Goal: Task Accomplishment & Management: Manage account settings

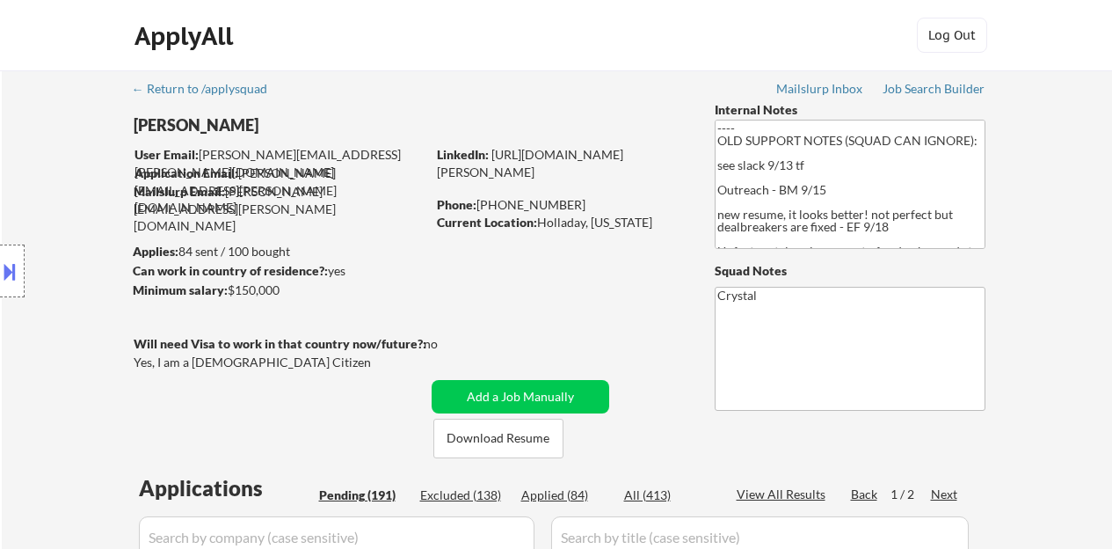
select select ""pending""
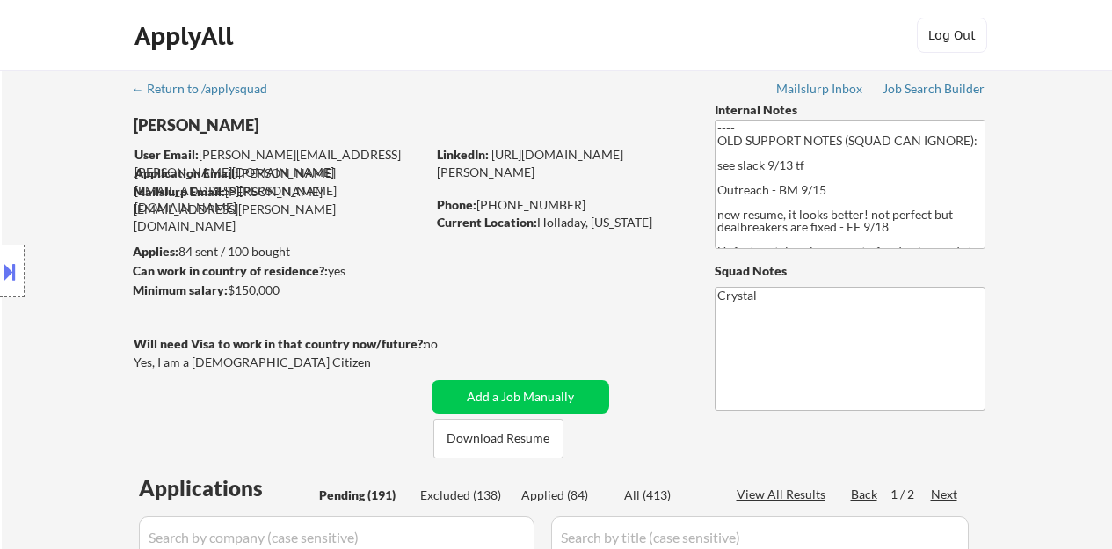
select select ""pending""
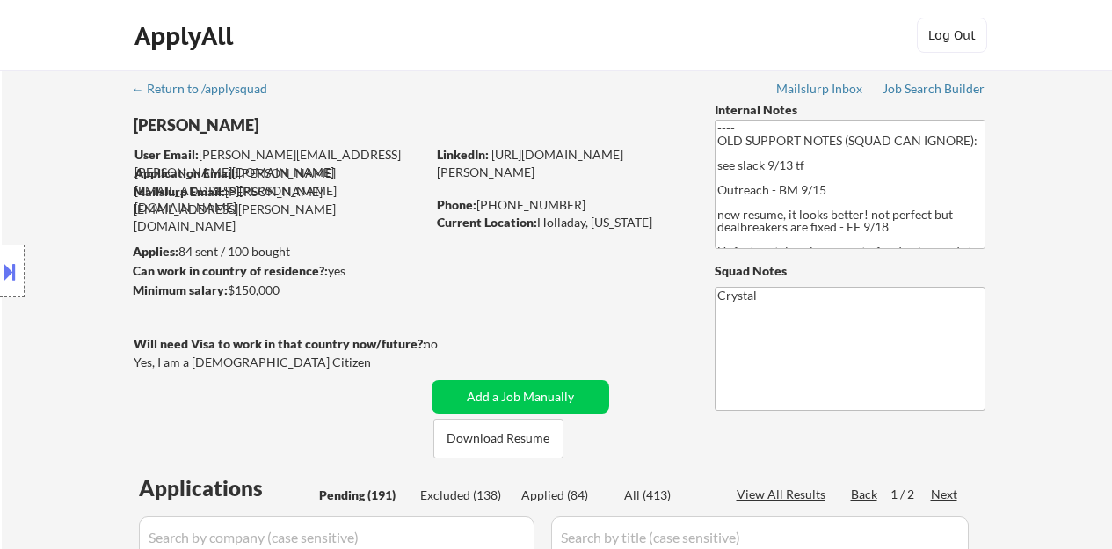
select select ""pending""
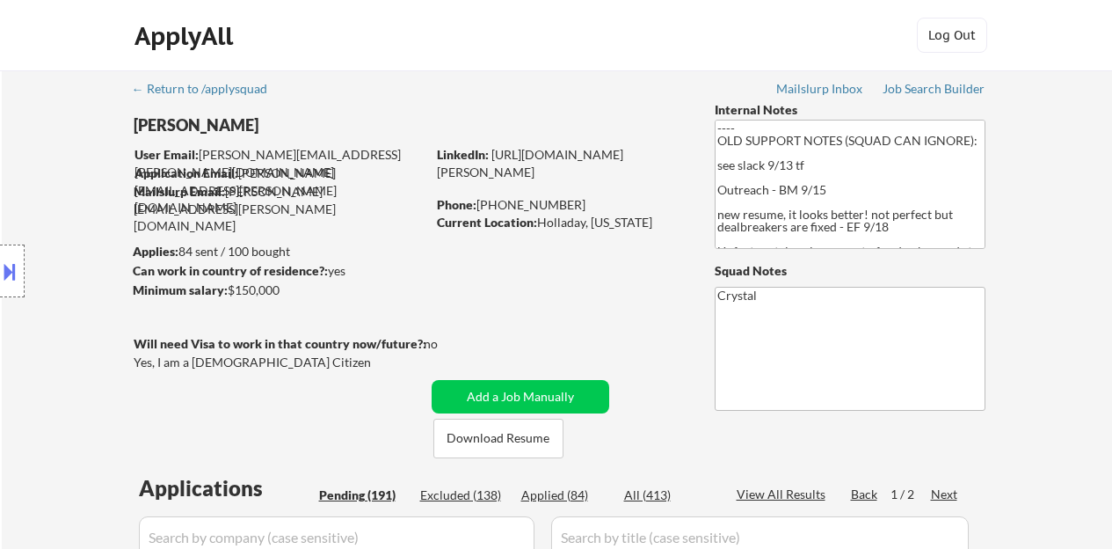
select select ""pending""
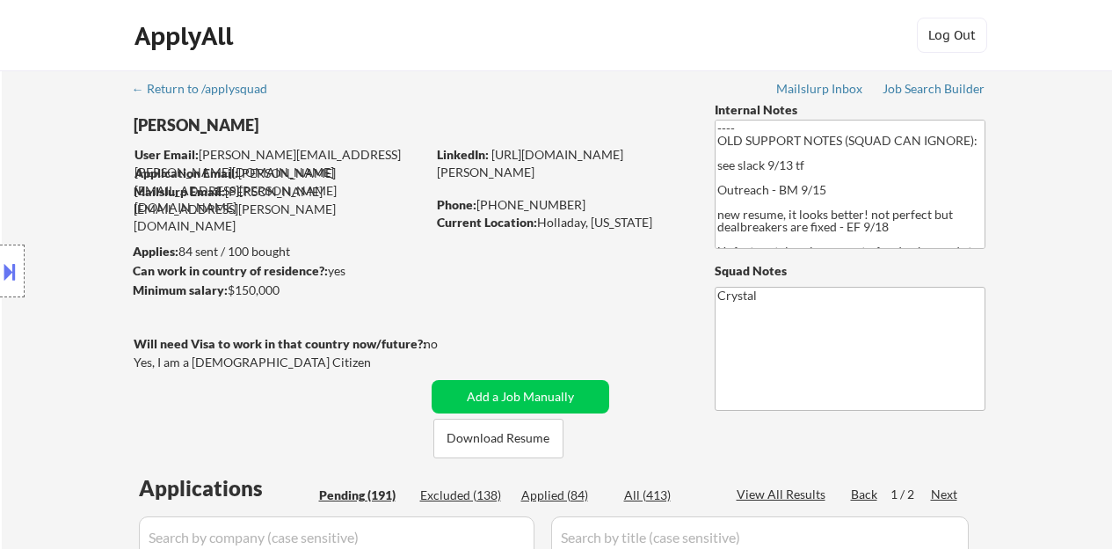
select select ""pending""
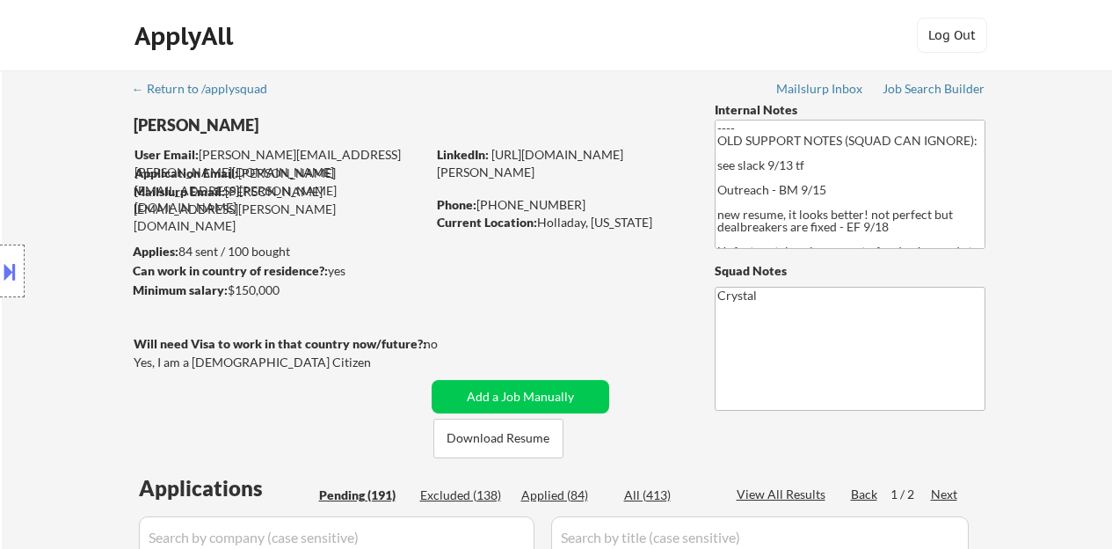
select select ""pending""
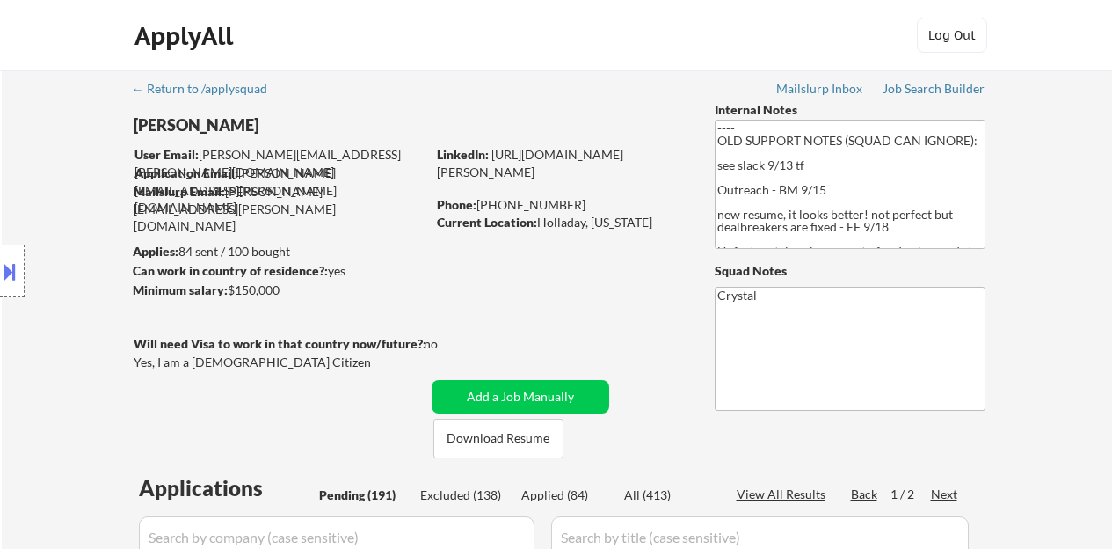
select select ""pending""
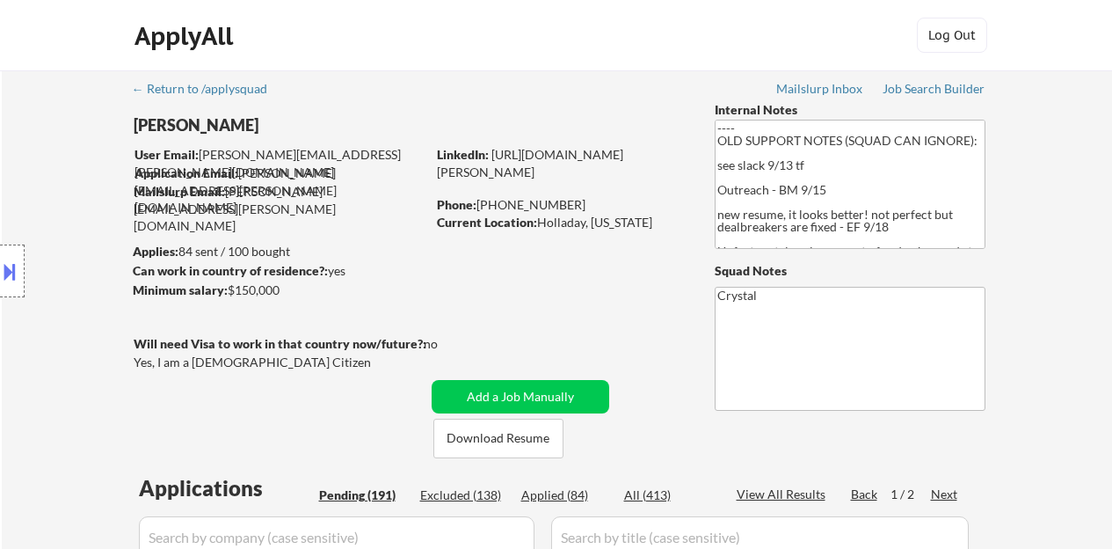
select select ""pending""
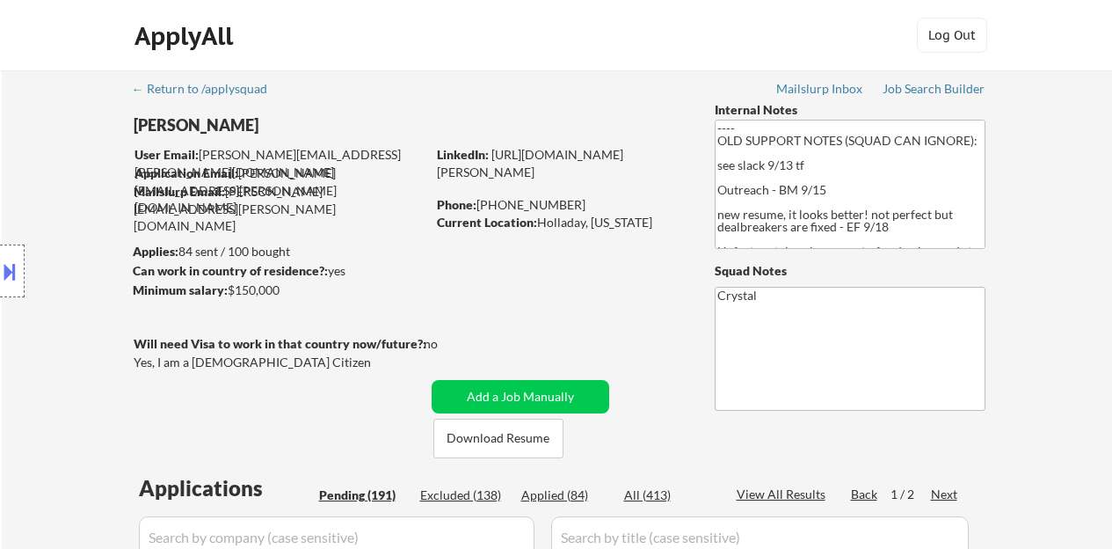
select select ""pending""
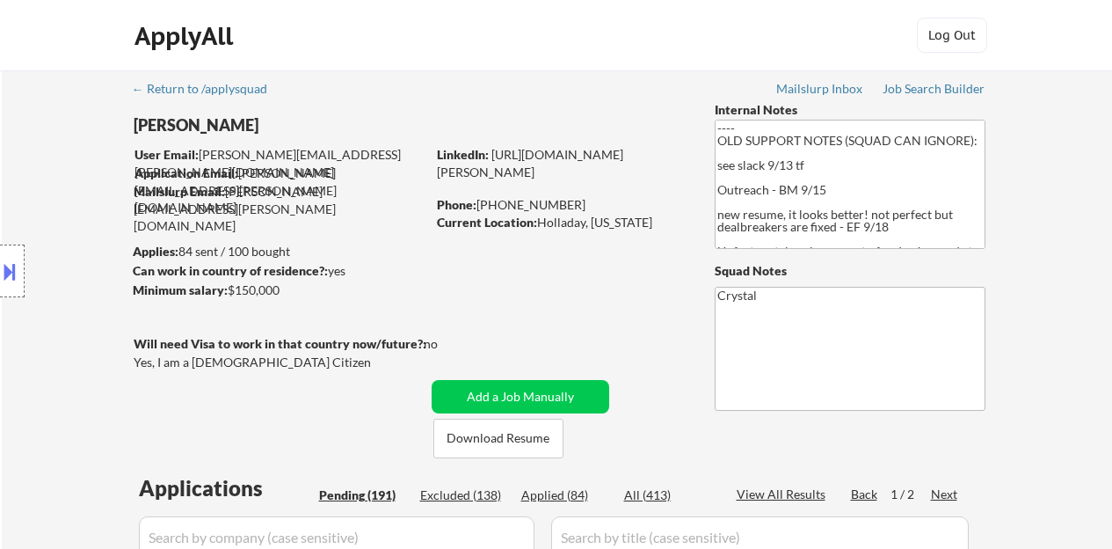
select select ""pending""
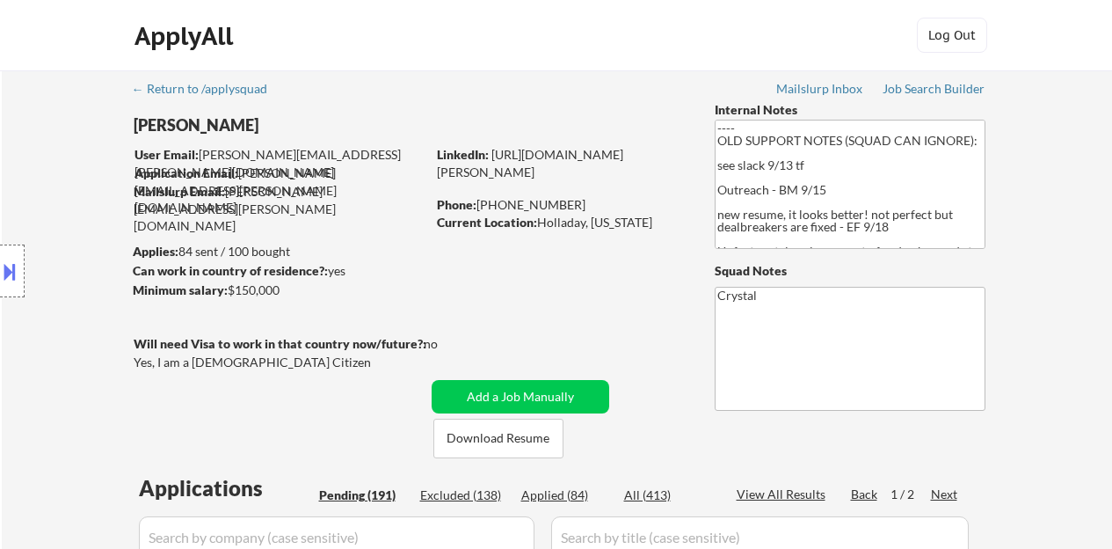
select select ""pending""
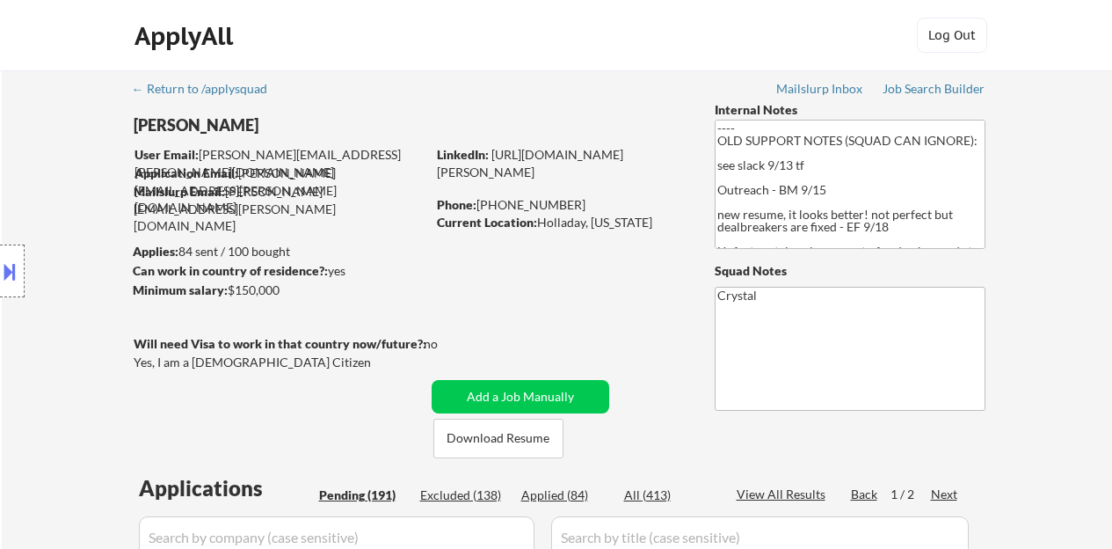
select select ""pending""
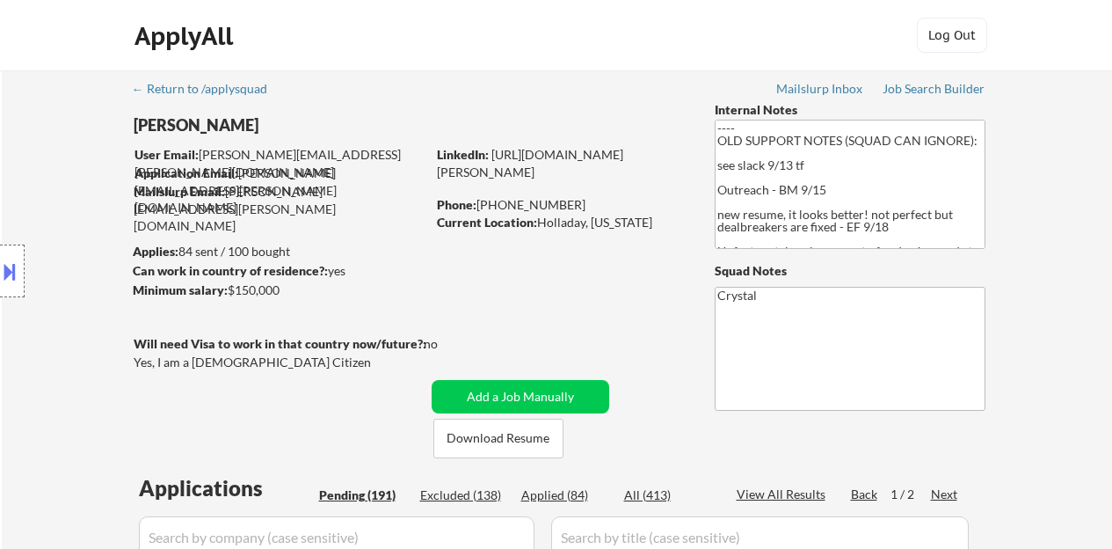
select select ""pending""
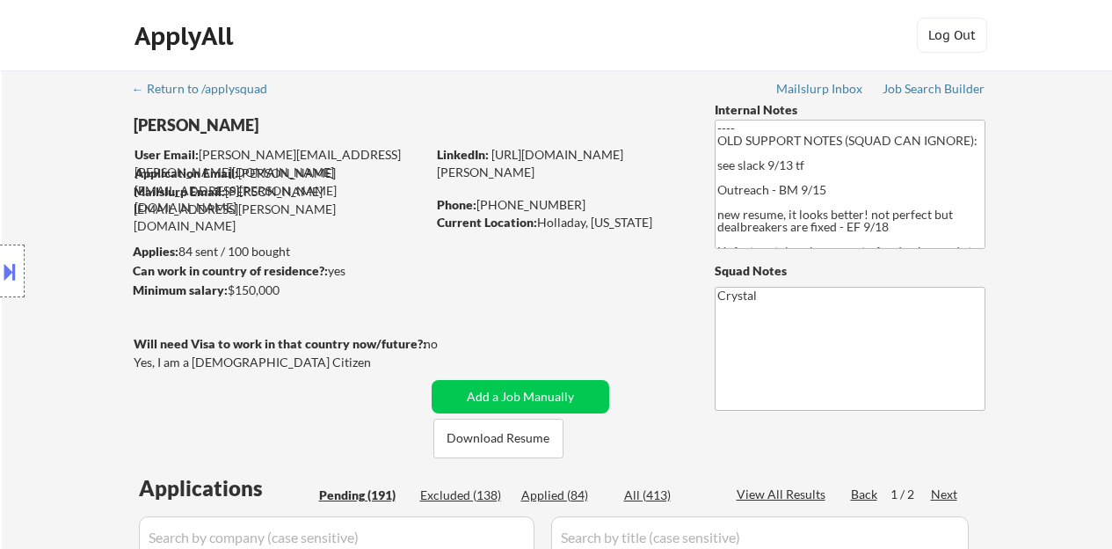
select select ""pending""
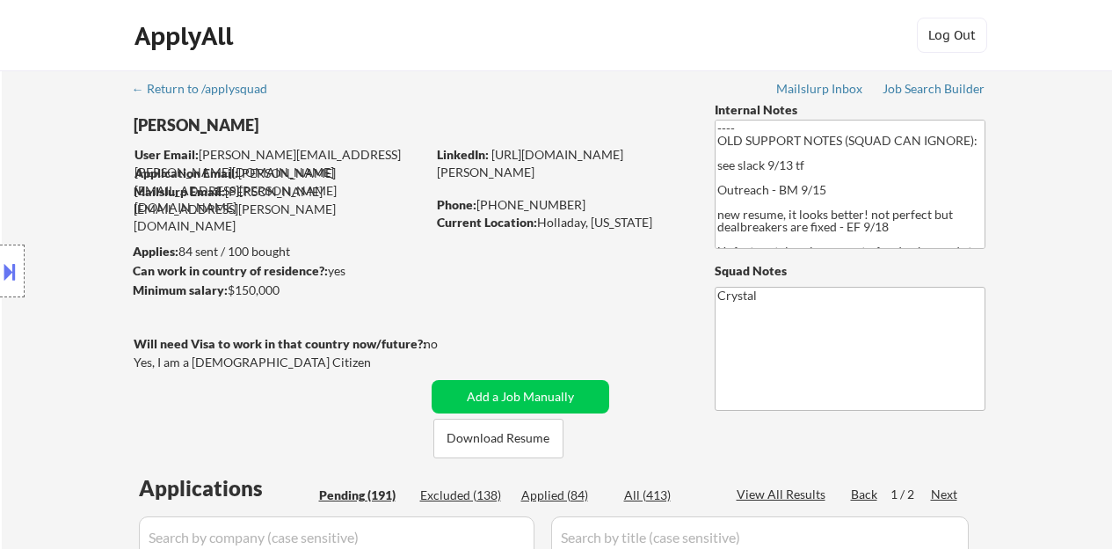
select select ""pending""
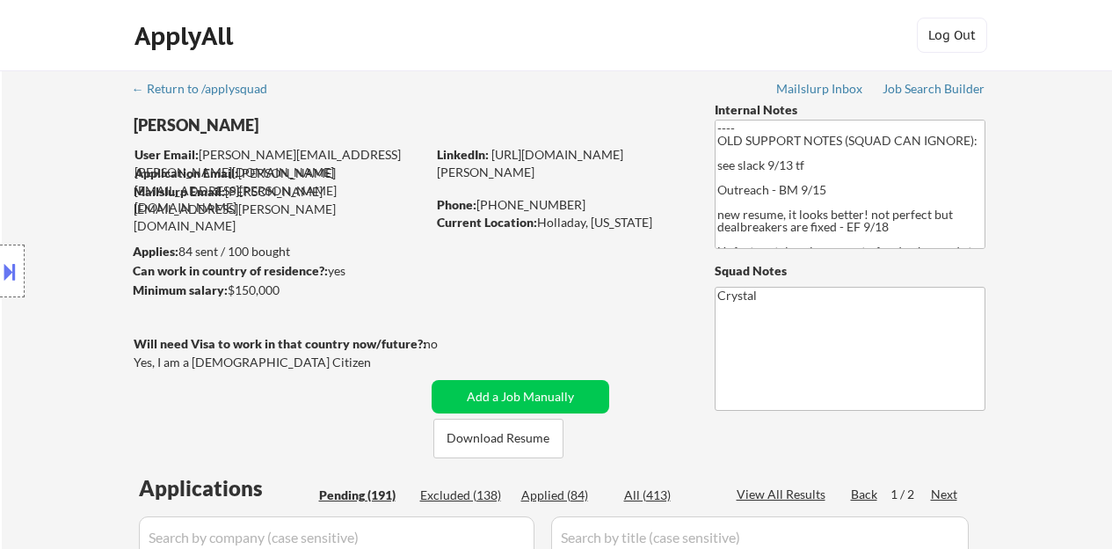
select select ""pending""
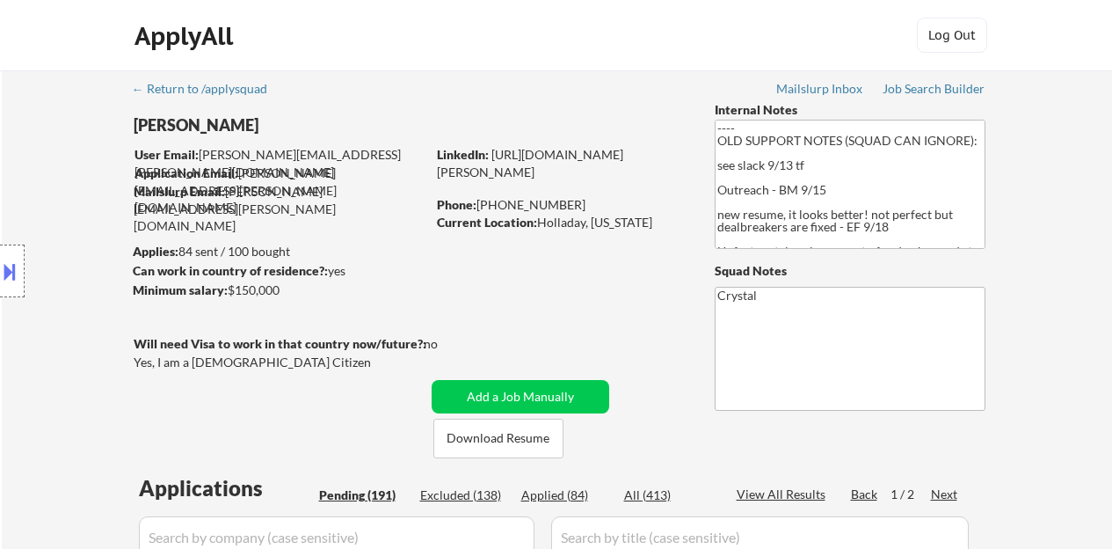
select select ""pending""
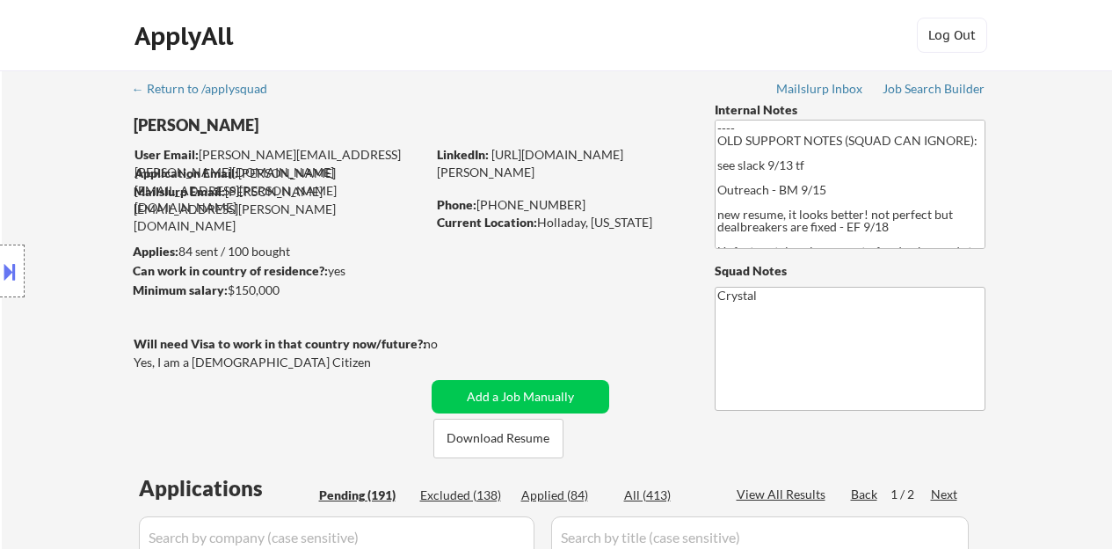
select select ""pending""
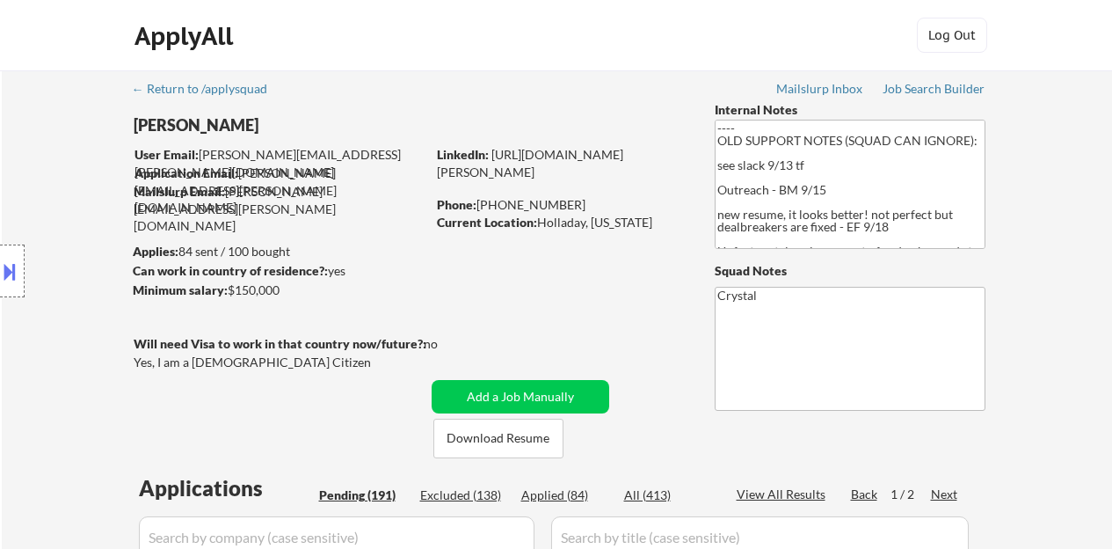
select select ""pending""
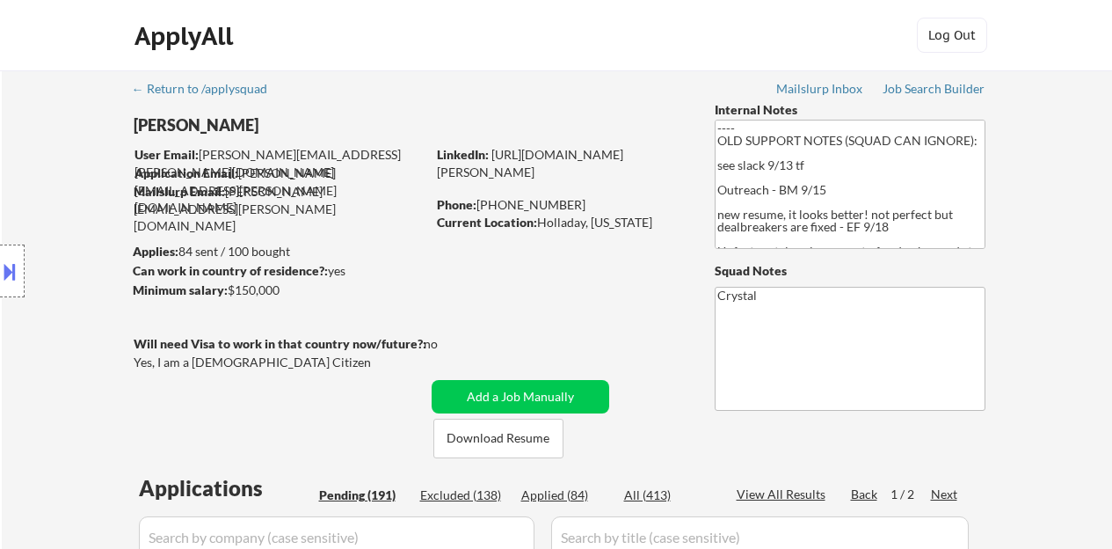
select select ""pending""
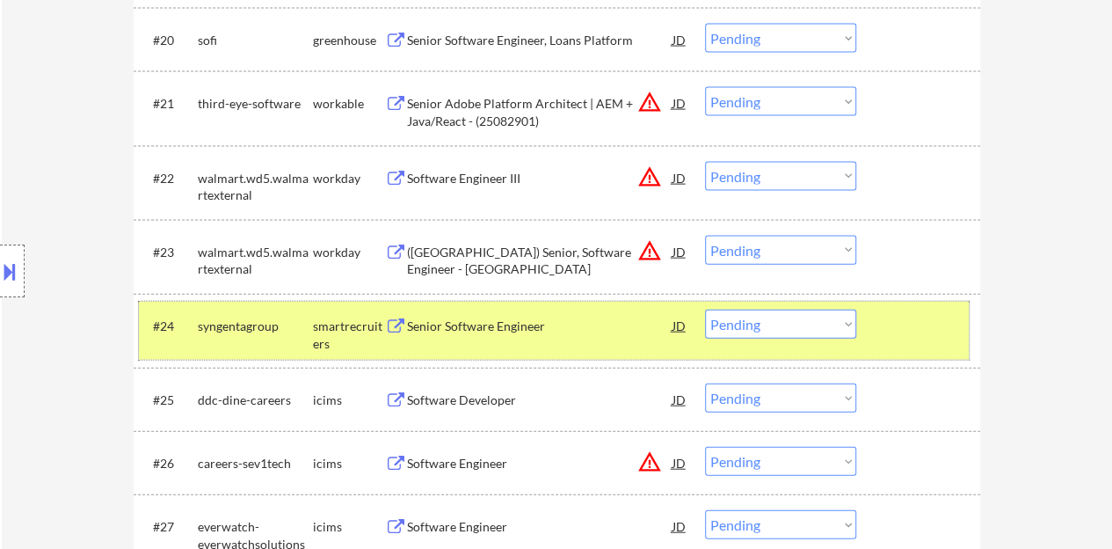
scroll to position [1847, 0]
click at [775, 329] on select "Choose an option... Pending Applied Excluded (Questions) Excluded (Expired) Exc…" at bounding box center [780, 324] width 151 height 29
click at [705, 310] on select "Choose an option... Pending Applied Excluded (Questions) Excluded (Expired) Exc…" at bounding box center [780, 324] width 151 height 29
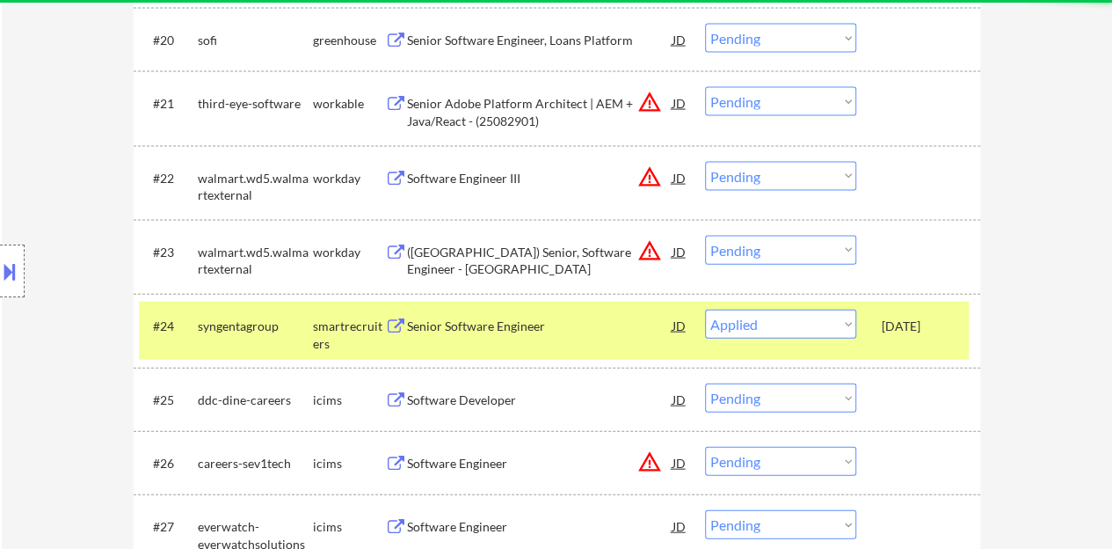
select select ""pending""
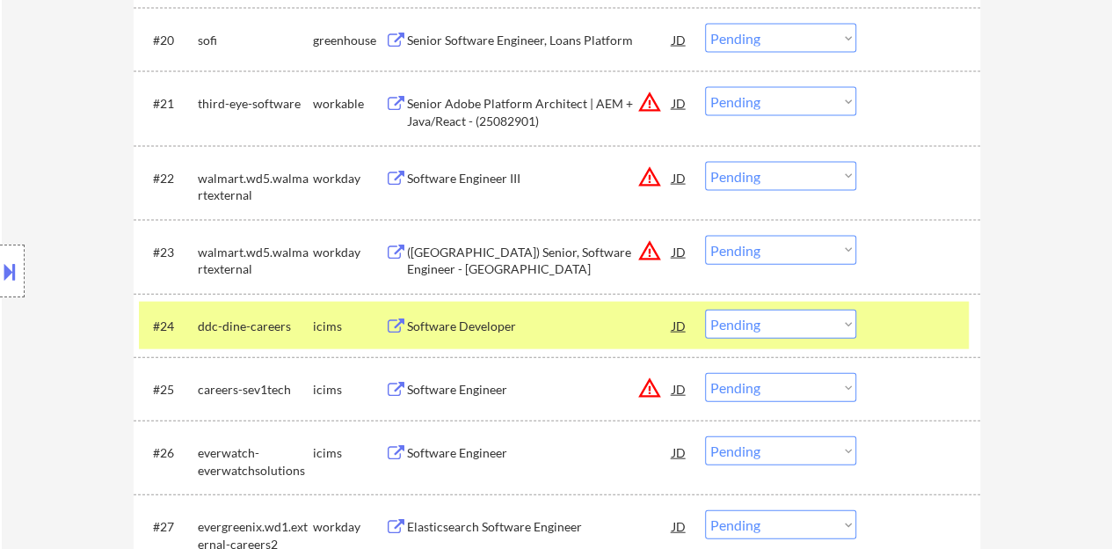
click at [915, 342] on div "#24 ddc-dine-careers icims Software Developer JD warning_amber Choose an option…" at bounding box center [554, 325] width 830 height 47
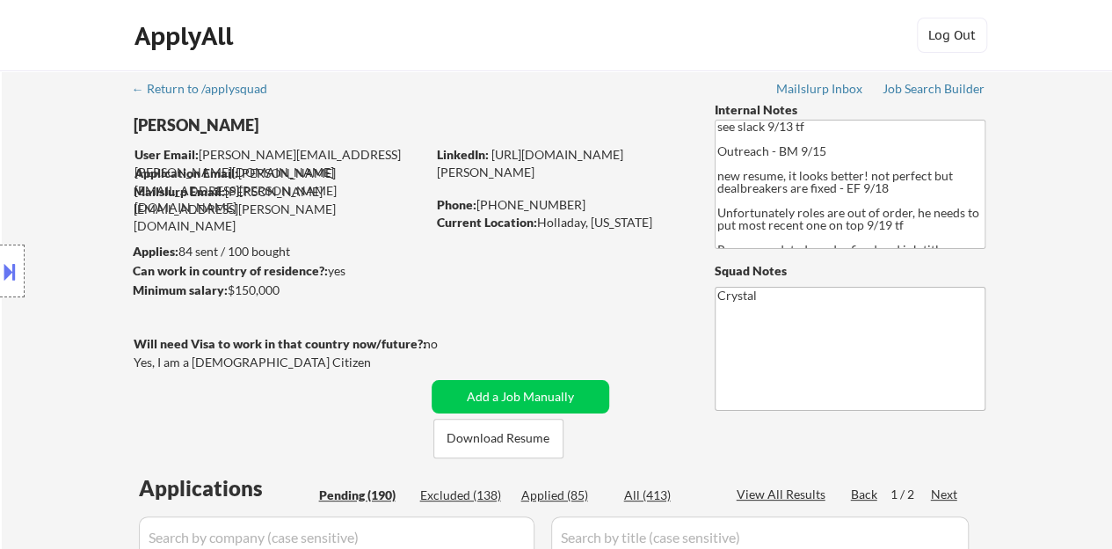
scroll to position [84, 0]
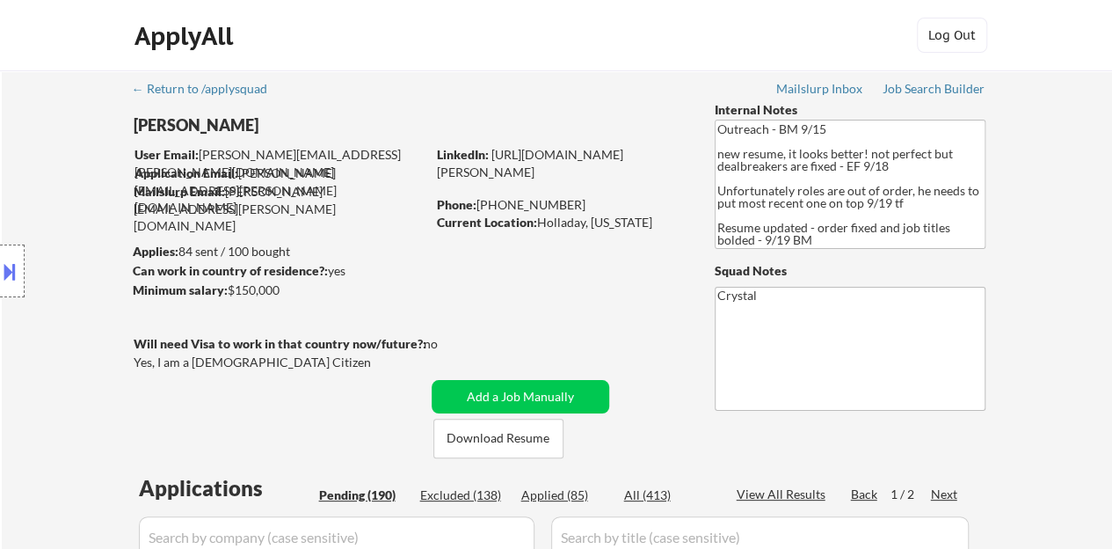
click at [607, 168] on link "[URL][DOMAIN_NAME][PERSON_NAME]" at bounding box center [530, 163] width 186 height 33
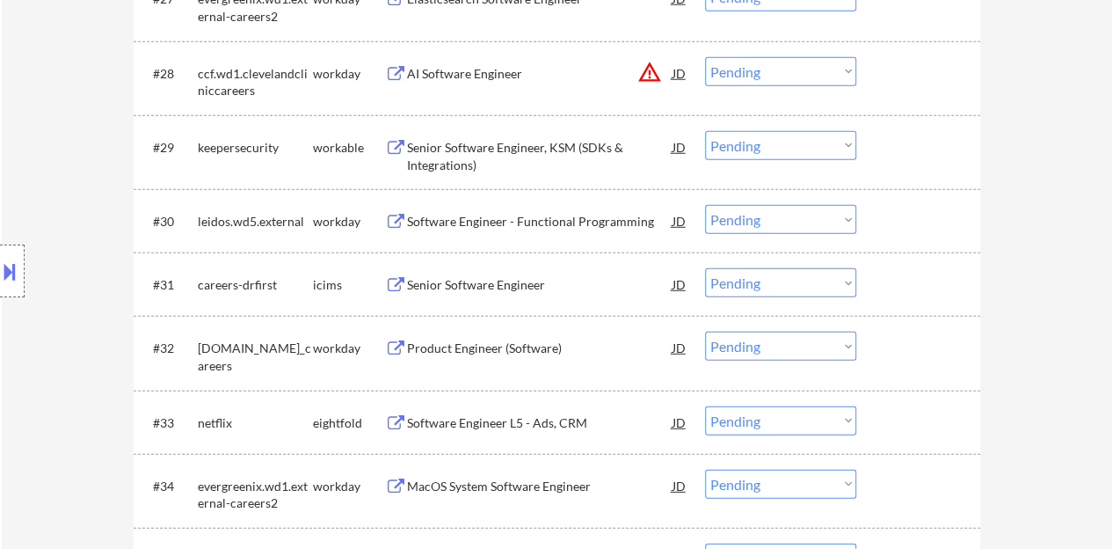
scroll to position [2462, 0]
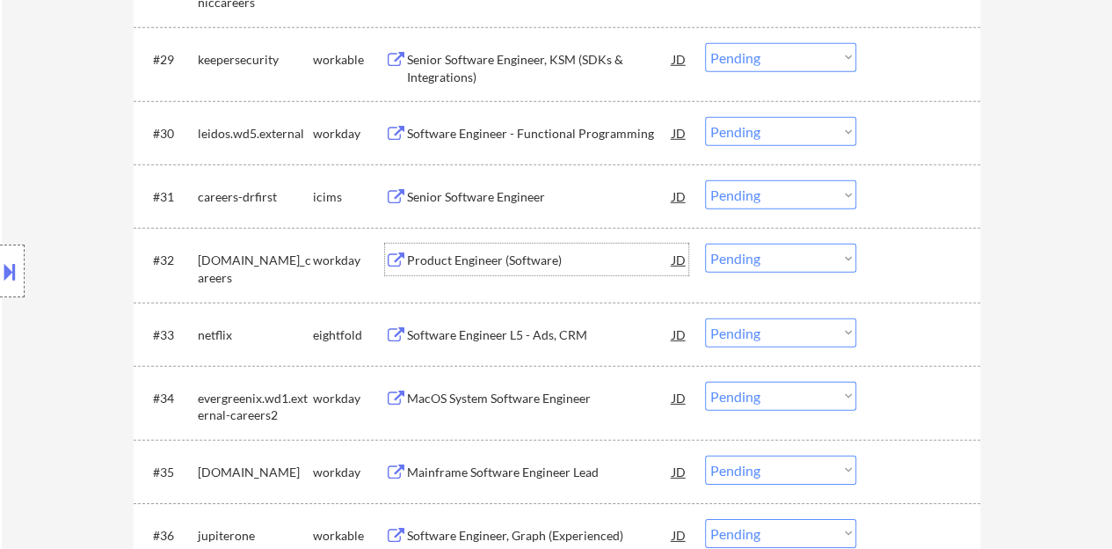
click at [502, 264] on div "Product Engineer (Software)" at bounding box center [540, 261] width 266 height 18
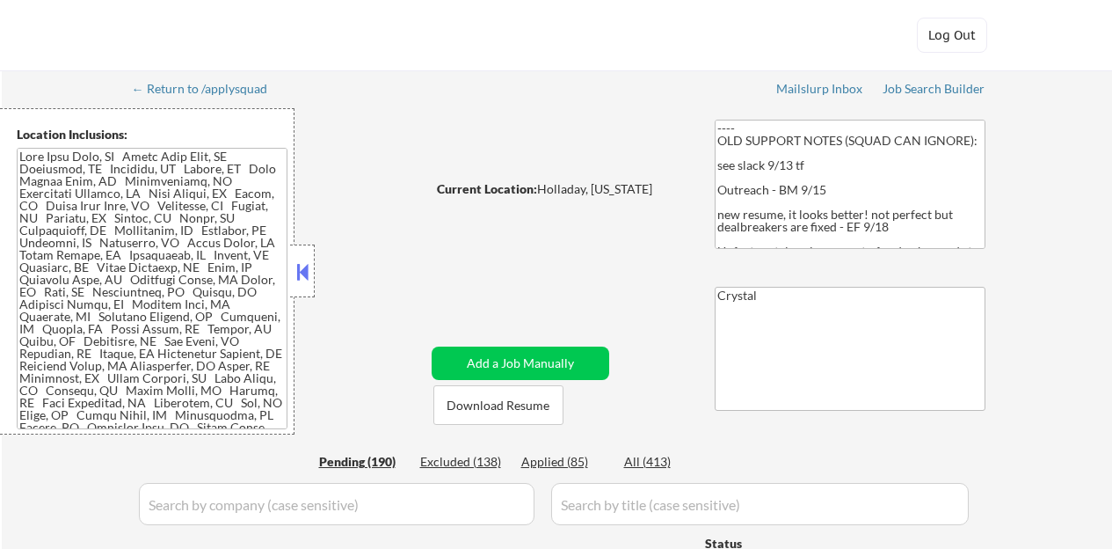
select select ""pending""
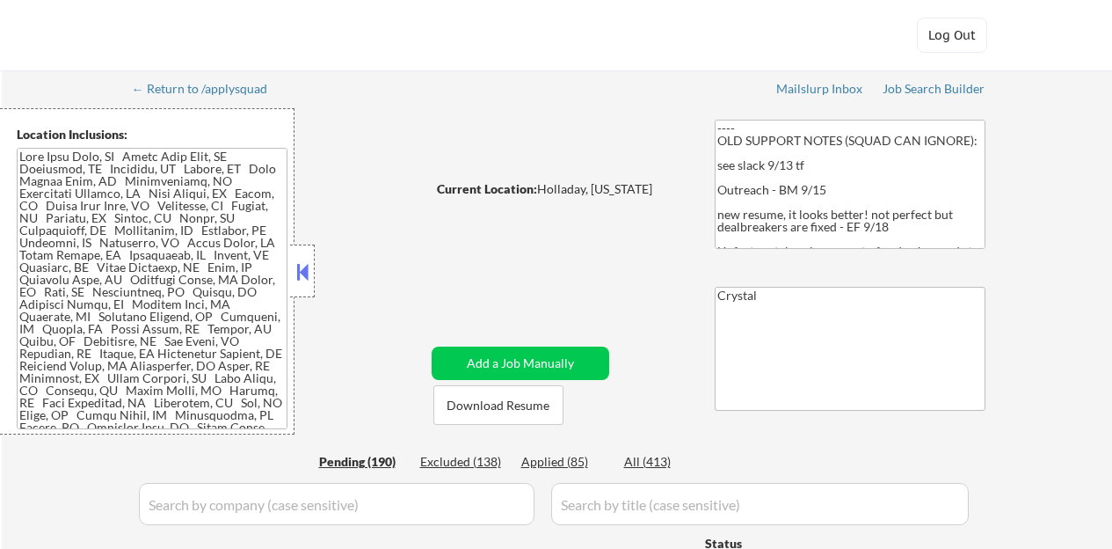
select select ""pending""
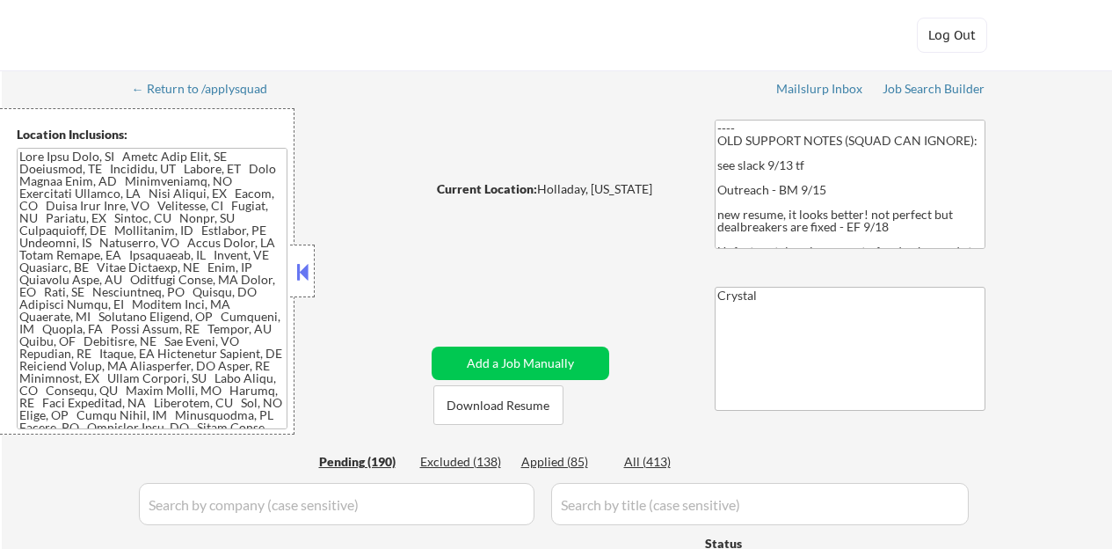
select select ""pending""
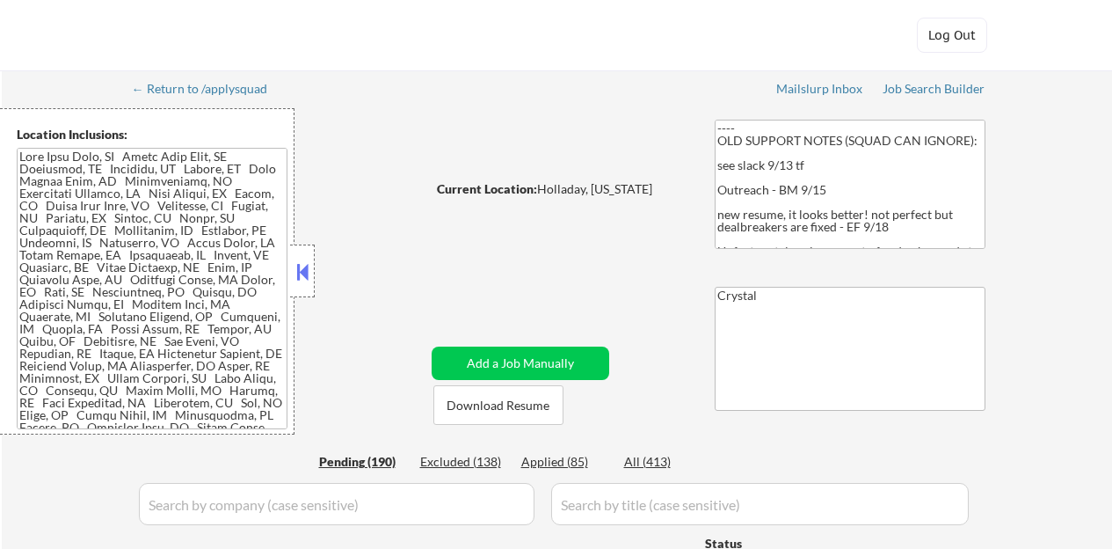
select select ""pending""
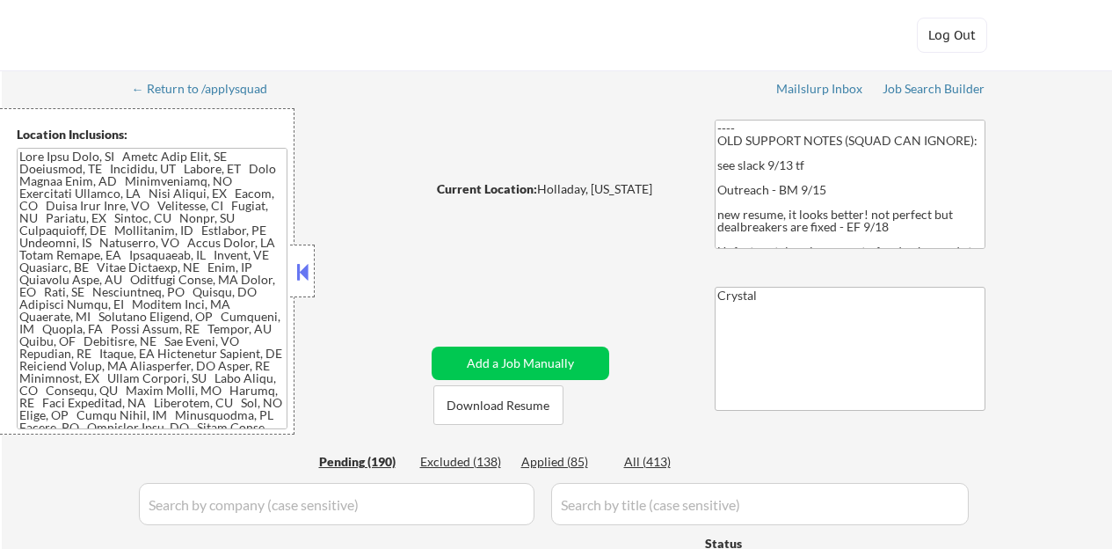
select select ""pending""
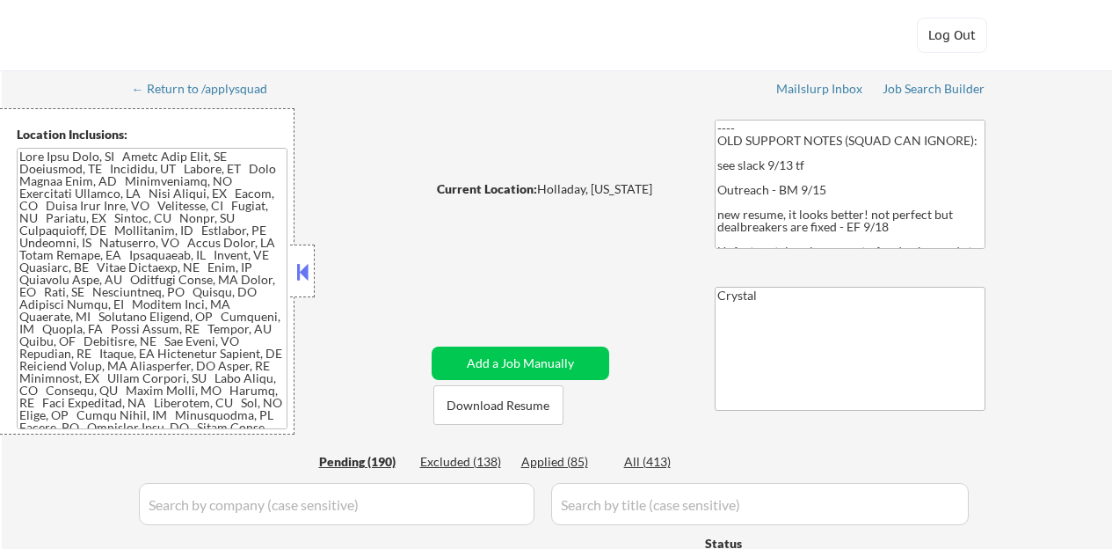
select select ""pending""
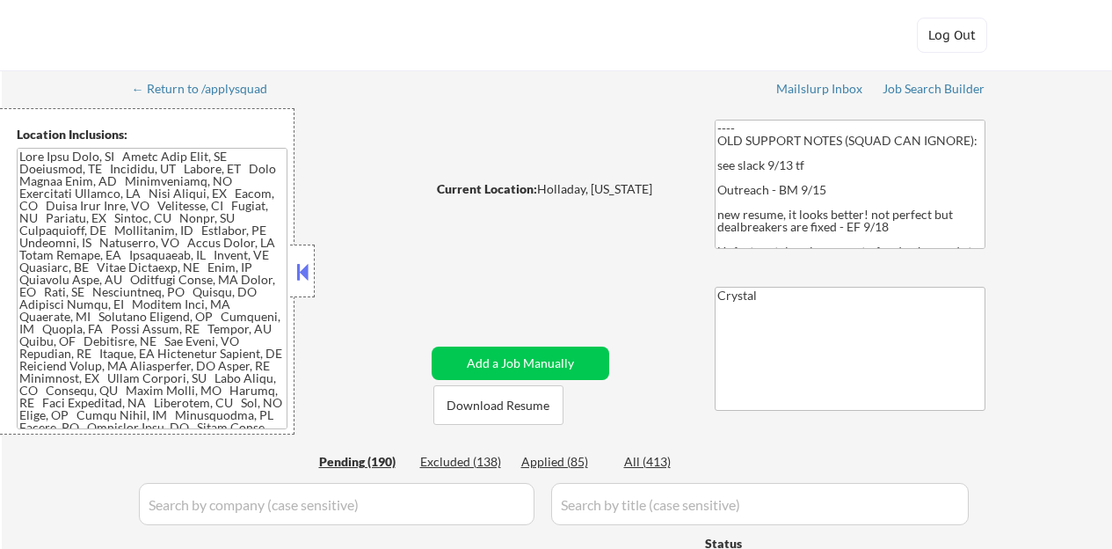
select select ""pending""
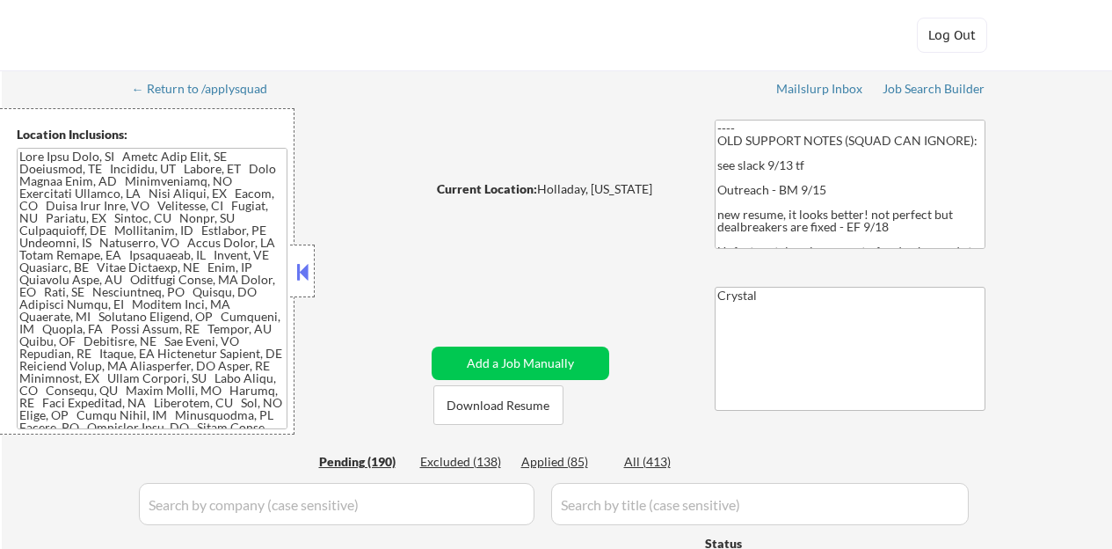
select select ""pending""
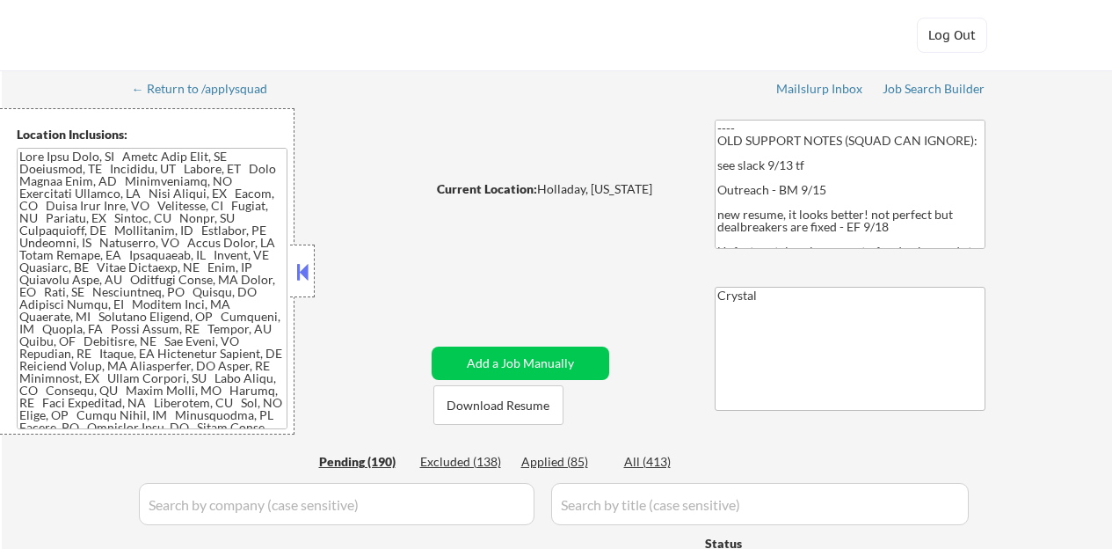
select select ""pending""
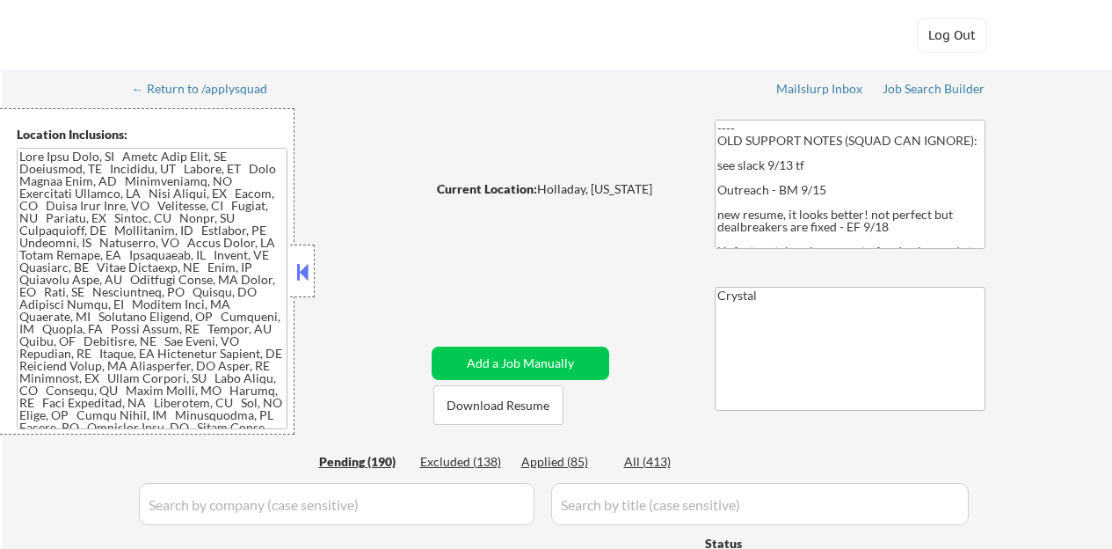
select select ""pending""
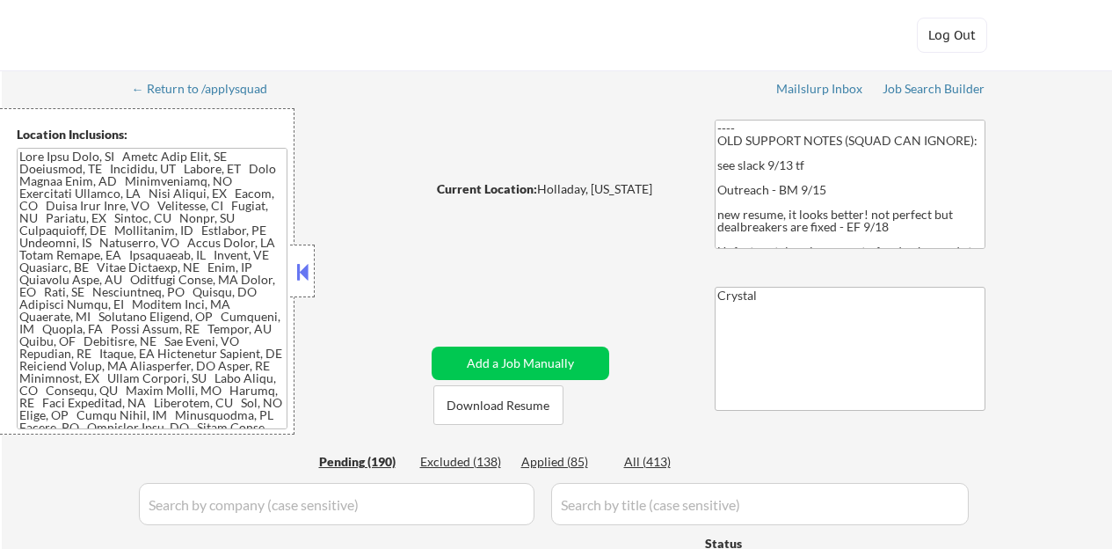
select select ""pending""
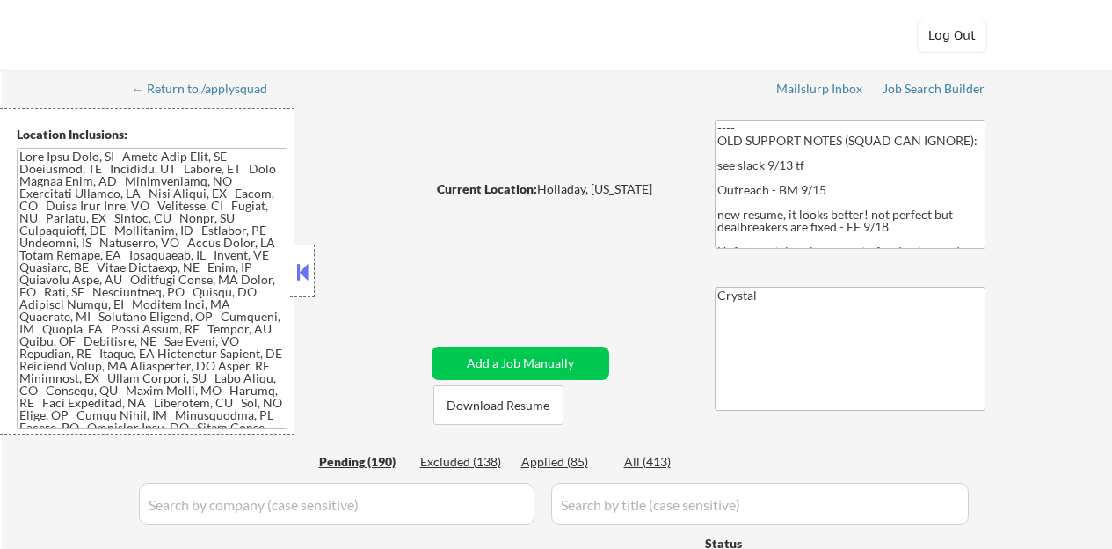
select select ""pending""
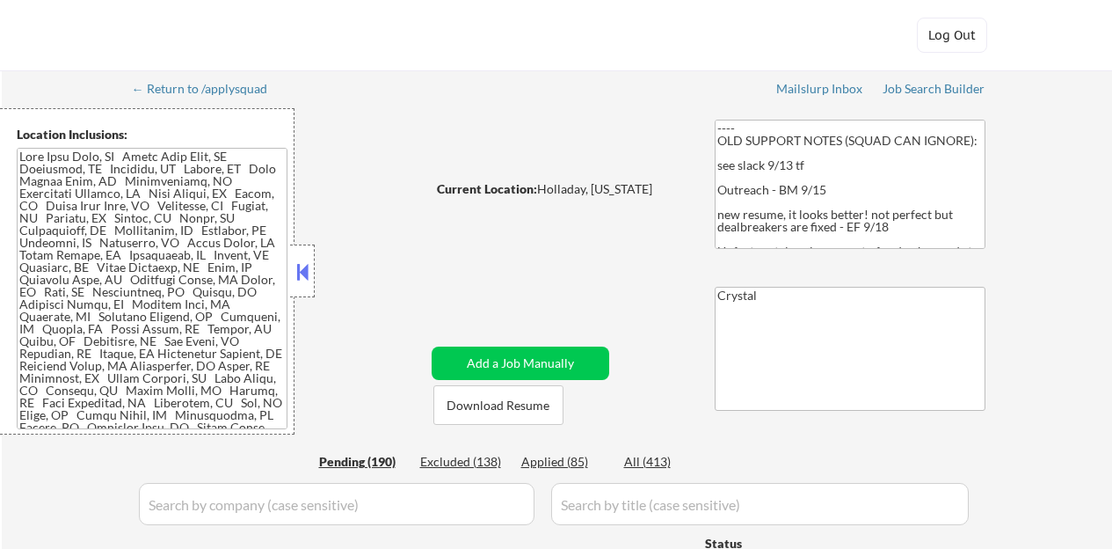
select select ""pending""
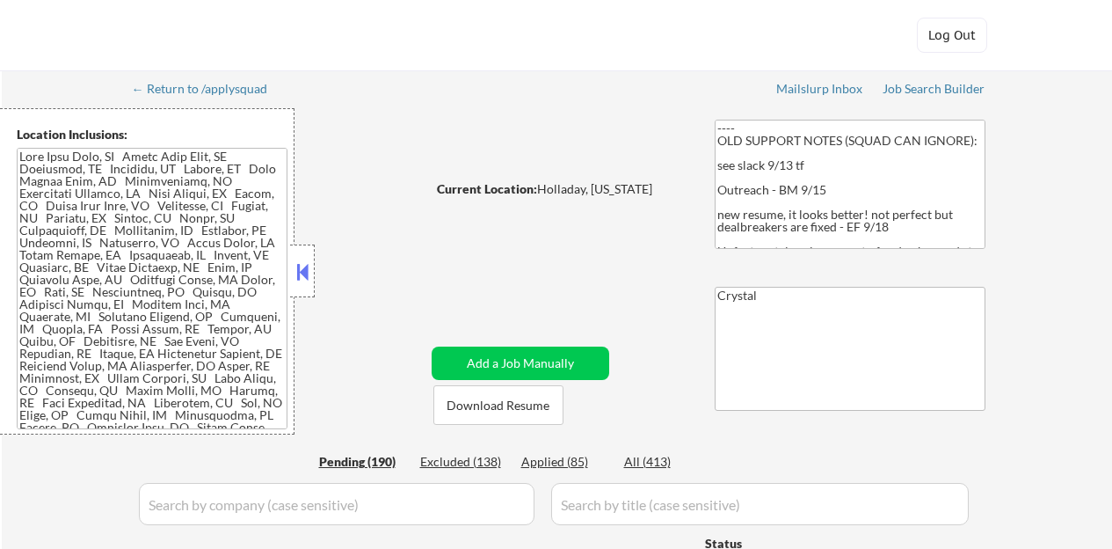
select select ""pending""
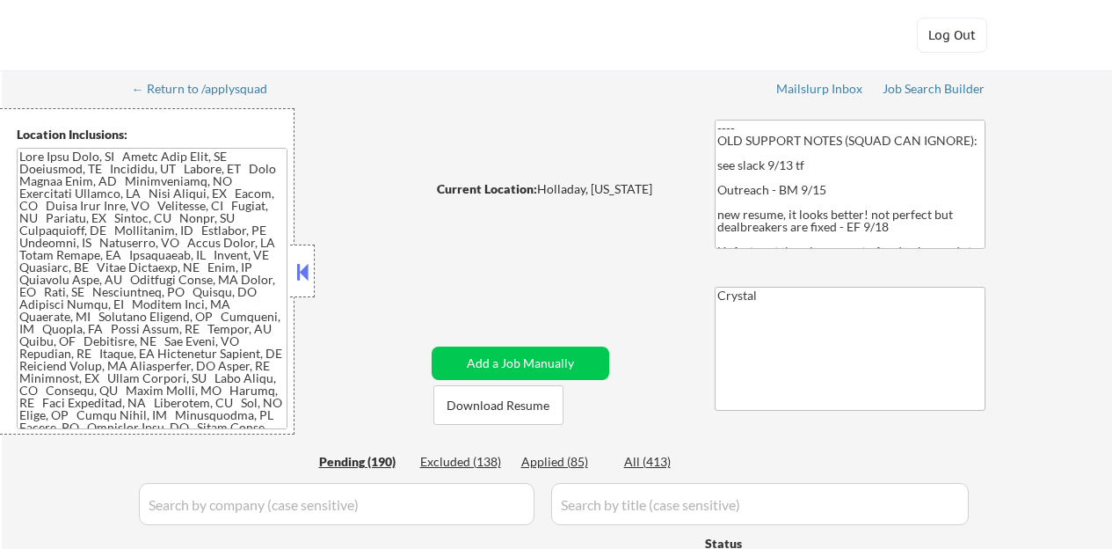
select select ""pending""
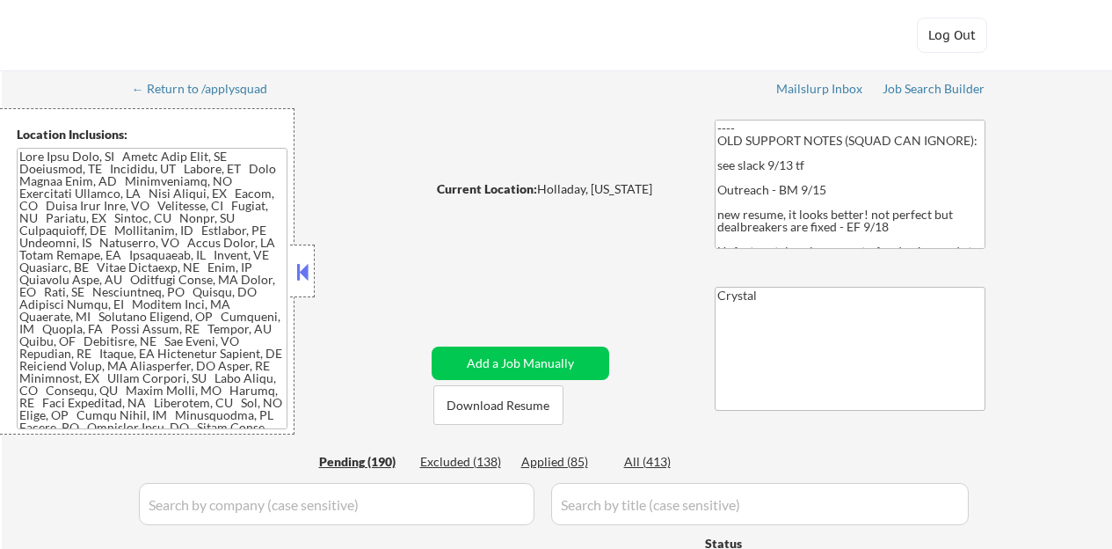
select select ""pending""
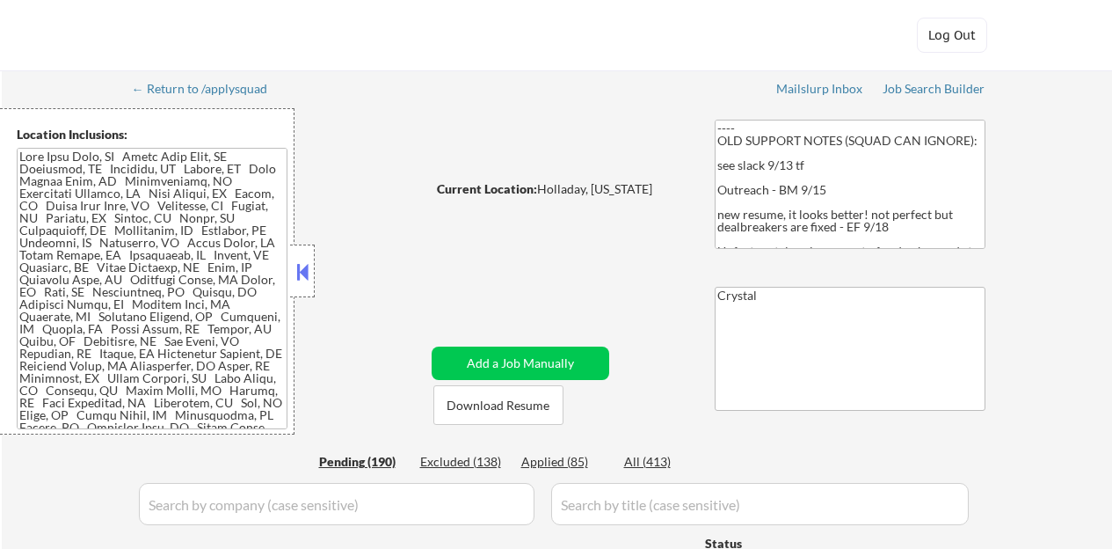
select select ""pending""
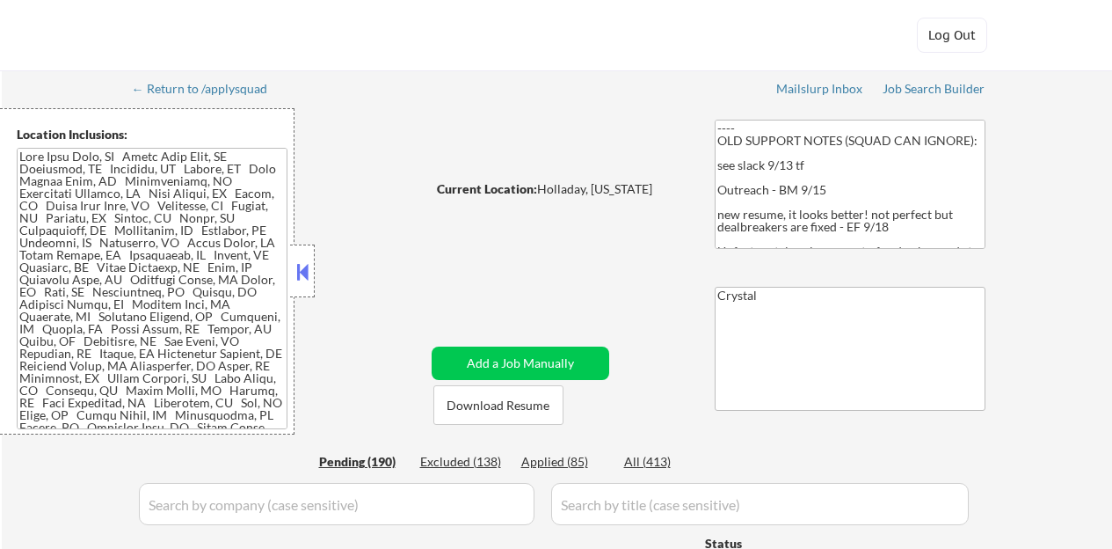
select select ""pending""
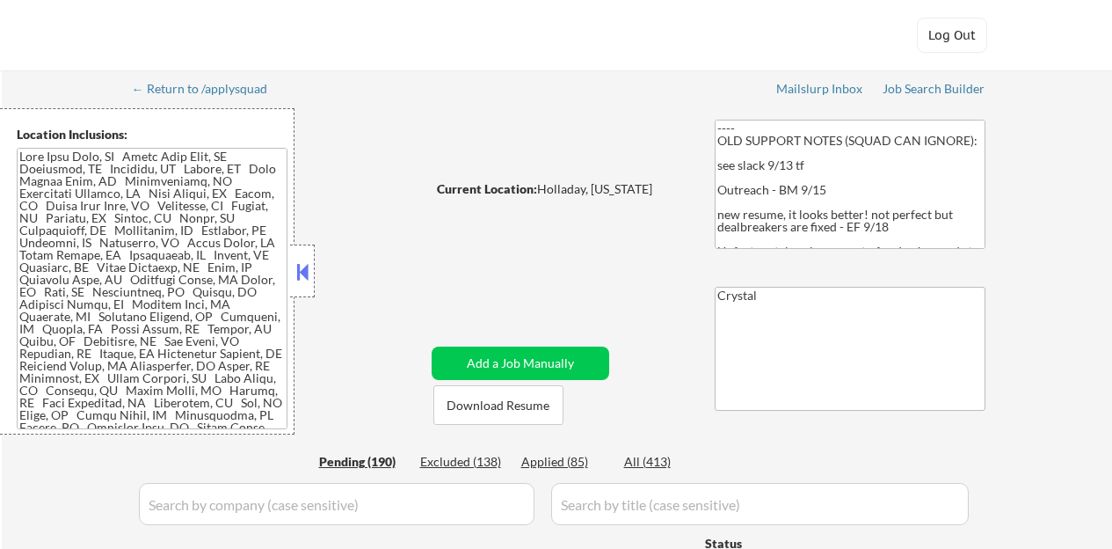
select select ""pending""
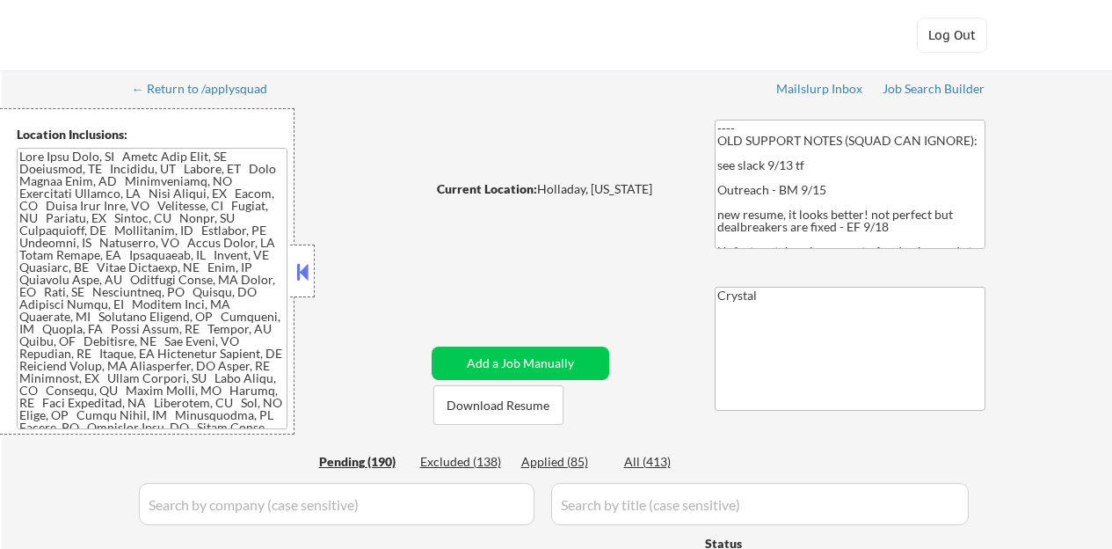
select select ""pending""
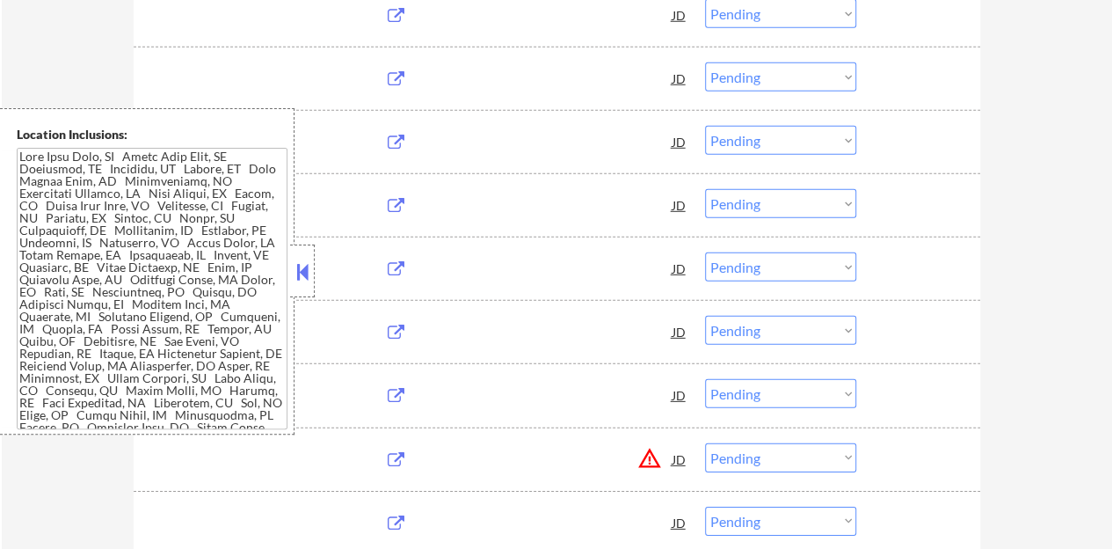
scroll to position [2462, 0]
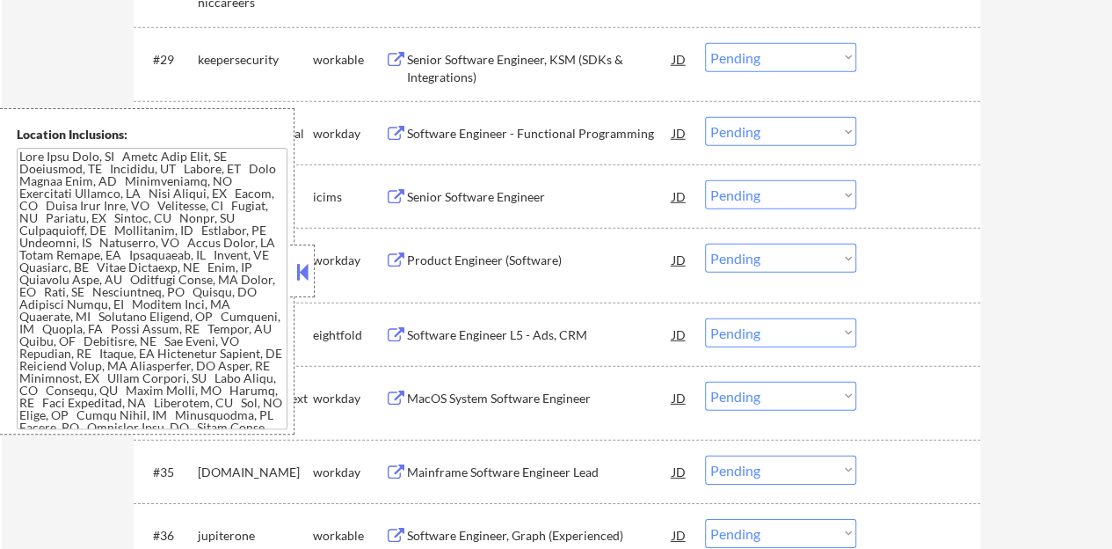
click at [294, 266] on button at bounding box center [302, 272] width 19 height 26
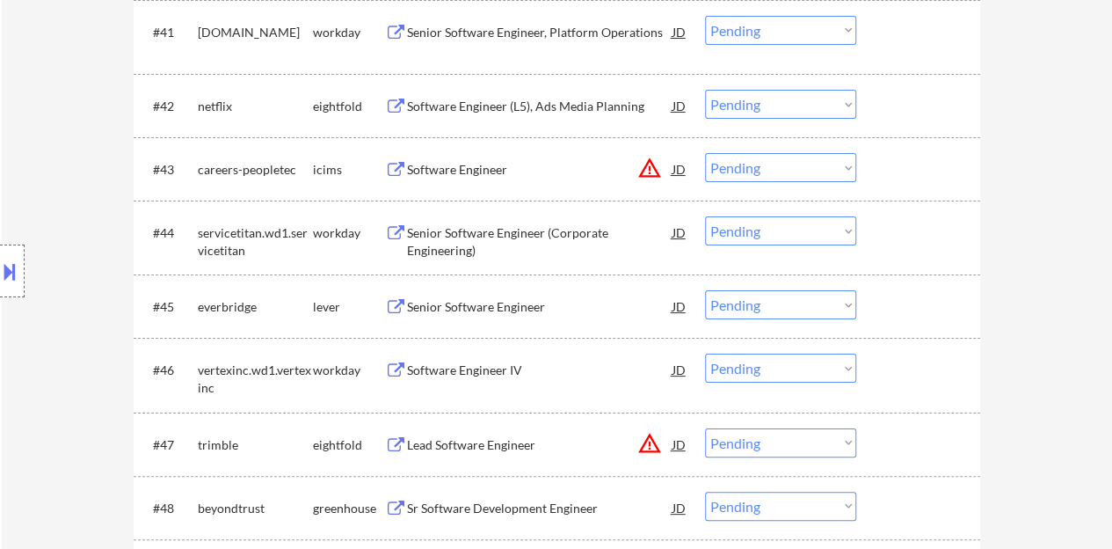
scroll to position [3342, 0]
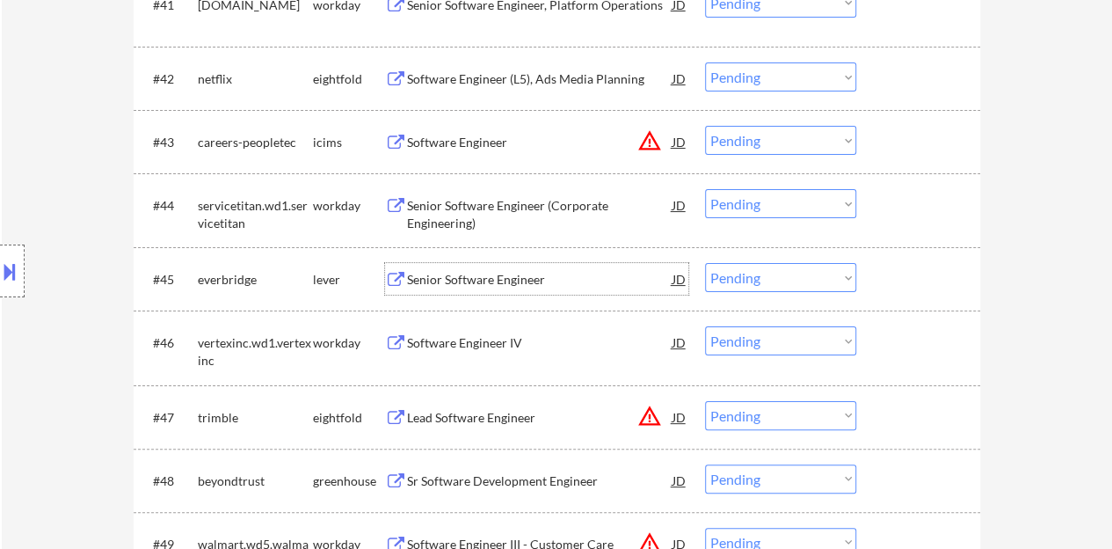
click at [464, 267] on div "Senior Software Engineer" at bounding box center [540, 279] width 266 height 32
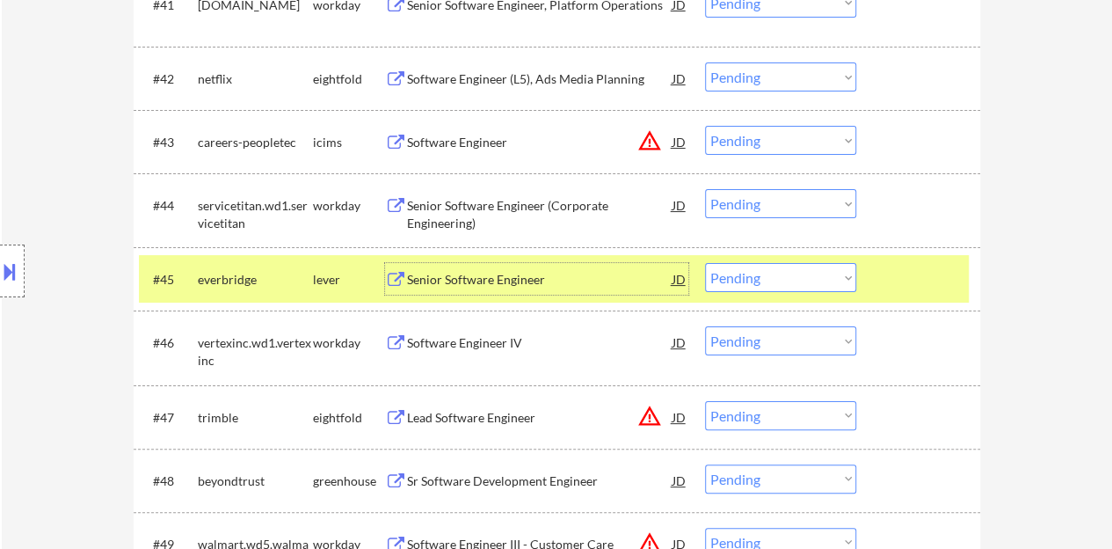
click at [718, 267] on select "Choose an option... Pending Applied Excluded (Questions) Excluded (Expired) Exc…" at bounding box center [780, 277] width 151 height 29
click at [705, 263] on select "Choose an option... Pending Applied Excluded (Questions) Excluded (Expired) Exc…" at bounding box center [780, 277] width 151 height 29
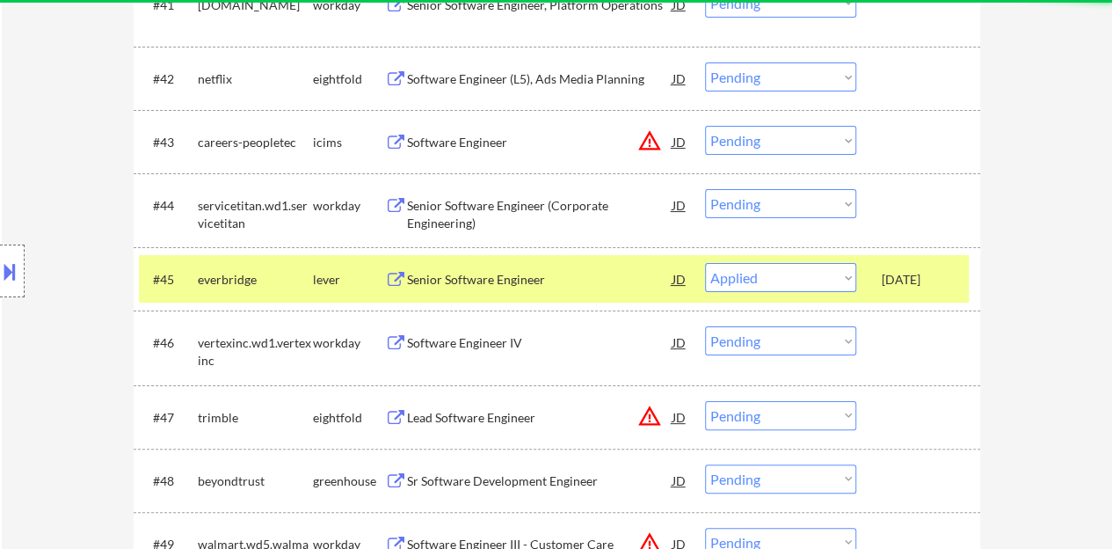
select select ""pending""
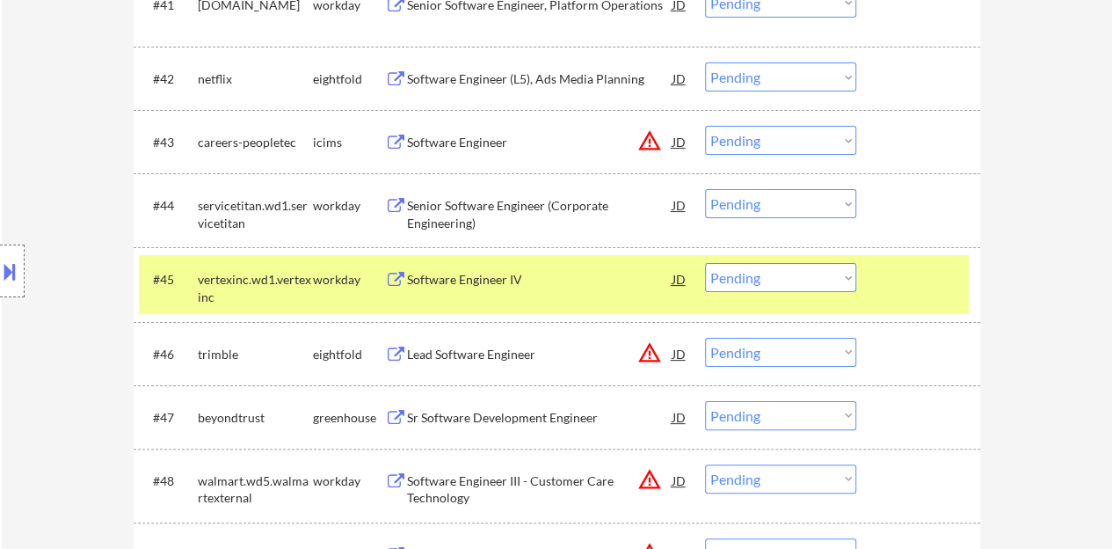
click at [902, 278] on div at bounding box center [920, 279] width 77 height 32
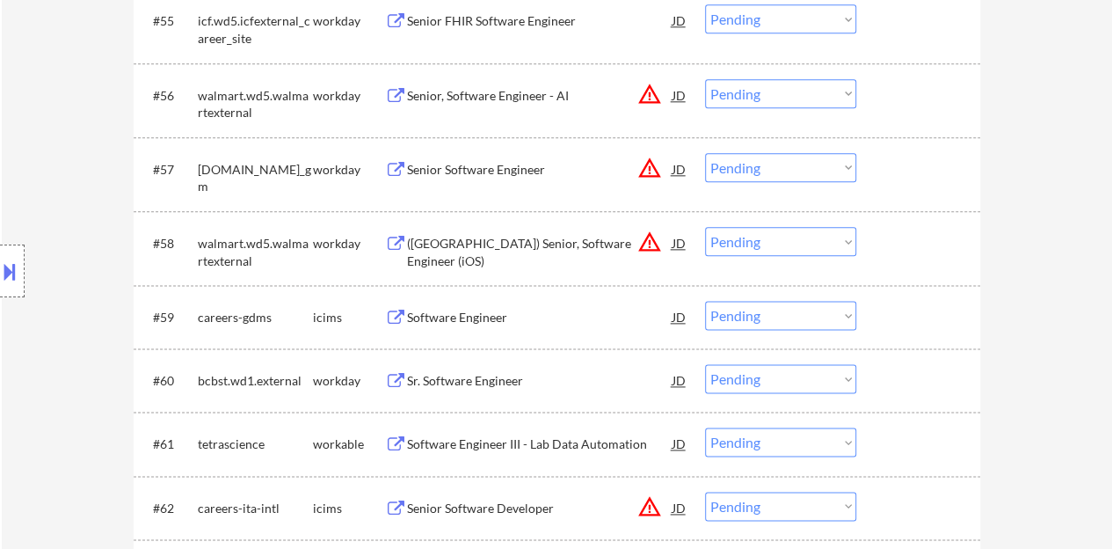
scroll to position [4397, 0]
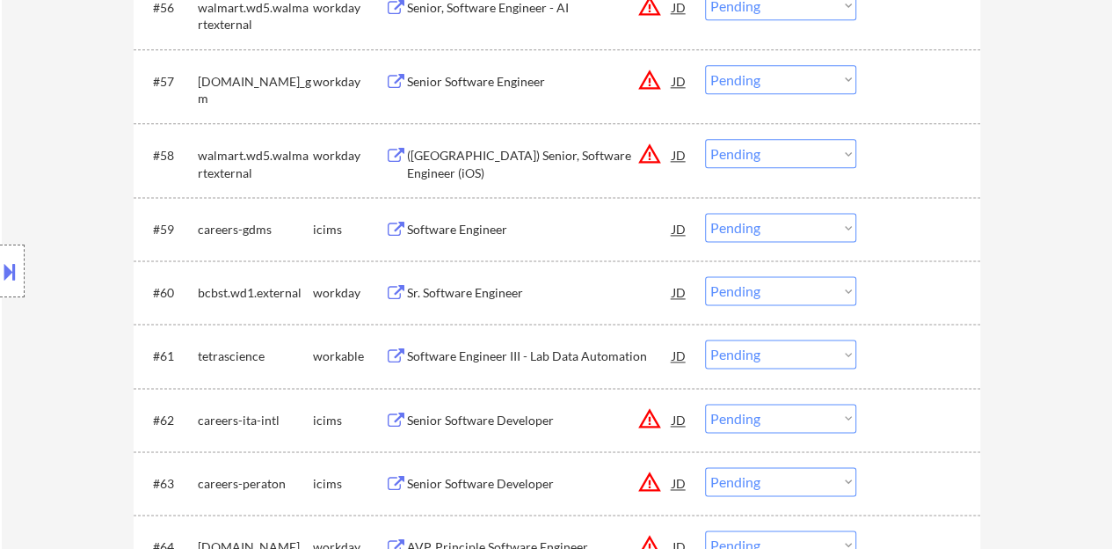
click at [452, 291] on div "Sr. Software Engineer" at bounding box center [540, 293] width 266 height 18
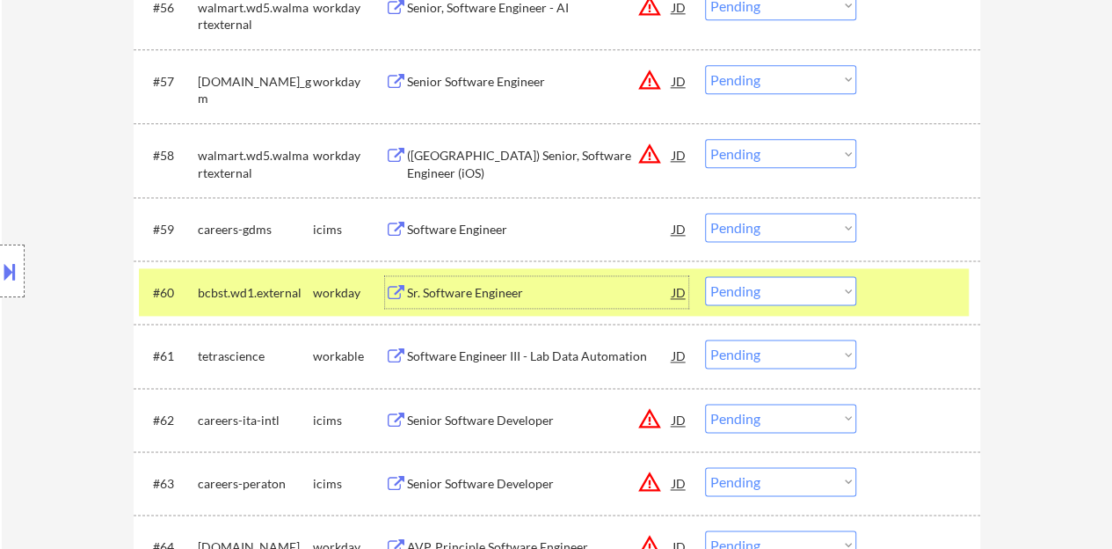
click at [842, 281] on select "Choose an option... Pending Applied Excluded (Questions) Excluded (Expired) Exc…" at bounding box center [780, 290] width 151 height 29
click at [705, 276] on select "Choose an option... Pending Applied Excluded (Questions) Excluded (Expired) Exc…" at bounding box center [780, 290] width 151 height 29
select select ""pending""
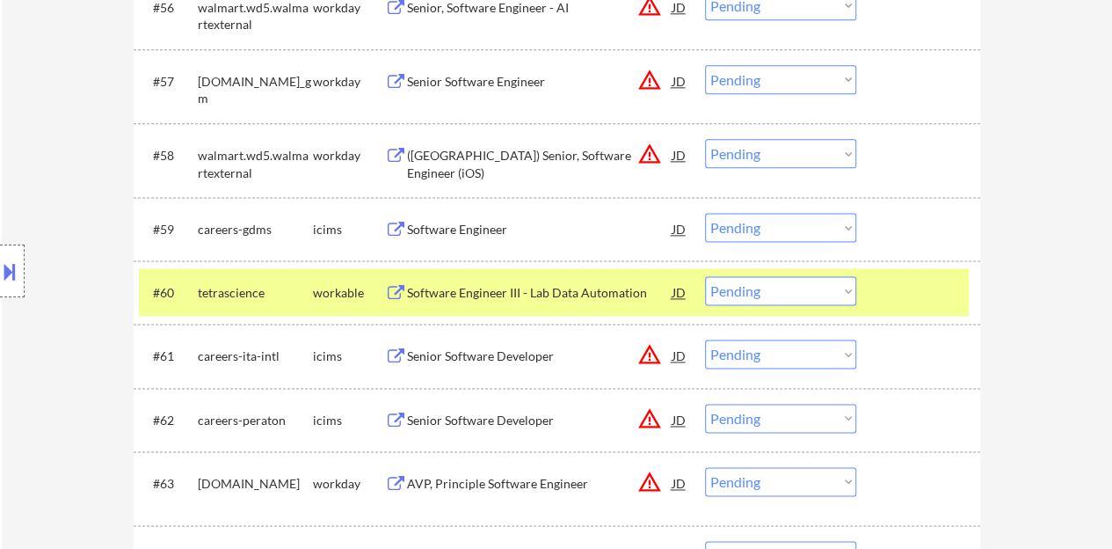
click at [904, 291] on div at bounding box center [920, 292] width 77 height 32
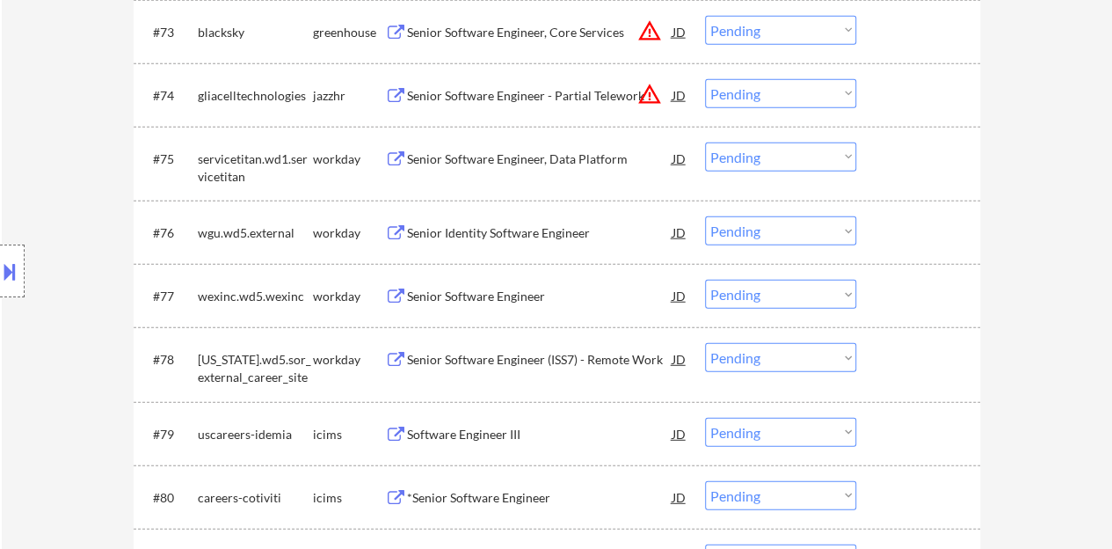
scroll to position [5540, 0]
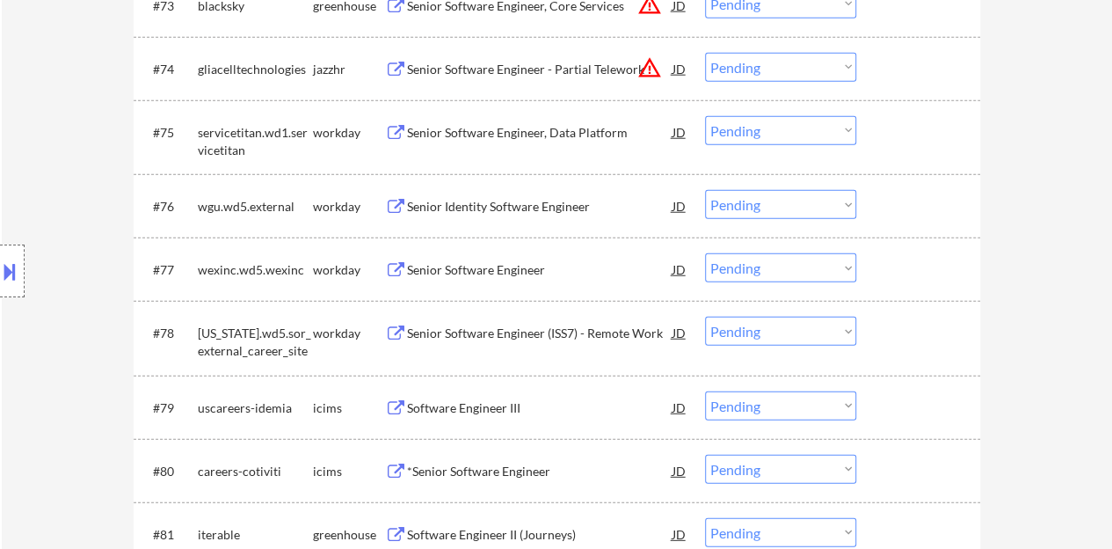
click at [500, 268] on div "Senior Software Engineer" at bounding box center [540, 270] width 266 height 18
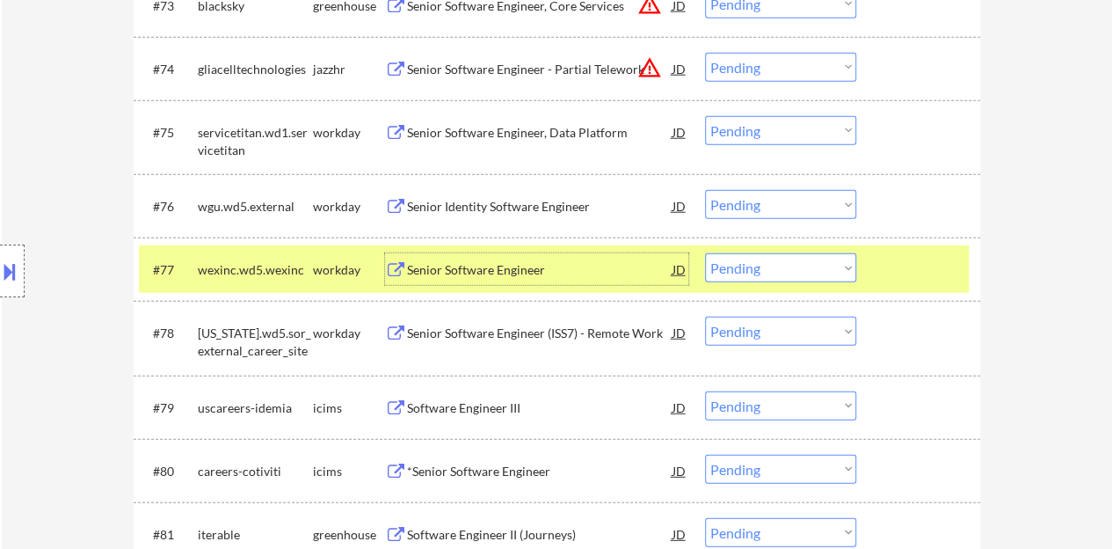
click at [793, 275] on select "Choose an option... Pending Applied Excluded (Questions) Excluded (Expired) Exc…" at bounding box center [780, 267] width 151 height 29
click at [705, 253] on select "Choose an option... Pending Applied Excluded (Questions) Excluded (Expired) Exc…" at bounding box center [780, 267] width 151 height 29
select select ""pending""
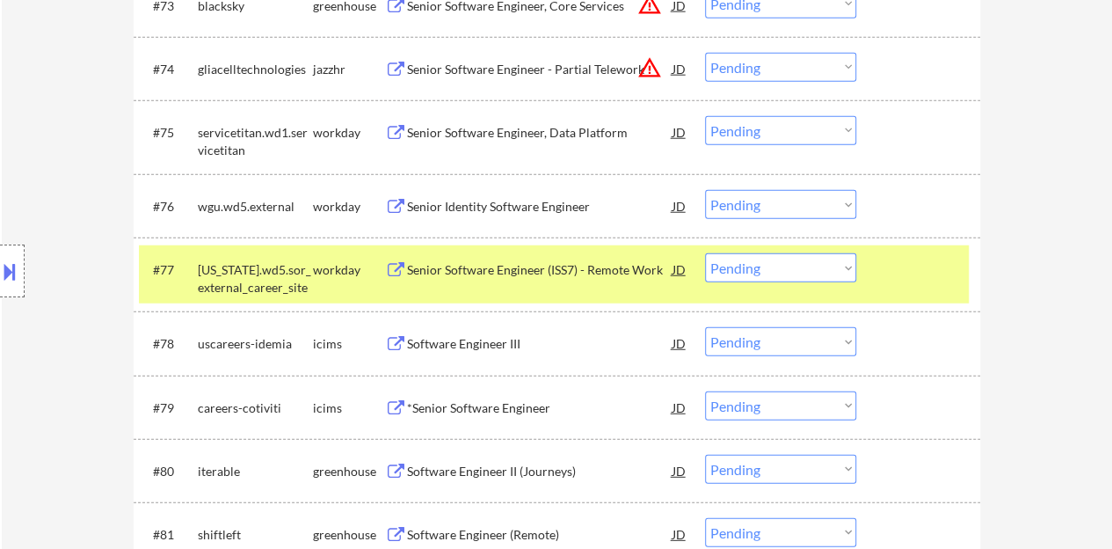
click at [931, 273] on div at bounding box center [920, 269] width 77 height 32
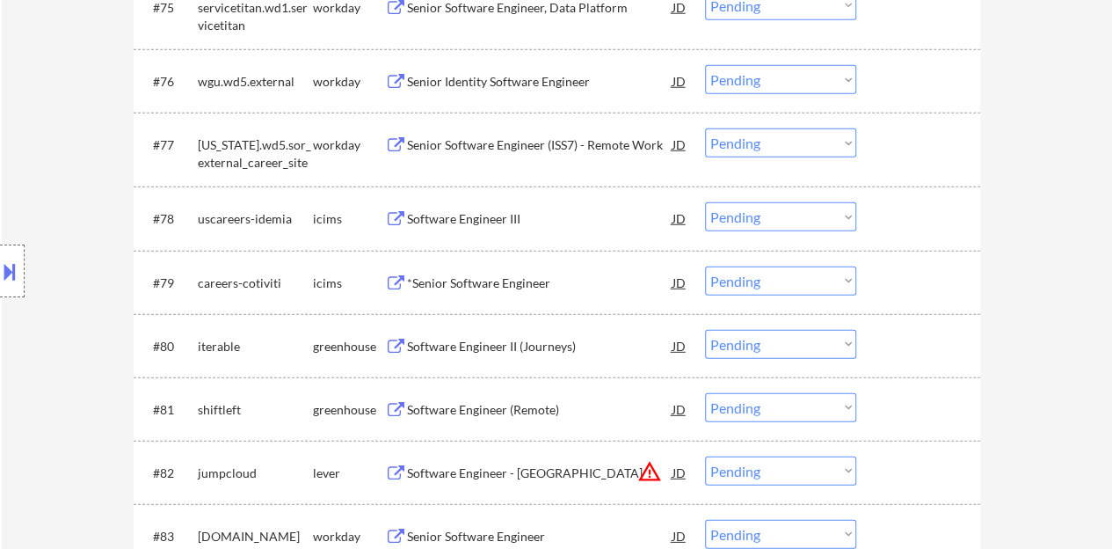
scroll to position [5716, 0]
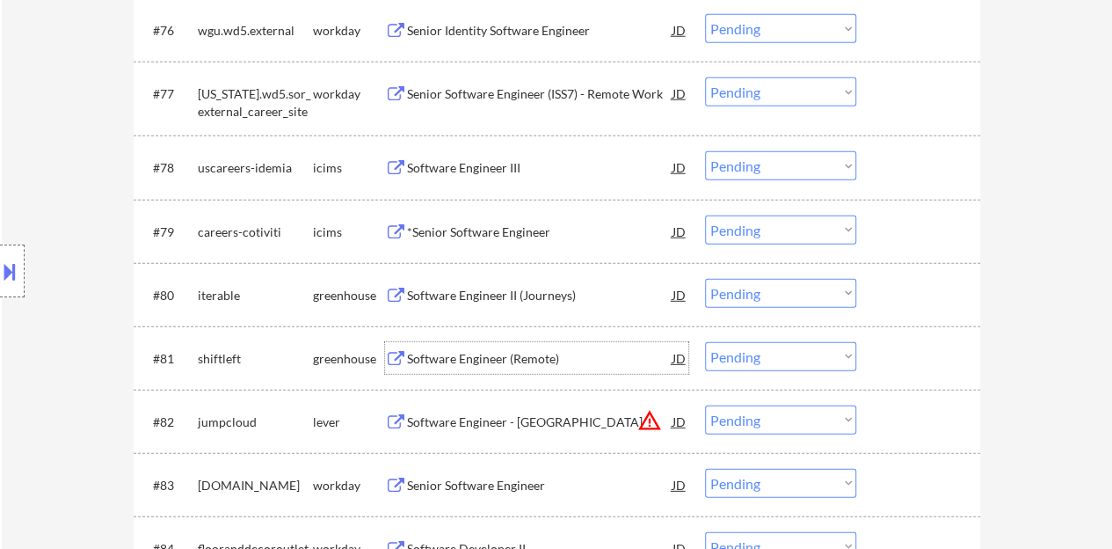
click at [519, 351] on div "Software Engineer (Remote)" at bounding box center [540, 359] width 266 height 18
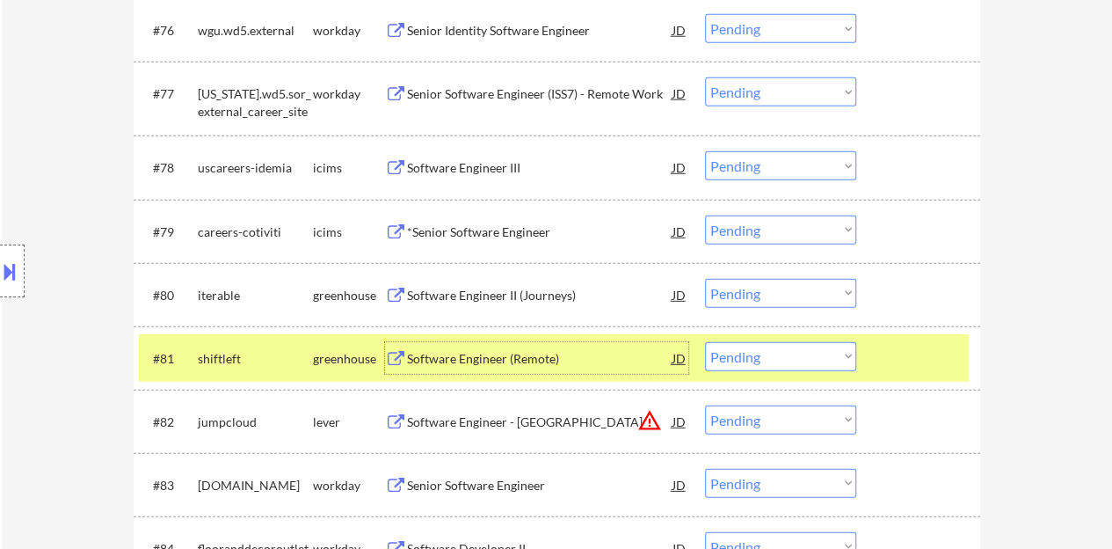
click at [678, 354] on div "JD" at bounding box center [680, 358] width 18 height 32
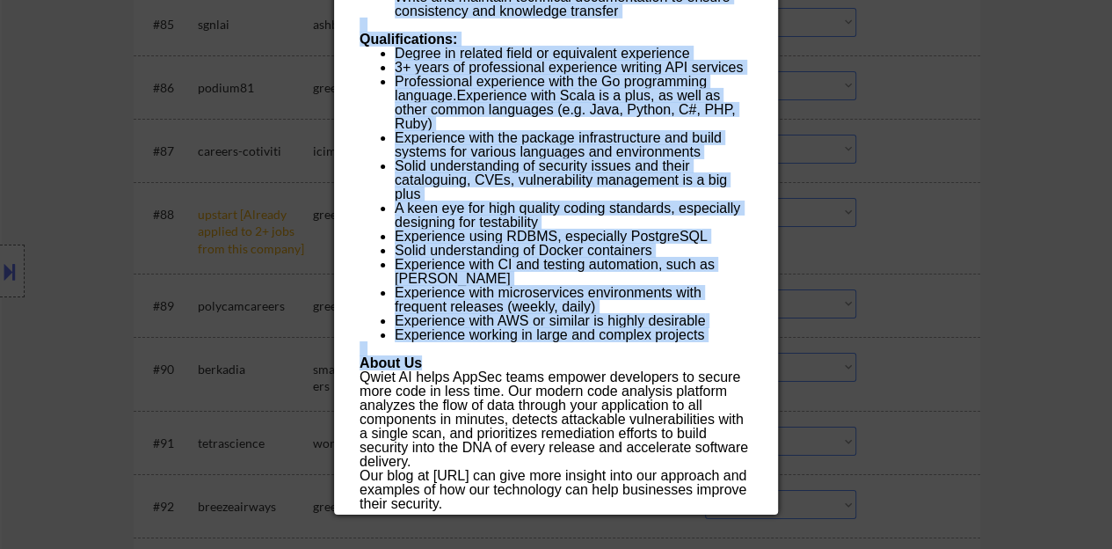
scroll to position [6596, 0]
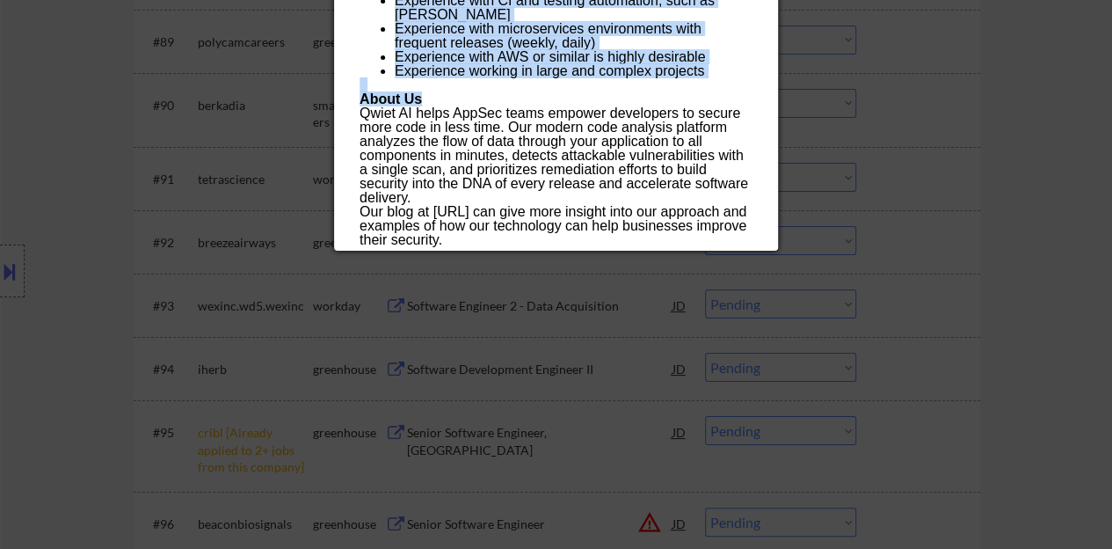
drag, startPoint x: 359, startPoint y: 72, endPoint x: 666, endPoint y: 237, distance: 348.2
copy div "Software Engineer (Remote) shiftleft Remote, United States AI Location Check ✅:…"
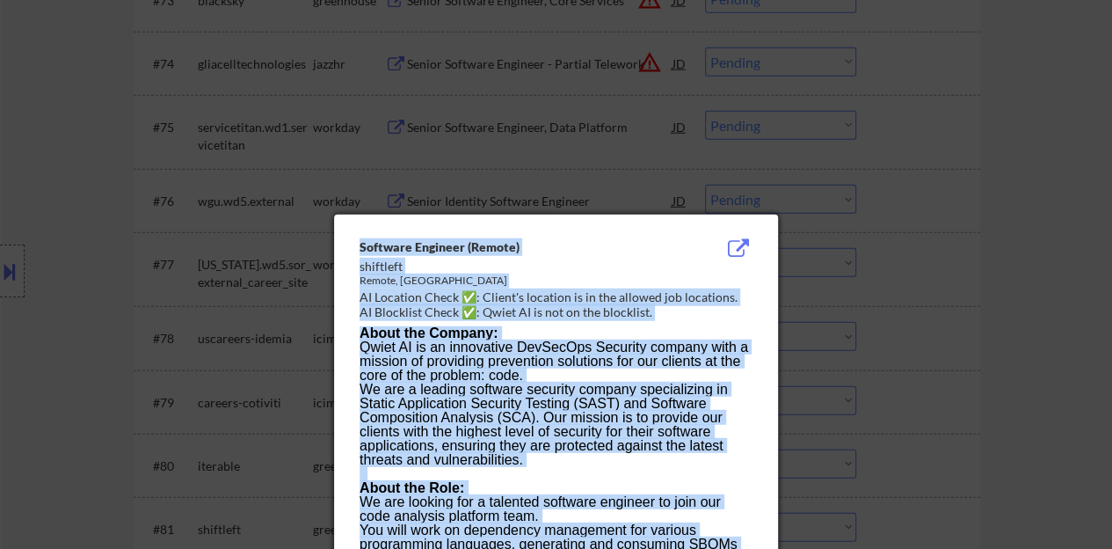
scroll to position [5452, 0]
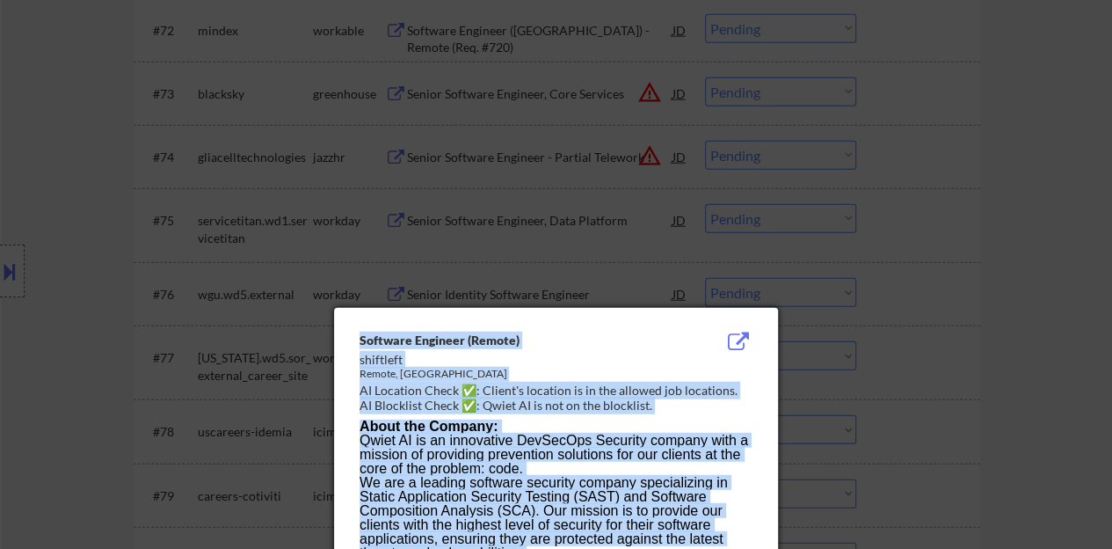
click at [892, 325] on div at bounding box center [556, 274] width 1112 height 549
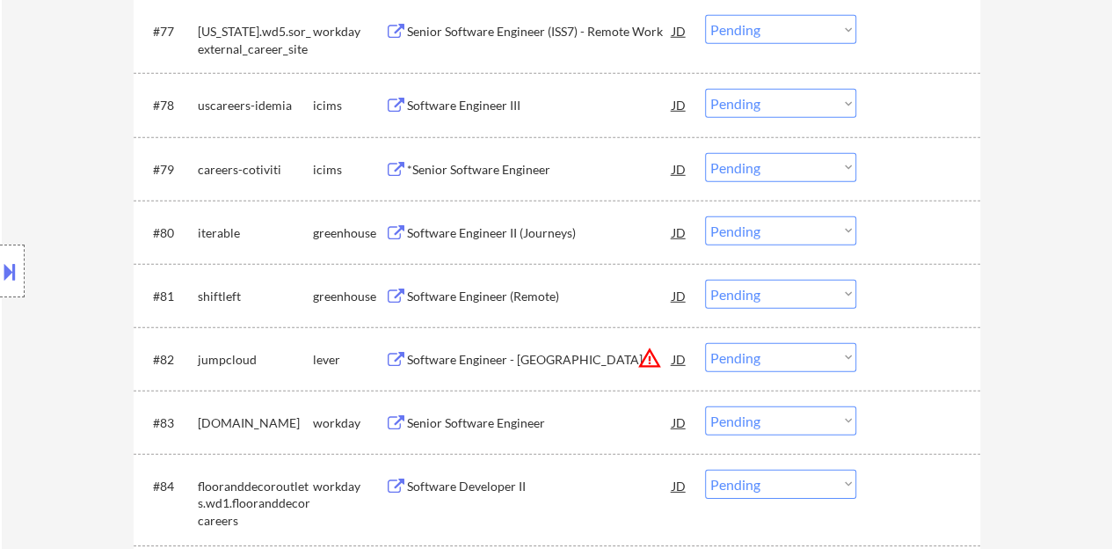
scroll to position [5804, 0]
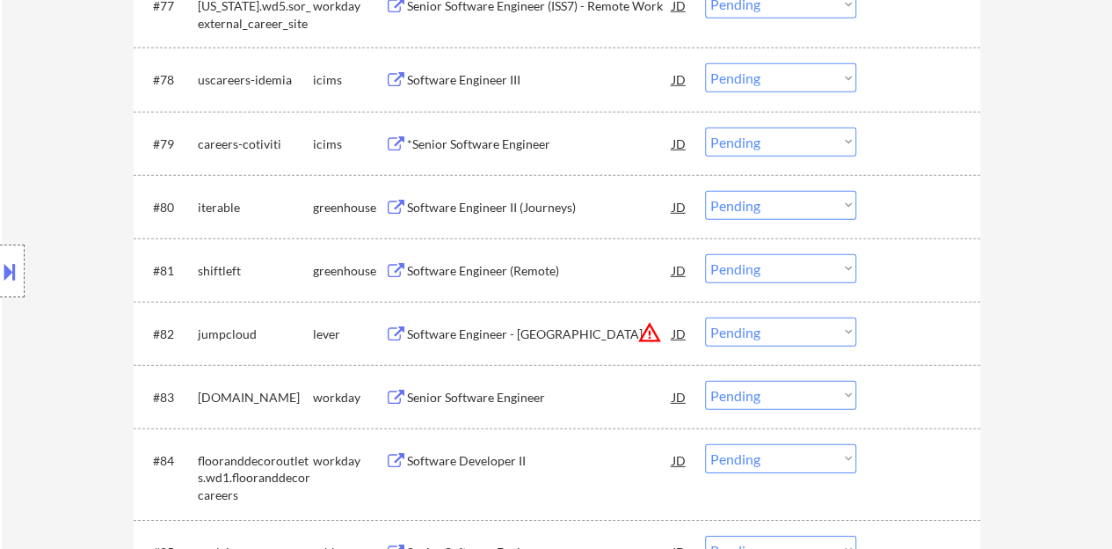
click at [908, 272] on div at bounding box center [920, 270] width 77 height 32
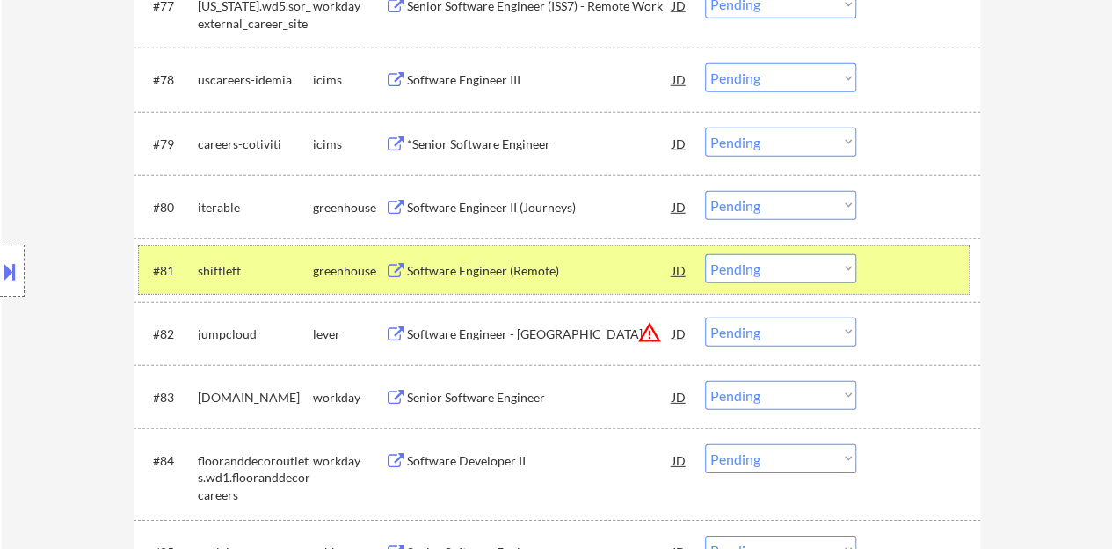
click at [748, 261] on select "Choose an option... Pending Applied Excluded (Questions) Excluded (Expired) Exc…" at bounding box center [780, 268] width 151 height 29
click at [705, 254] on select "Choose an option... Pending Applied Excluded (Questions) Excluded (Expired) Exc…" at bounding box center [780, 268] width 151 height 29
select select ""pending""
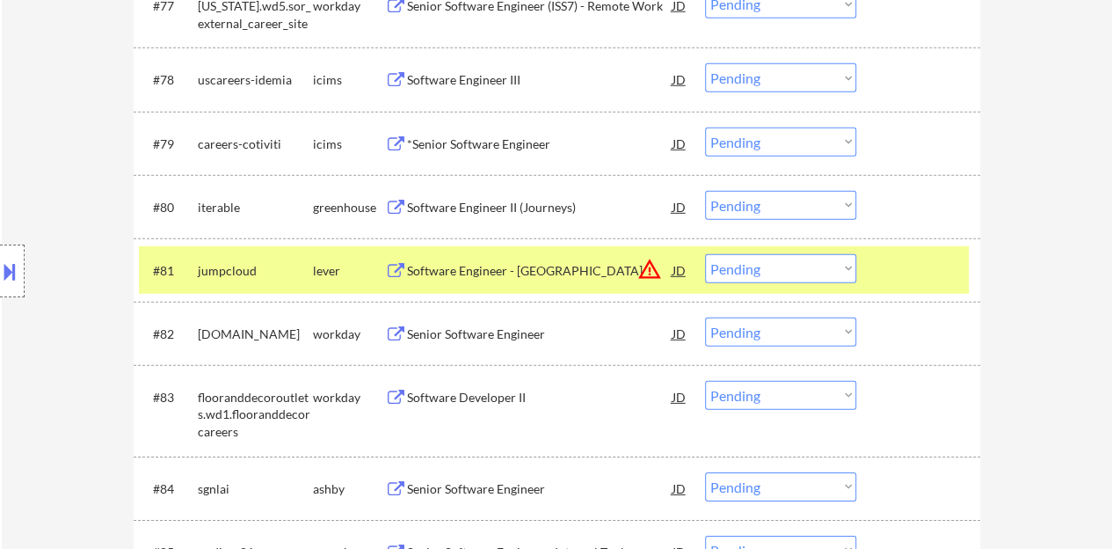
click at [921, 258] on div at bounding box center [920, 270] width 77 height 32
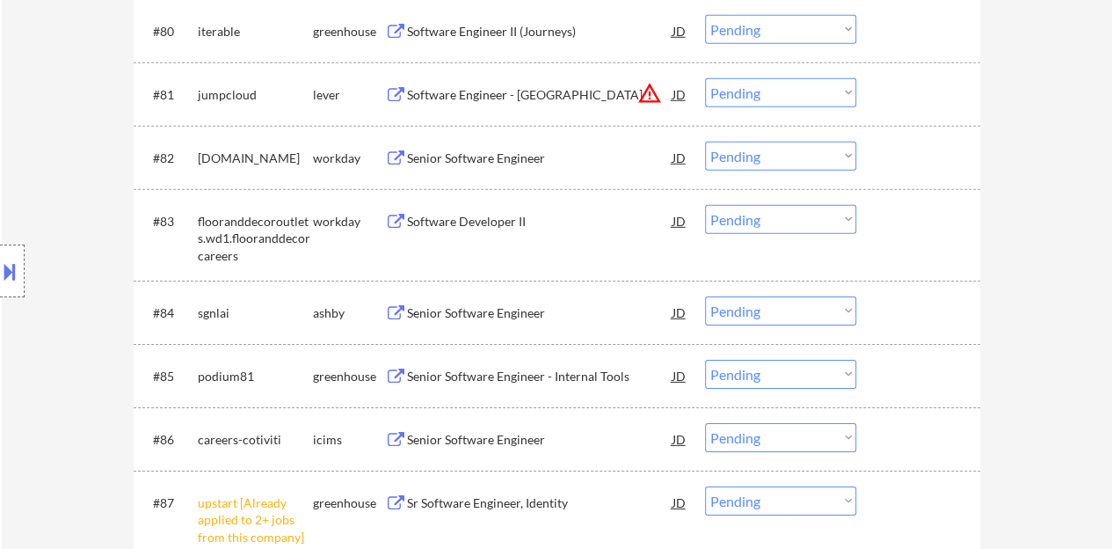
scroll to position [6156, 0]
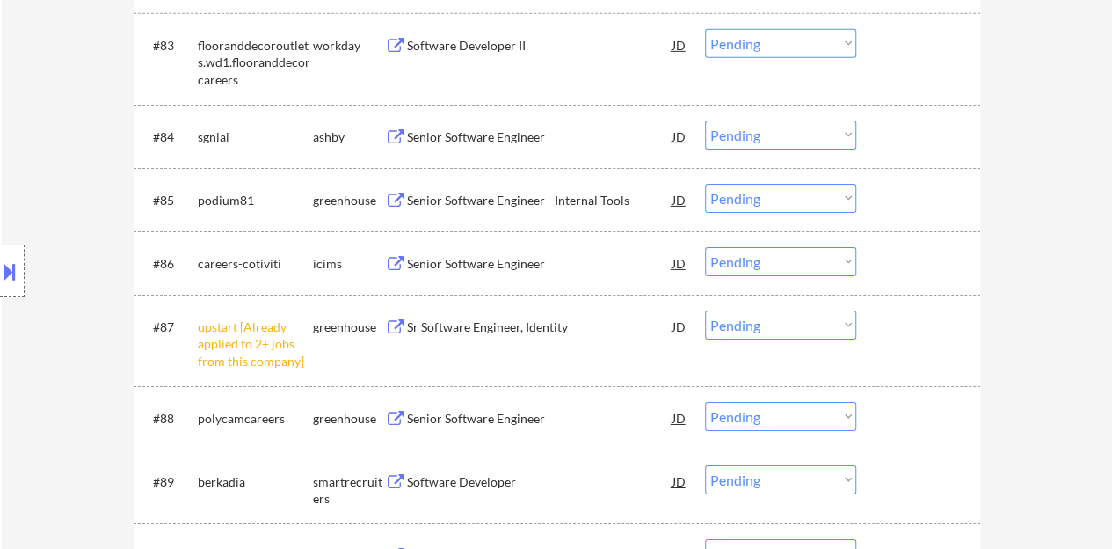
click at [759, 332] on select "Choose an option... Pending Applied Excluded (Questions) Excluded (Expired) Exc…" at bounding box center [780, 324] width 151 height 29
click at [705, 310] on select "Choose an option... Pending Applied Excluded (Questions) Excluded (Expired) Exc…" at bounding box center [780, 324] width 151 height 29
select select ""pending""
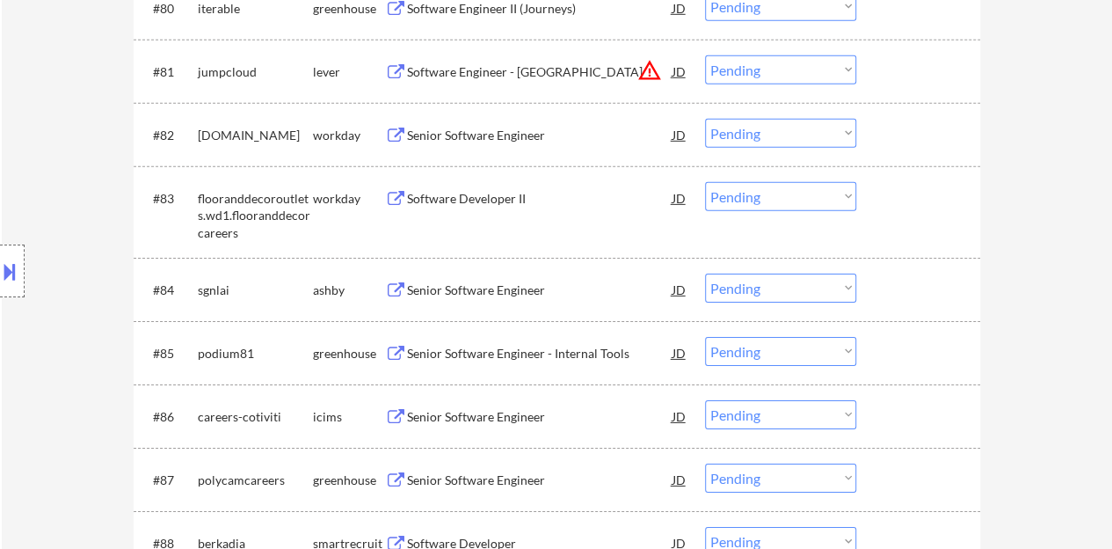
scroll to position [5980, 0]
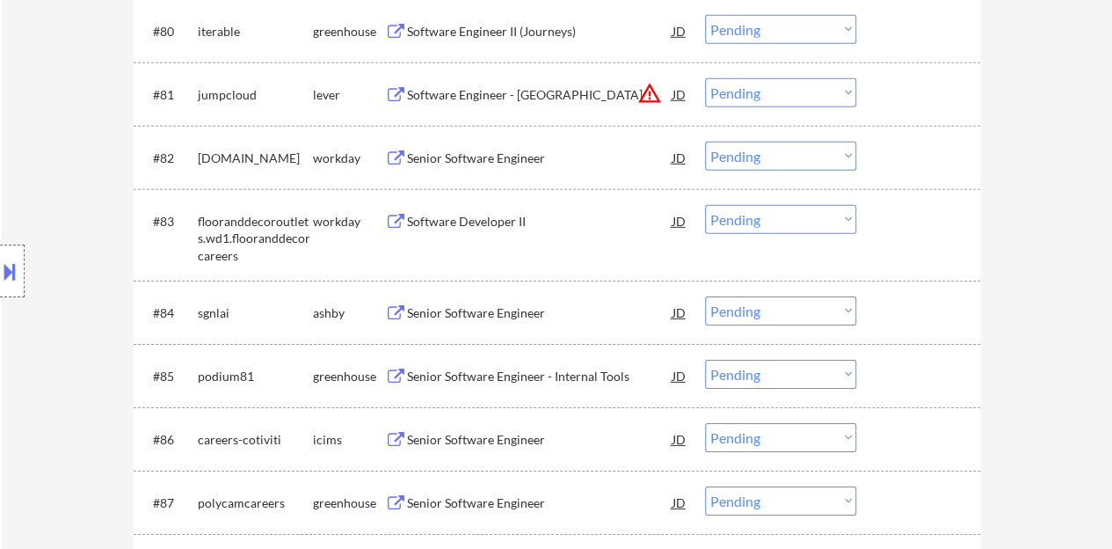
click at [495, 314] on div "Senior Software Engineer" at bounding box center [540, 313] width 266 height 18
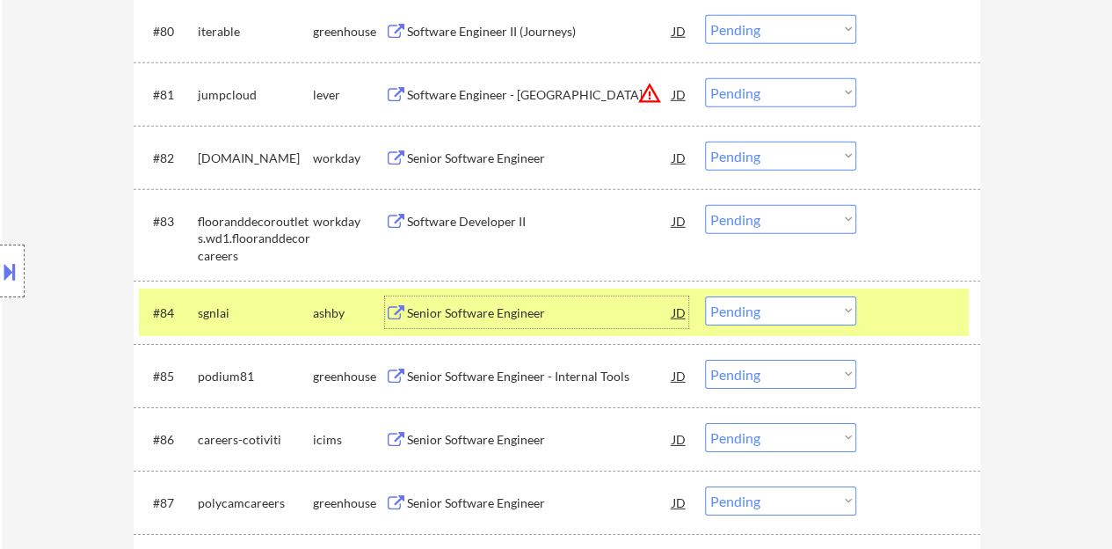
click at [772, 298] on select "Choose an option... Pending Applied Excluded (Questions) Excluded (Expired) Exc…" at bounding box center [780, 310] width 151 height 29
click at [705, 296] on select "Choose an option... Pending Applied Excluded (Questions) Excluded (Expired) Exc…" at bounding box center [780, 310] width 151 height 29
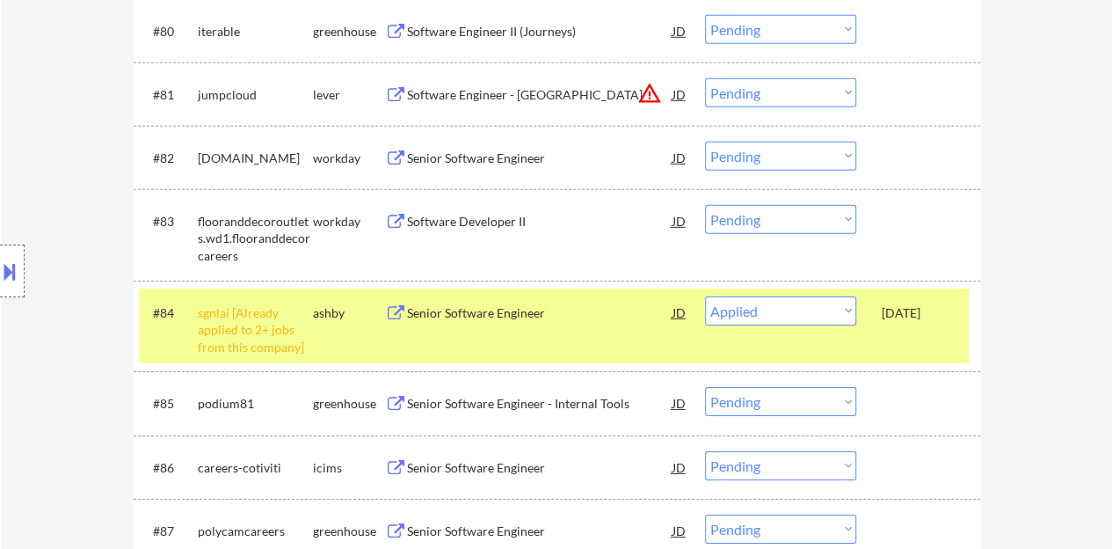
select select ""pending""
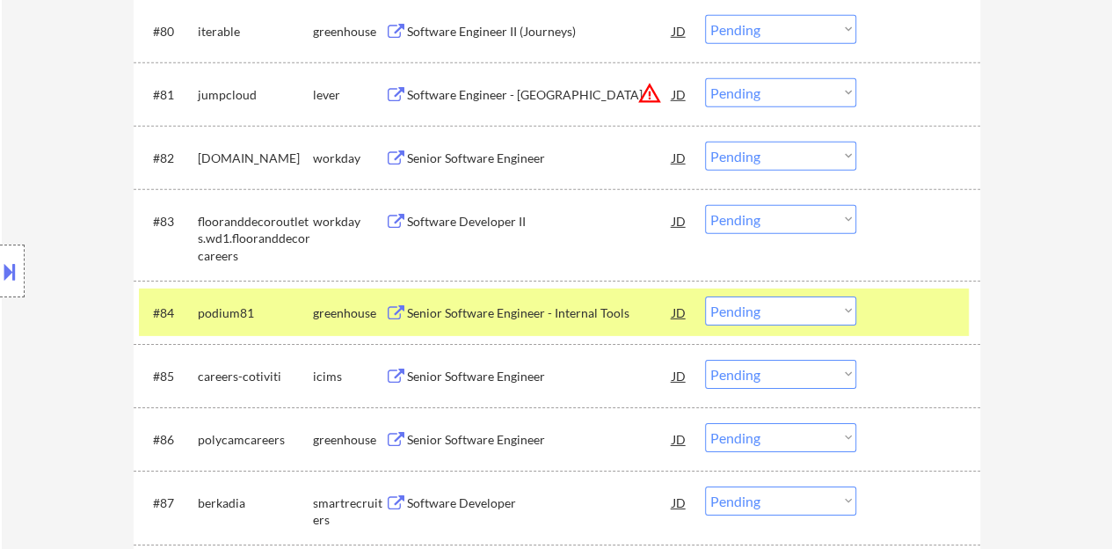
click at [923, 332] on div "#84 podium81 greenhouse Senior Software Engineer - Internal Tools JD warning_am…" at bounding box center [554, 311] width 830 height 47
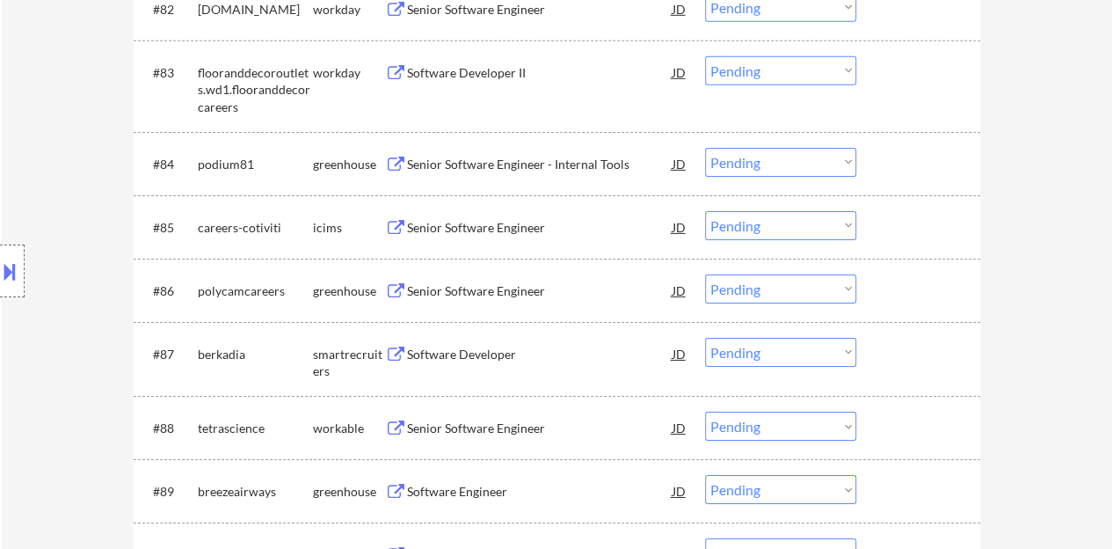
scroll to position [6156, 0]
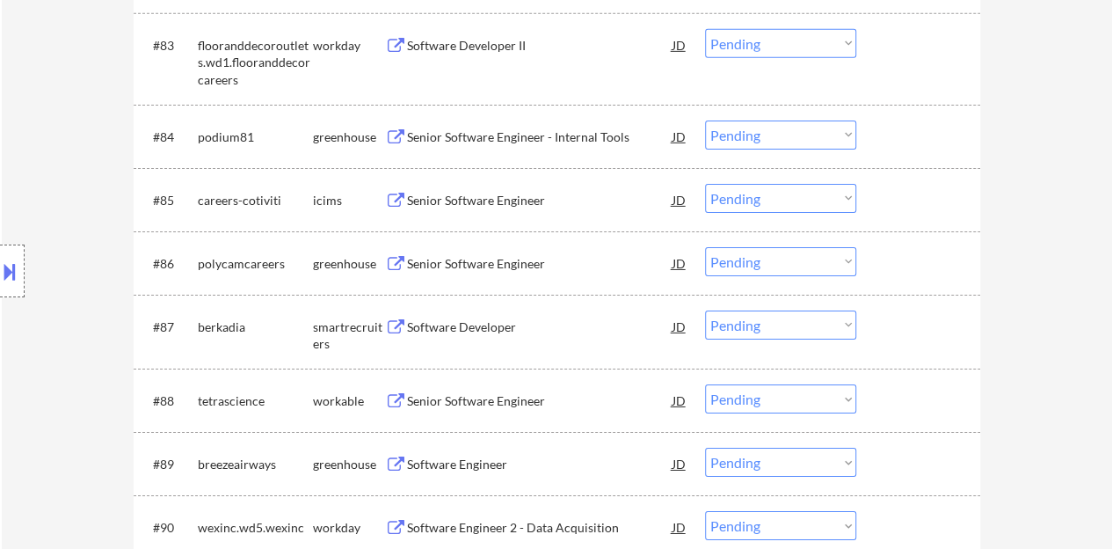
click at [510, 258] on div "Senior Software Engineer" at bounding box center [540, 264] width 266 height 18
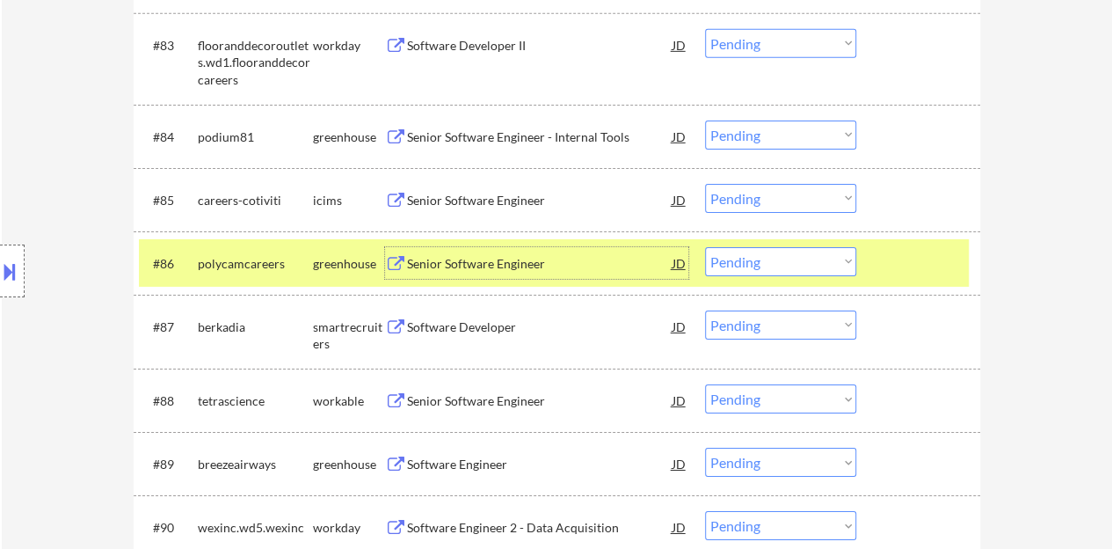
click at [695, 264] on div "#86 polycamcareers greenhouse Senior Software Engineer JD Choose an option... P…" at bounding box center [554, 262] width 830 height 47
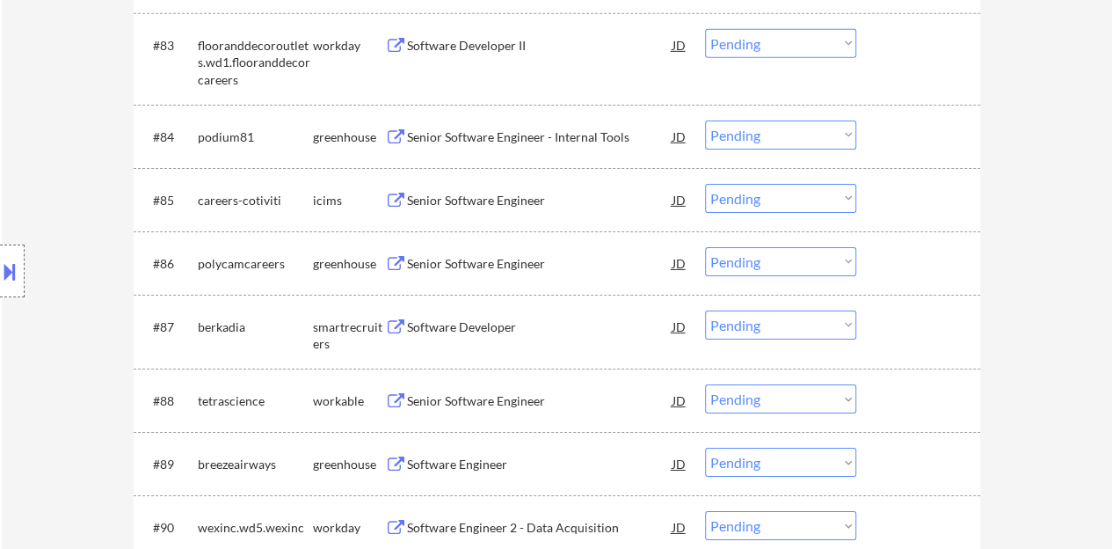
click at [720, 263] on select "Choose an option... Pending Applied Excluded (Questions) Excluded (Expired) Exc…" at bounding box center [780, 261] width 151 height 29
click at [705, 247] on select "Choose an option... Pending Applied Excluded (Questions) Excluded (Expired) Exc…" at bounding box center [780, 261] width 151 height 29
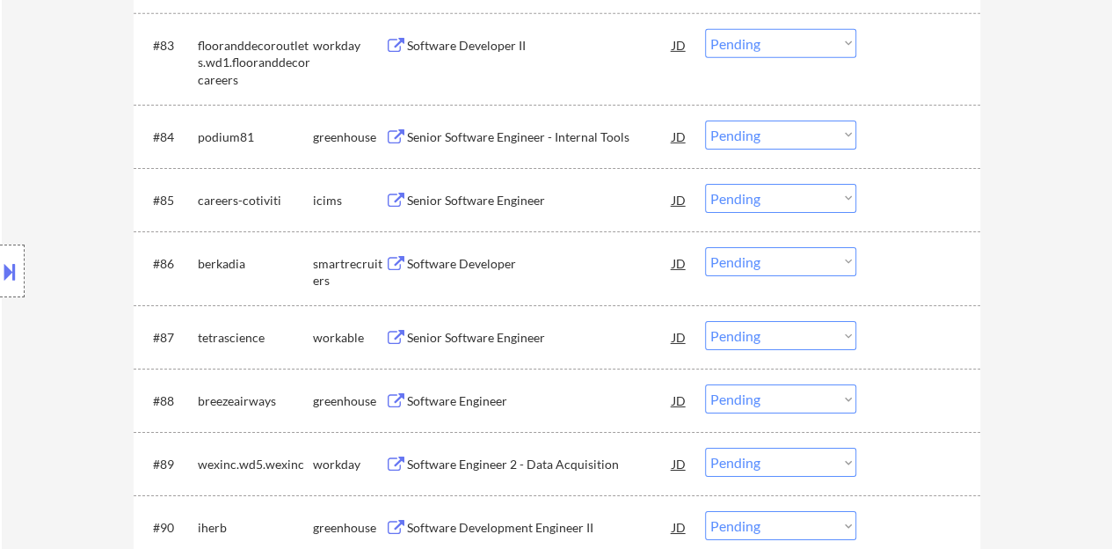
click at [482, 263] on div "Software Developer" at bounding box center [540, 264] width 266 height 18
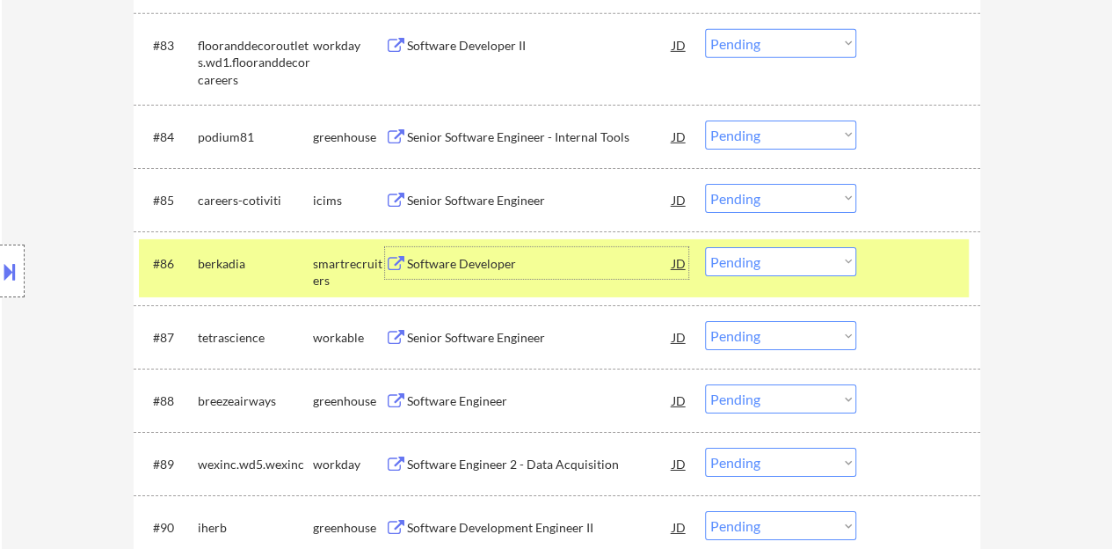
click at [755, 259] on select "Choose an option... Pending Applied Excluded (Questions) Excluded (Expired) Exc…" at bounding box center [780, 261] width 151 height 29
click at [705, 247] on select "Choose an option... Pending Applied Excluded (Questions) Excluded (Expired) Exc…" at bounding box center [780, 261] width 151 height 29
select select ""pending""
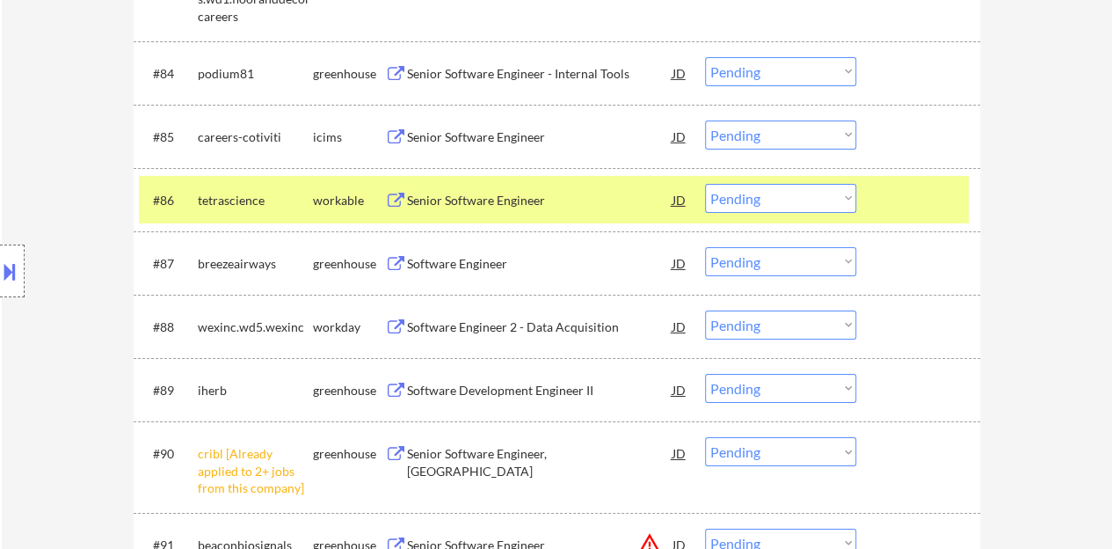
scroll to position [6244, 0]
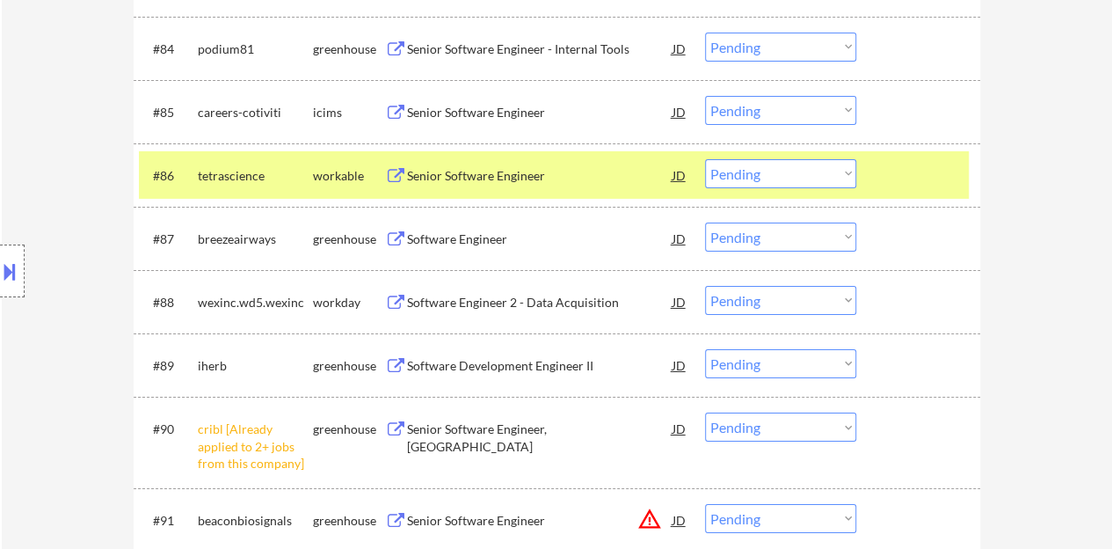
click at [810, 415] on select "Choose an option... Pending Applied Excluded (Questions) Excluded (Expired) Exc…" at bounding box center [780, 426] width 151 height 29
click at [705, 412] on select "Choose an option... Pending Applied Excluded (Questions) Excluded (Expired) Exc…" at bounding box center [780, 426] width 151 height 29
select select ""pending""
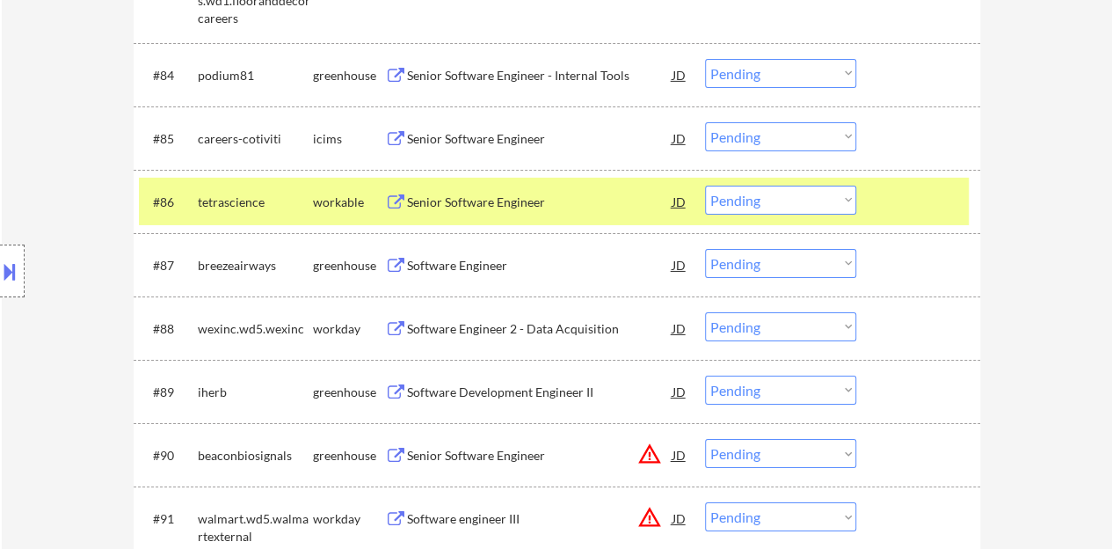
scroll to position [6156, 0]
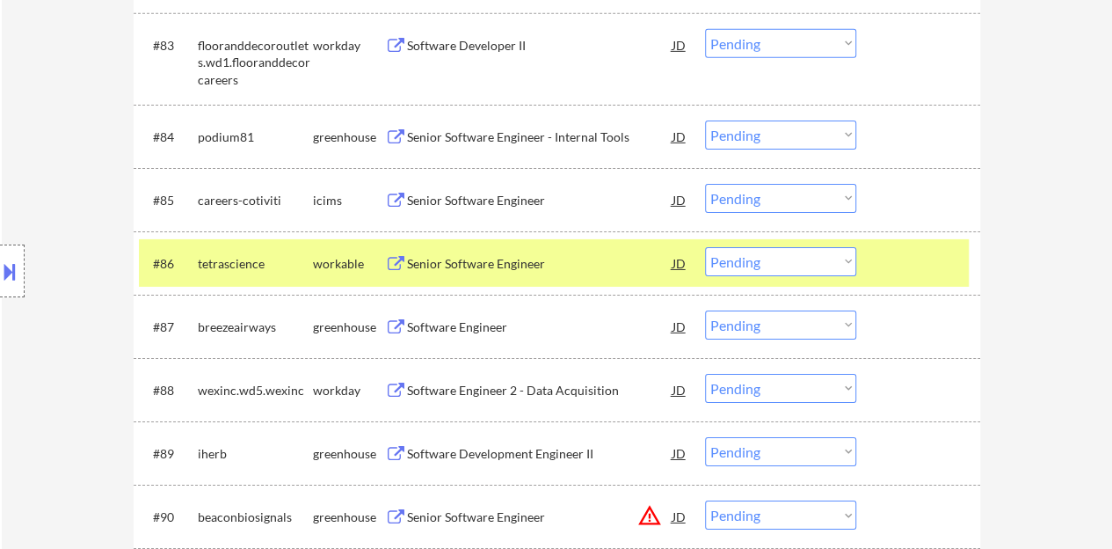
click at [936, 272] on div at bounding box center [920, 263] width 77 height 32
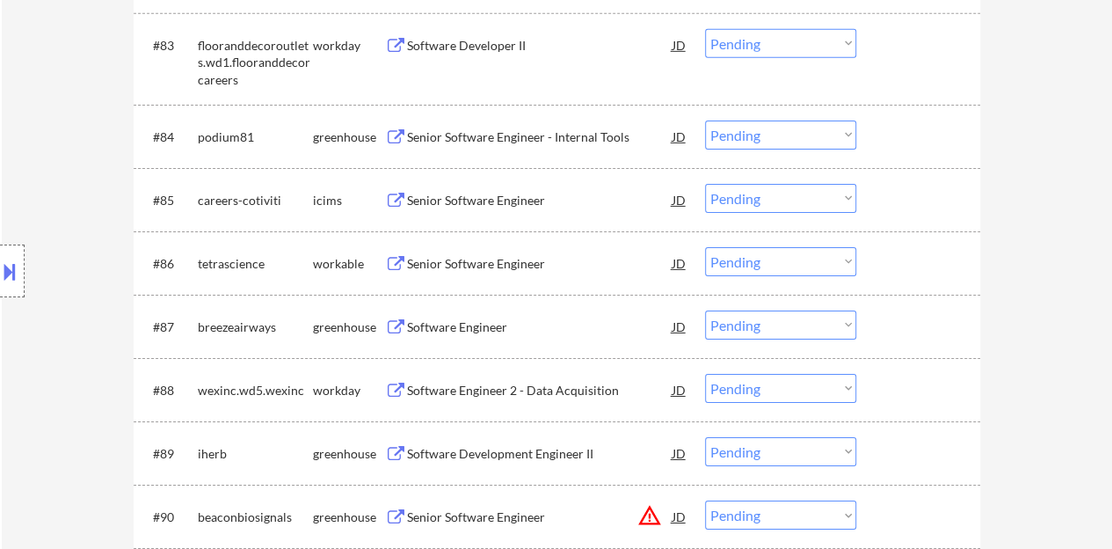
click at [501, 258] on div "Senior Software Engineer" at bounding box center [540, 264] width 266 height 18
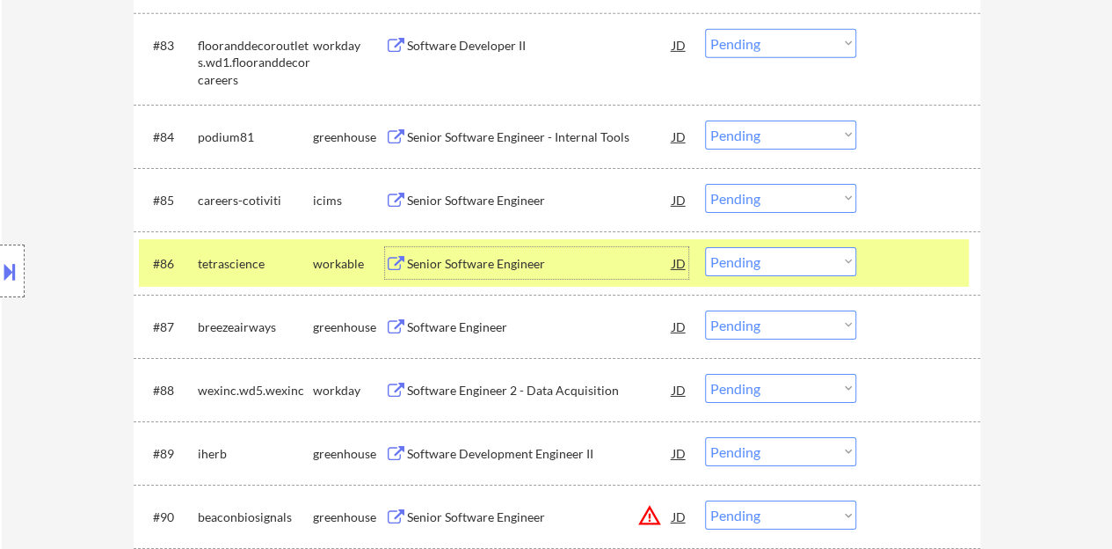
click at [798, 268] on select "Choose an option... Pending Applied Excluded (Questions) Excluded (Expired) Exc…" at bounding box center [780, 261] width 151 height 29
click at [705, 247] on select "Choose an option... Pending Applied Excluded (Questions) Excluded (Expired) Exc…" at bounding box center [780, 261] width 151 height 29
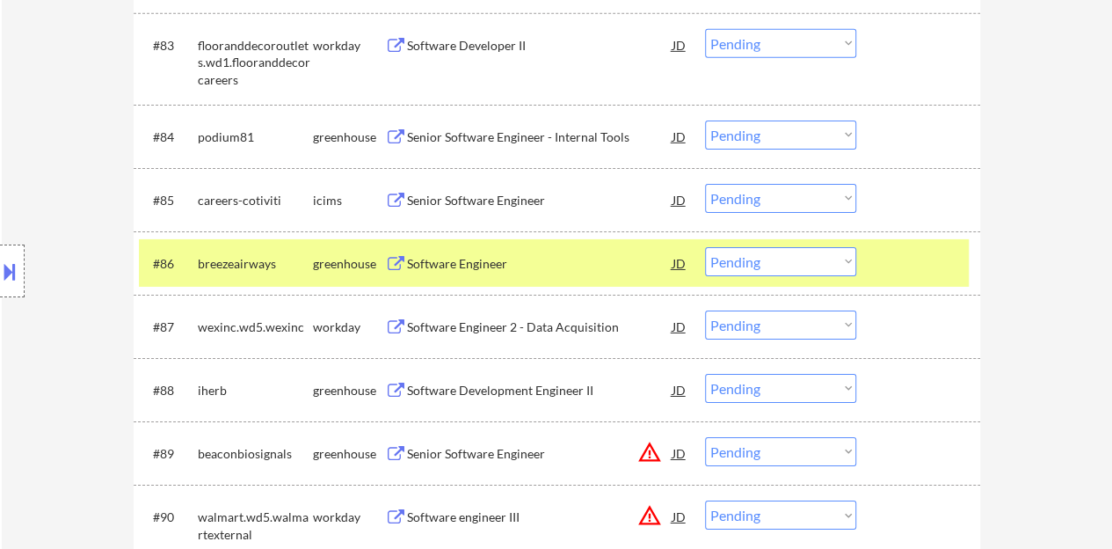
click at [491, 256] on div "Software Engineer" at bounding box center [540, 264] width 266 height 18
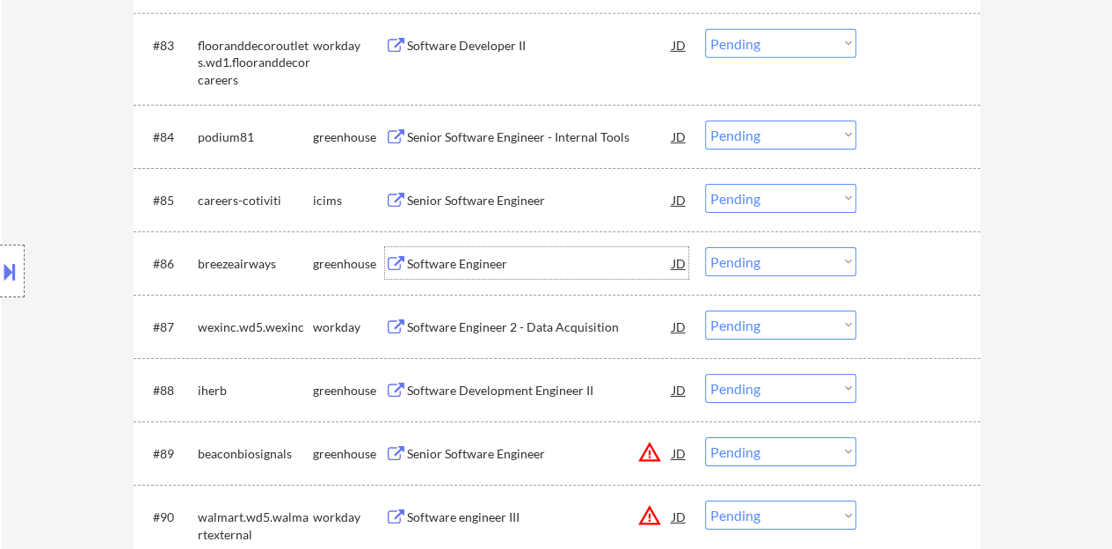
click at [916, 265] on div at bounding box center [920, 263] width 77 height 32
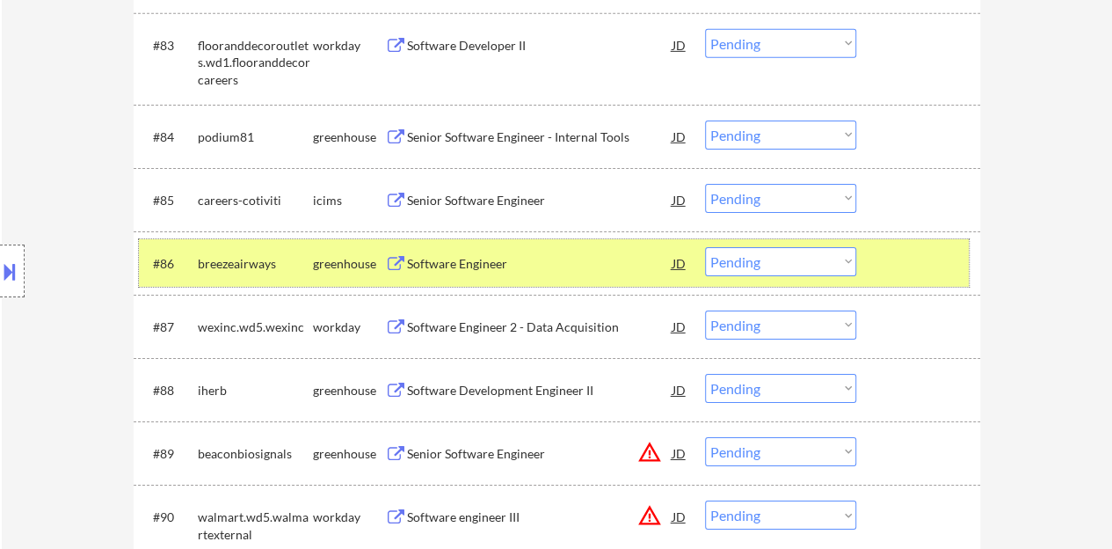
click at [740, 260] on select "Choose an option... Pending Applied Excluded (Questions) Excluded (Expired) Exc…" at bounding box center [780, 261] width 151 height 29
click at [705, 247] on select "Choose an option... Pending Applied Excluded (Questions) Excluded (Expired) Exc…" at bounding box center [780, 261] width 151 height 29
select select ""pending""
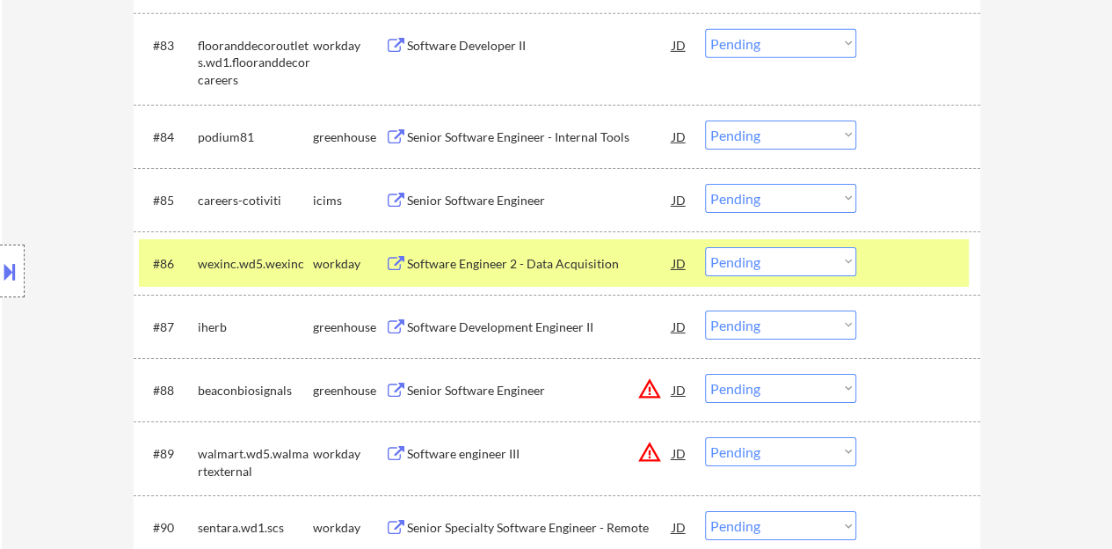
click at [930, 265] on div at bounding box center [920, 263] width 77 height 32
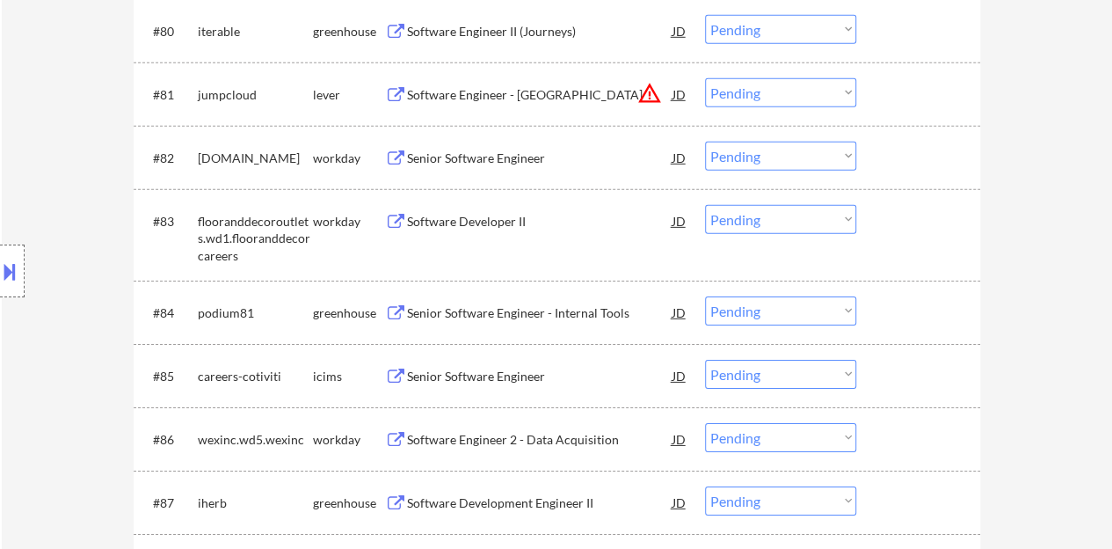
scroll to position [5892, 0]
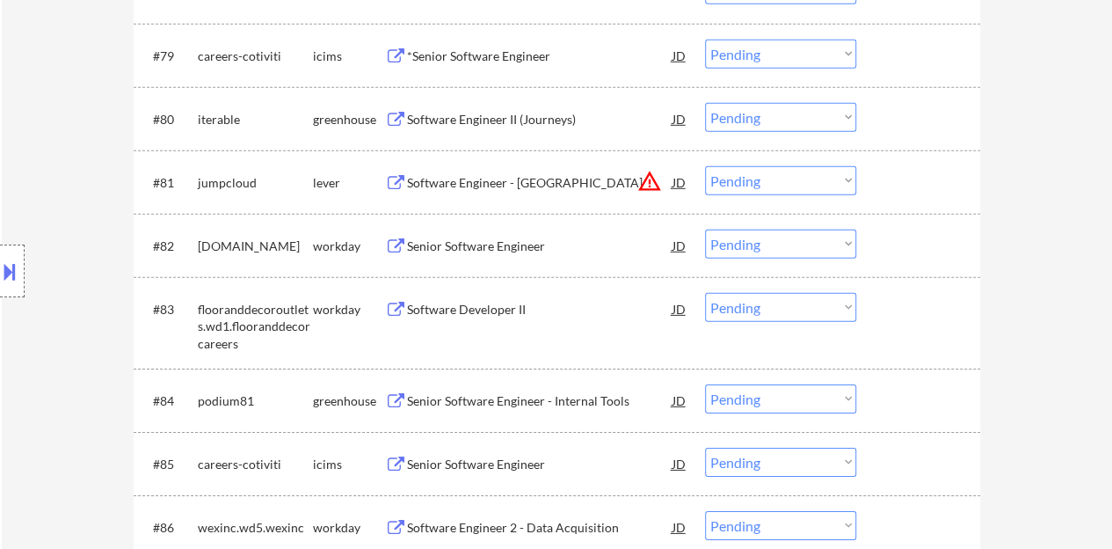
click at [499, 232] on div "Senior Software Engineer" at bounding box center [540, 246] width 266 height 32
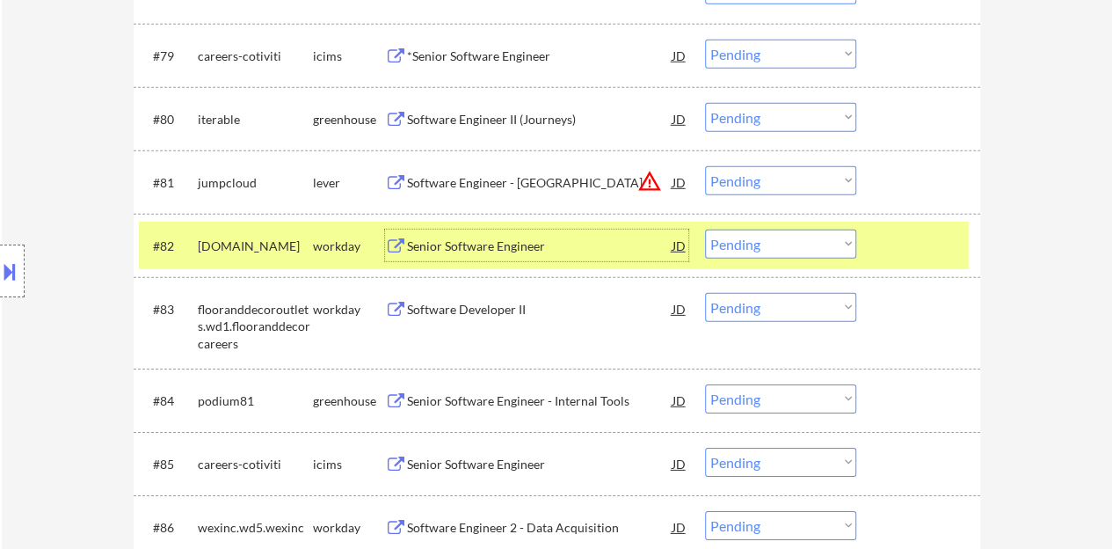
click at [788, 251] on select "Choose an option... Pending Applied Excluded (Questions) Excluded (Expired) Exc…" at bounding box center [780, 244] width 151 height 29
click at [705, 230] on select "Choose an option... Pending Applied Excluded (Questions) Excluded (Expired) Exc…" at bounding box center [780, 244] width 151 height 29
select select ""pending""
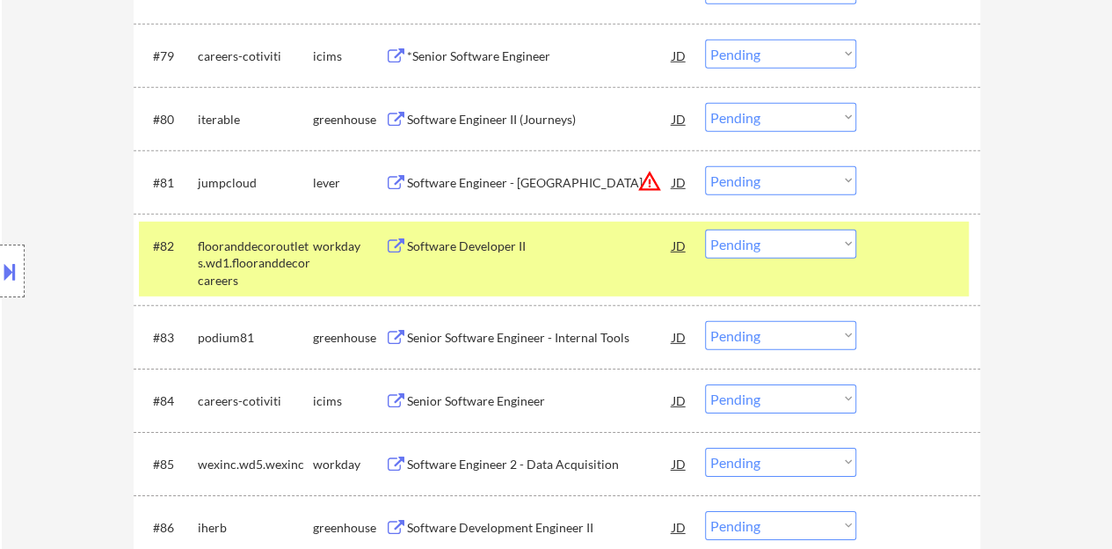
click at [897, 261] on div "#82 flooranddecoroutlets.wd1.flooranddecorcareers workday Software Developer II…" at bounding box center [554, 260] width 830 height 76
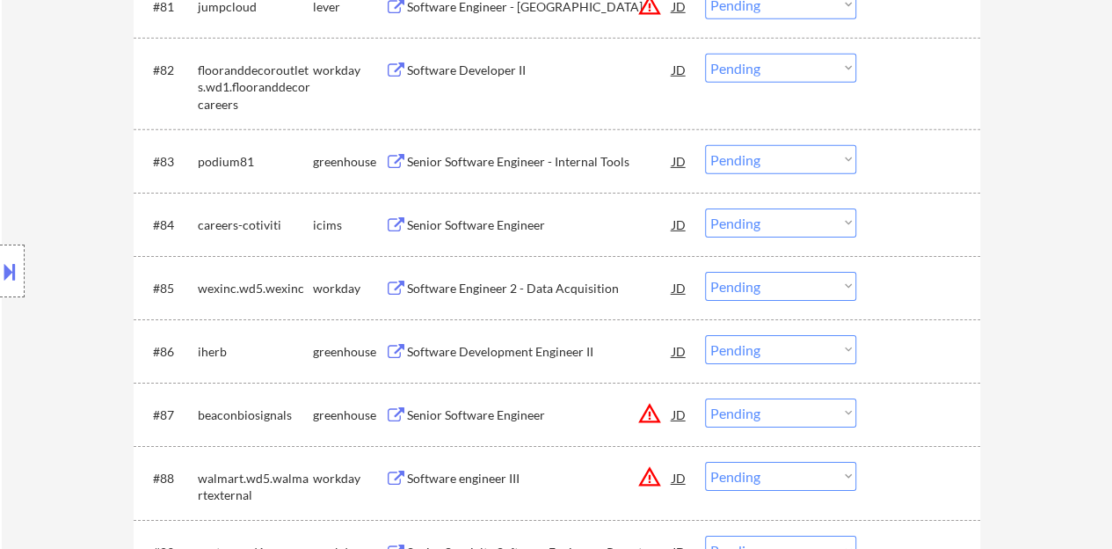
scroll to position [6156, 0]
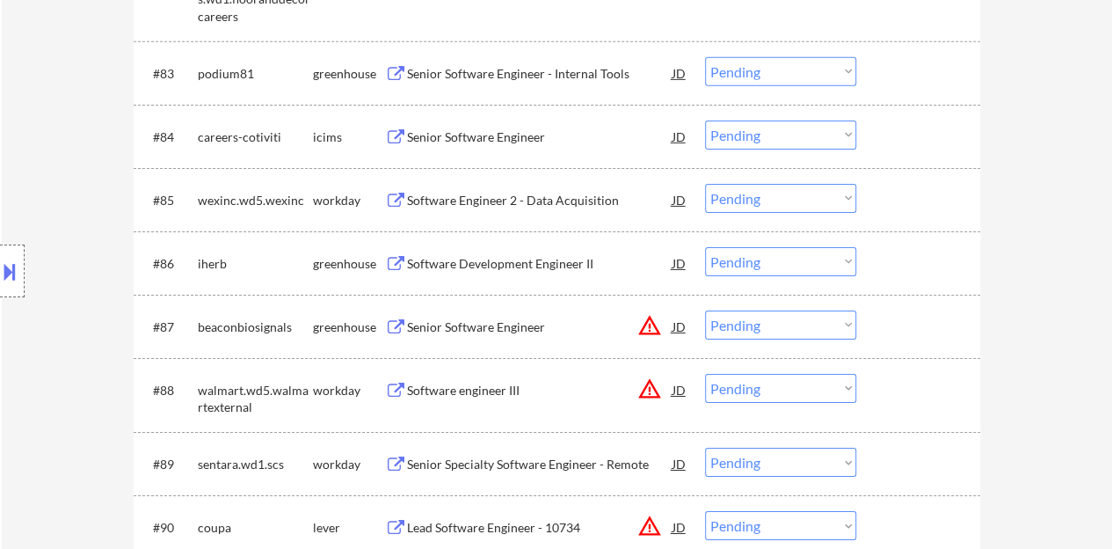
click at [501, 266] on div "Software Development Engineer II" at bounding box center [540, 264] width 266 height 18
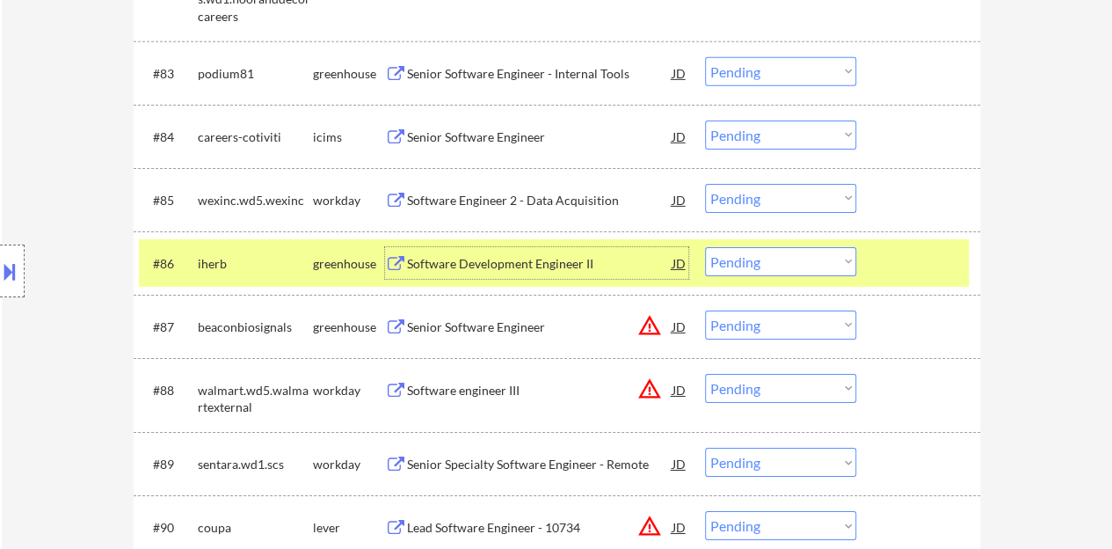
click at [753, 249] on select "Choose an option... Pending Applied Excluded (Questions) Excluded (Expired) Exc…" at bounding box center [780, 261] width 151 height 29
click at [705, 247] on select "Choose an option... Pending Applied Excluded (Questions) Excluded (Expired) Exc…" at bounding box center [780, 261] width 151 height 29
select select ""pending""
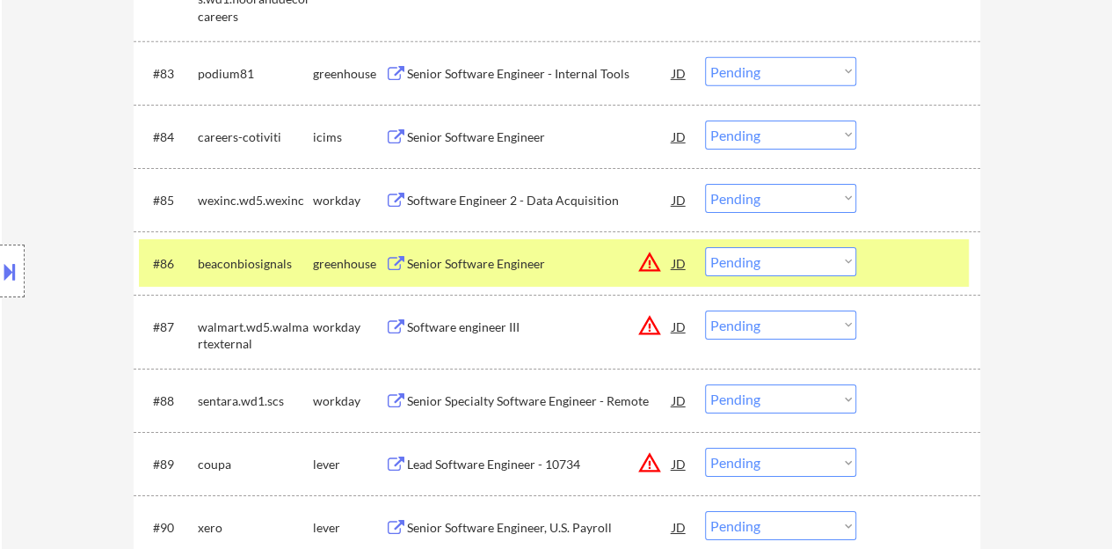
click at [906, 253] on div at bounding box center [920, 263] width 77 height 32
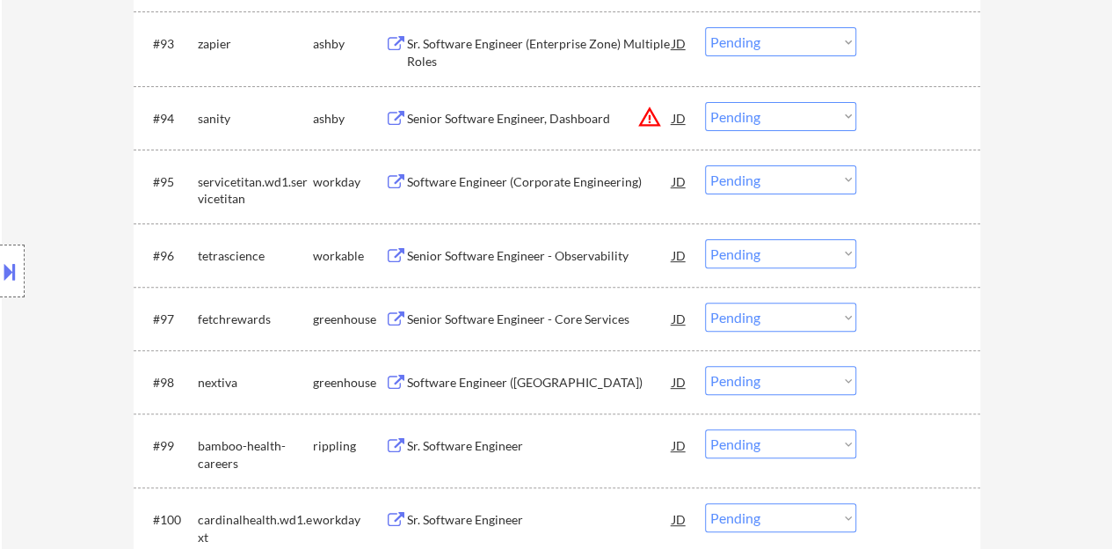
scroll to position [6947, 0]
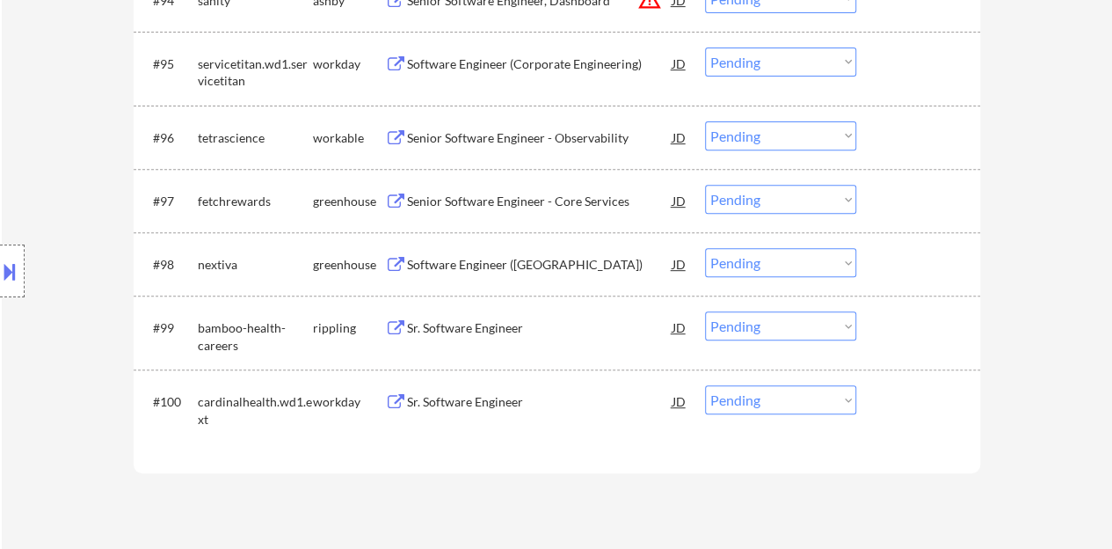
click at [494, 326] on div "Sr. Software Engineer" at bounding box center [540, 328] width 266 height 18
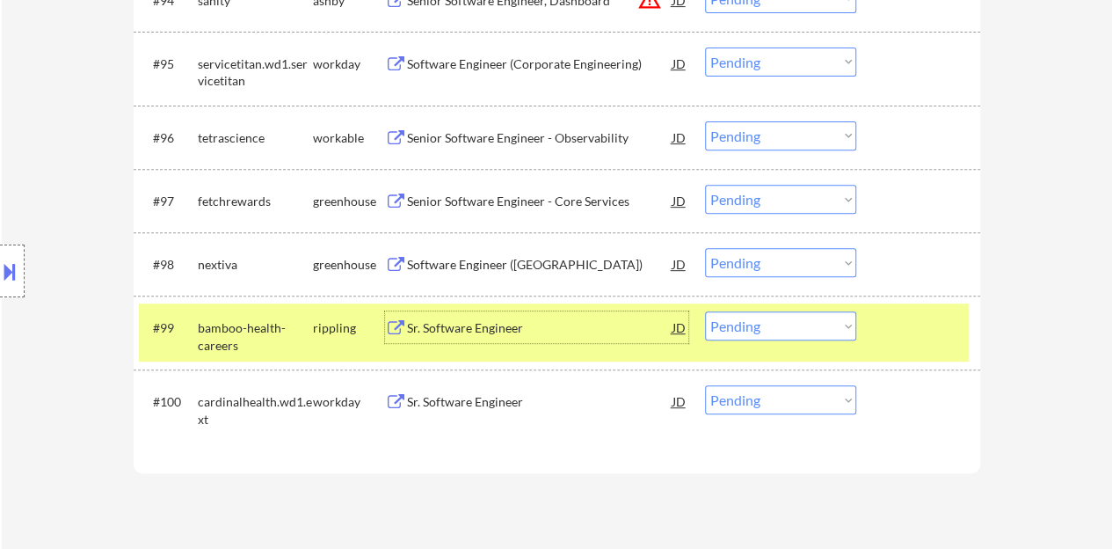
click at [746, 332] on select "Choose an option... Pending Applied Excluded (Questions) Excluded (Expired) Exc…" at bounding box center [780, 325] width 151 height 29
click at [705, 311] on select "Choose an option... Pending Applied Excluded (Questions) Excluded (Expired) Exc…" at bounding box center [780, 325] width 151 height 29
select select ""pending""
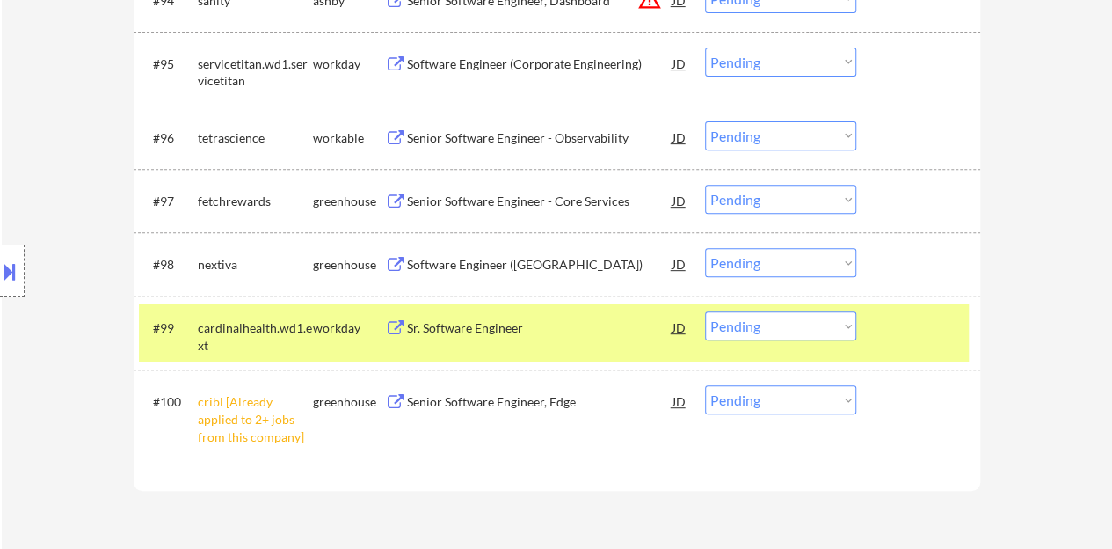
click at [798, 397] on select "Choose an option... Pending Applied Excluded (Questions) Excluded (Expired) Exc…" at bounding box center [780, 399] width 151 height 29
click at [705, 385] on select "Choose an option... Pending Applied Excluded (Questions) Excluded (Expired) Exc…" at bounding box center [780, 399] width 151 height 29
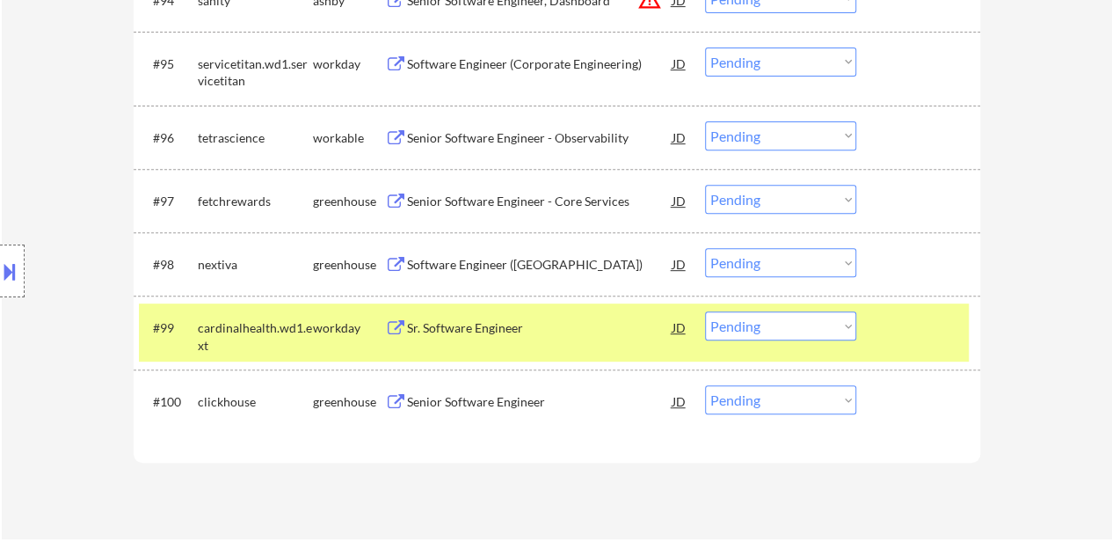
click at [855, 320] on select "Choose an option... Pending Applied Excluded (Questions) Excluded (Expired) Exc…" at bounding box center [780, 325] width 151 height 29
click at [902, 320] on div at bounding box center [920, 327] width 77 height 32
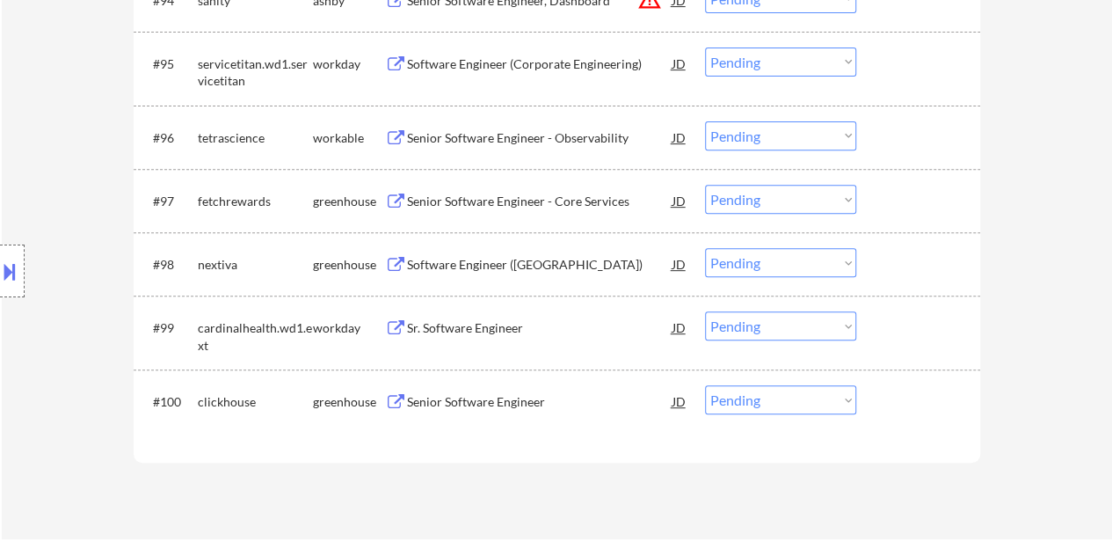
click at [522, 412] on div "Senior Software Engineer" at bounding box center [540, 401] width 266 height 32
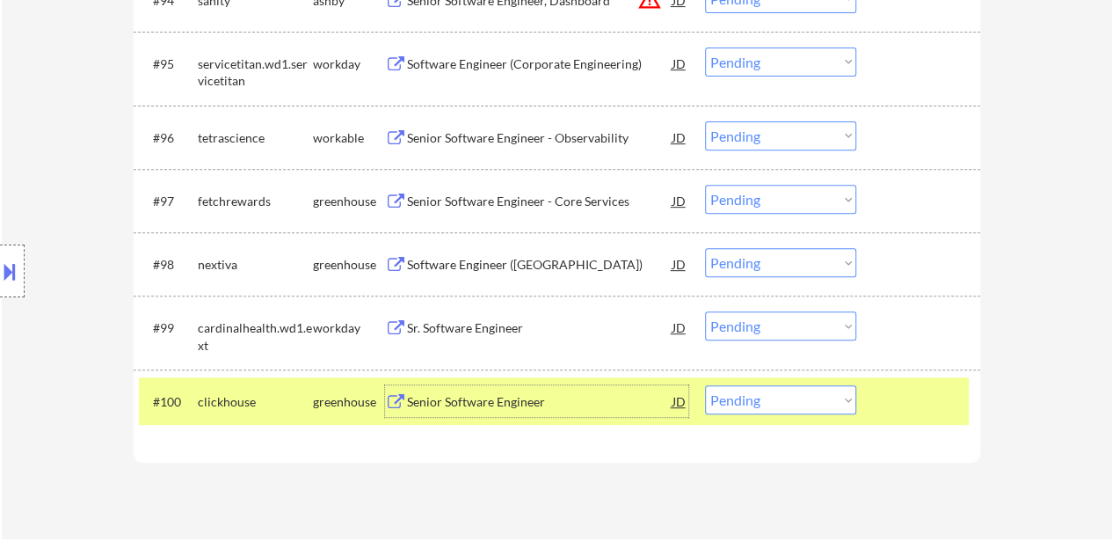
click at [482, 395] on div "Senior Software Engineer" at bounding box center [540, 402] width 266 height 18
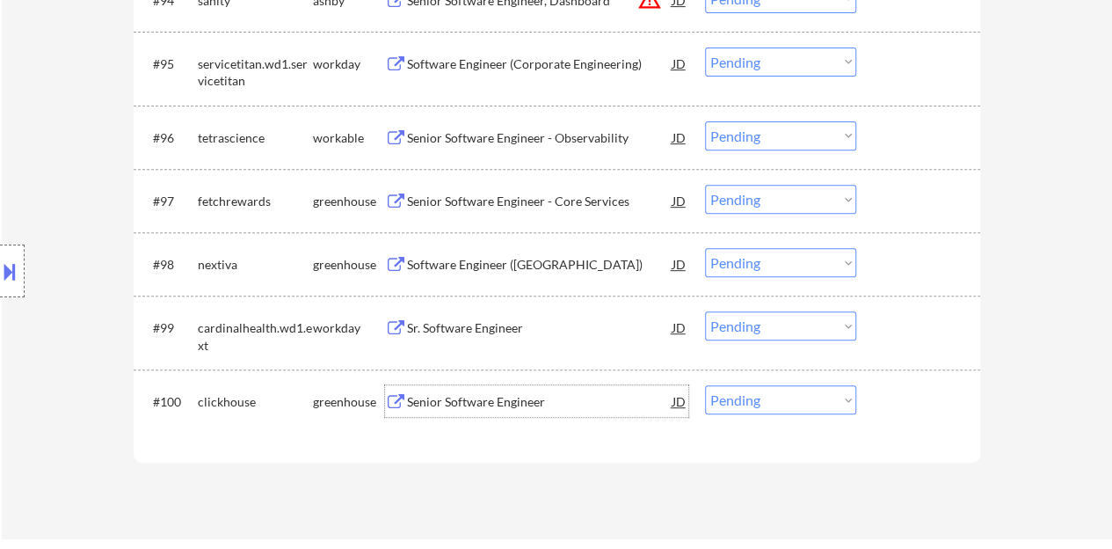
click at [733, 406] on select "Choose an option... Pending Applied Excluded (Questions) Excluded (Expired) Exc…" at bounding box center [780, 399] width 151 height 29
click at [705, 385] on select "Choose an option... Pending Applied Excluded (Questions) Excluded (Expired) Exc…" at bounding box center [780, 399] width 151 height 29
select select ""pending""
click at [508, 203] on div "Senior Software Engineer - Core Services" at bounding box center [540, 202] width 266 height 18
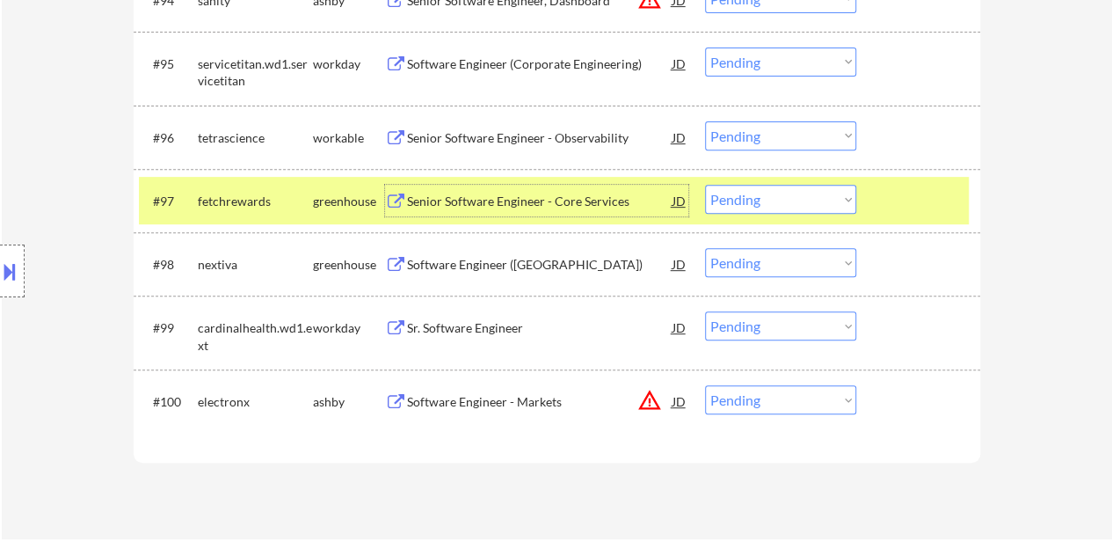
click at [790, 210] on select "Choose an option... Pending Applied Excluded (Questions) Excluded (Expired) Exc…" at bounding box center [780, 199] width 151 height 29
click at [705, 185] on select "Choose an option... Pending Applied Excluded (Questions) Excluded (Expired) Exc…" at bounding box center [780, 199] width 151 height 29
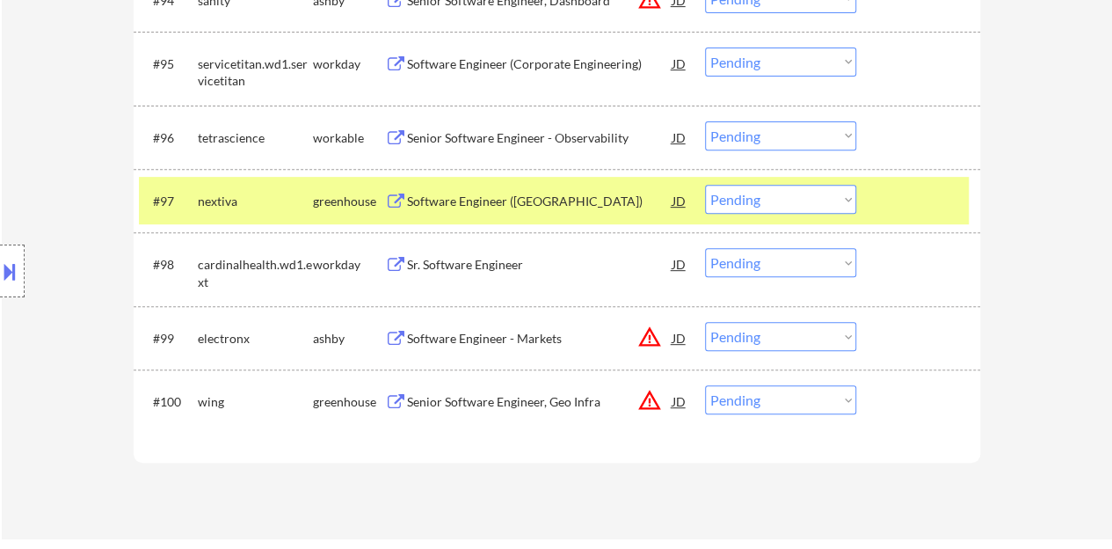
click at [500, 199] on div "Software Engineer (Java)" at bounding box center [540, 202] width 266 height 18
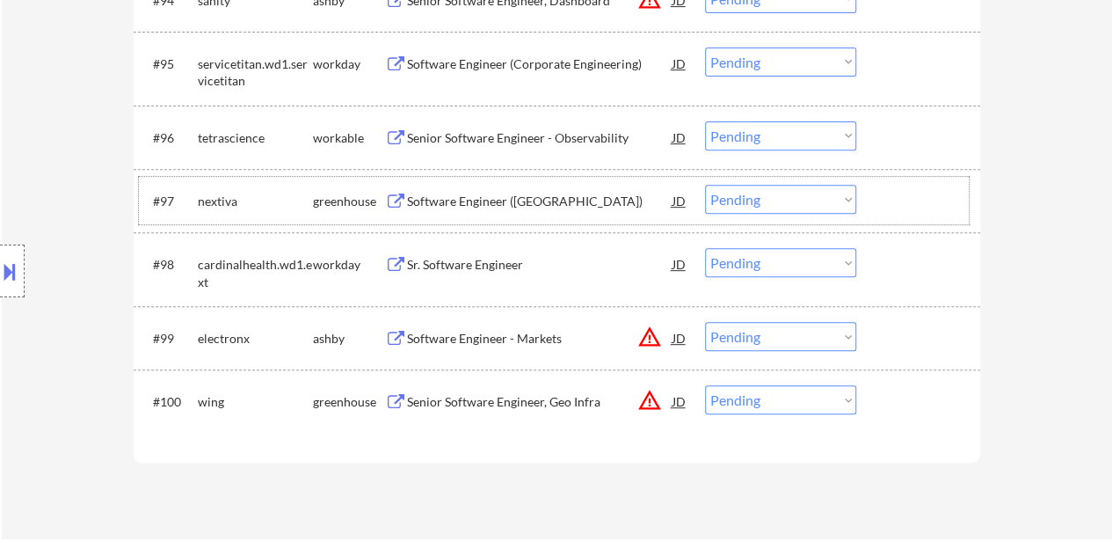
click at [922, 208] on div at bounding box center [920, 201] width 77 height 32
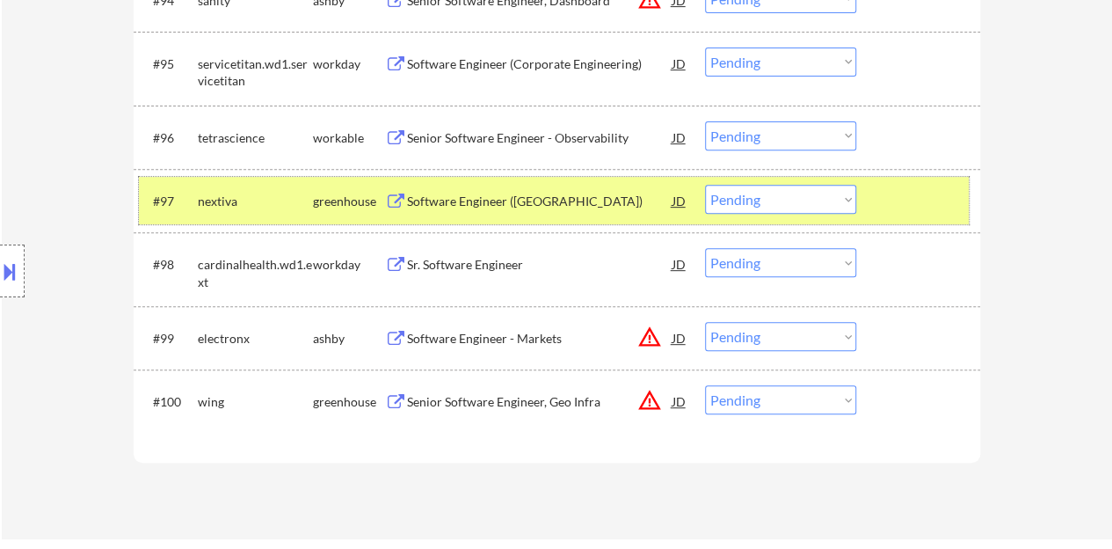
drag, startPoint x: 772, startPoint y: 194, endPoint x: 775, endPoint y: 211, distance: 16.9
click at [772, 194] on select "Choose an option... Pending Applied Excluded (Questions) Excluded (Expired) Exc…" at bounding box center [780, 199] width 151 height 29
click at [705, 185] on select "Choose an option... Pending Applied Excluded (Questions) Excluded (Expired) Exc…" at bounding box center [780, 199] width 151 height 29
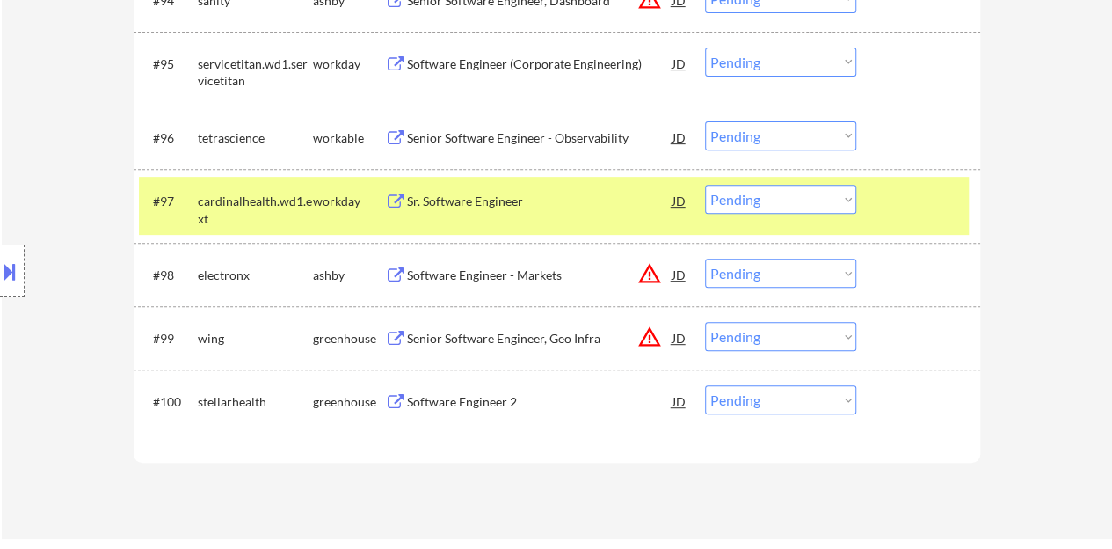
click at [504, 196] on div "Sr. Software Engineer" at bounding box center [540, 202] width 266 height 18
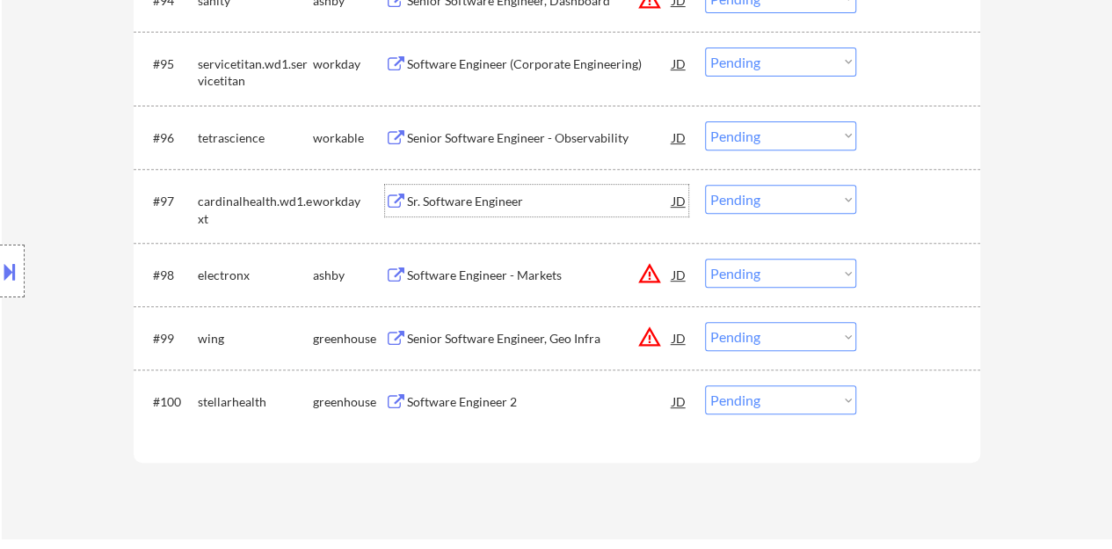
click at [948, 221] on div "#97 cardinalhealth.wd1.ext workday Sr. Software Engineer JD warning_amber Choos…" at bounding box center [554, 206] width 830 height 58
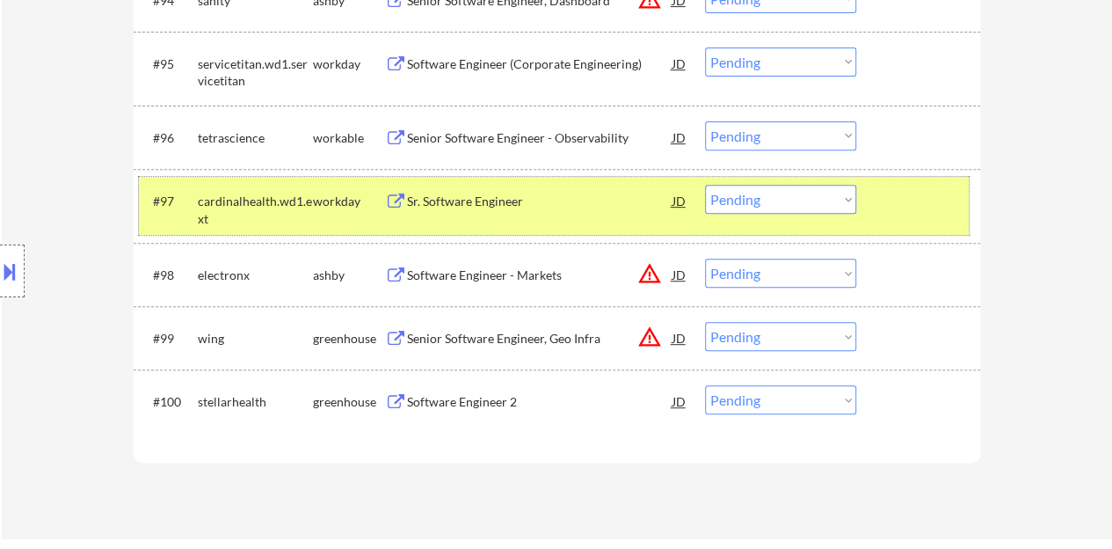
click at [740, 198] on select "Choose an option... Pending Applied Excluded (Questions) Excluded (Expired) Exc…" at bounding box center [780, 199] width 151 height 29
click at [705, 185] on select "Choose an option... Pending Applied Excluded (Questions) Excluded (Expired) Exc…" at bounding box center [780, 199] width 151 height 29
select select ""pending""
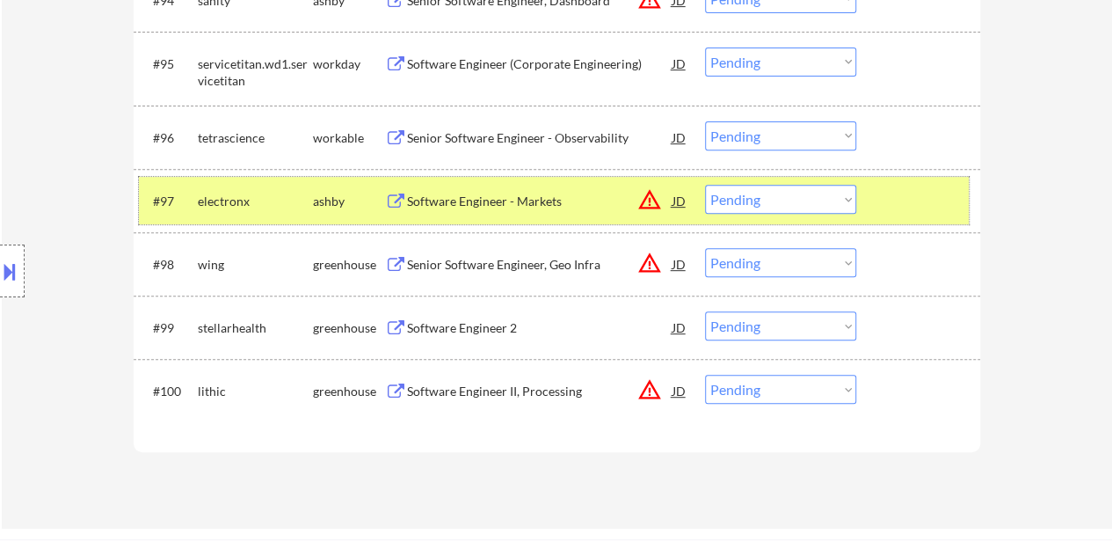
click at [924, 191] on div at bounding box center [920, 201] width 77 height 32
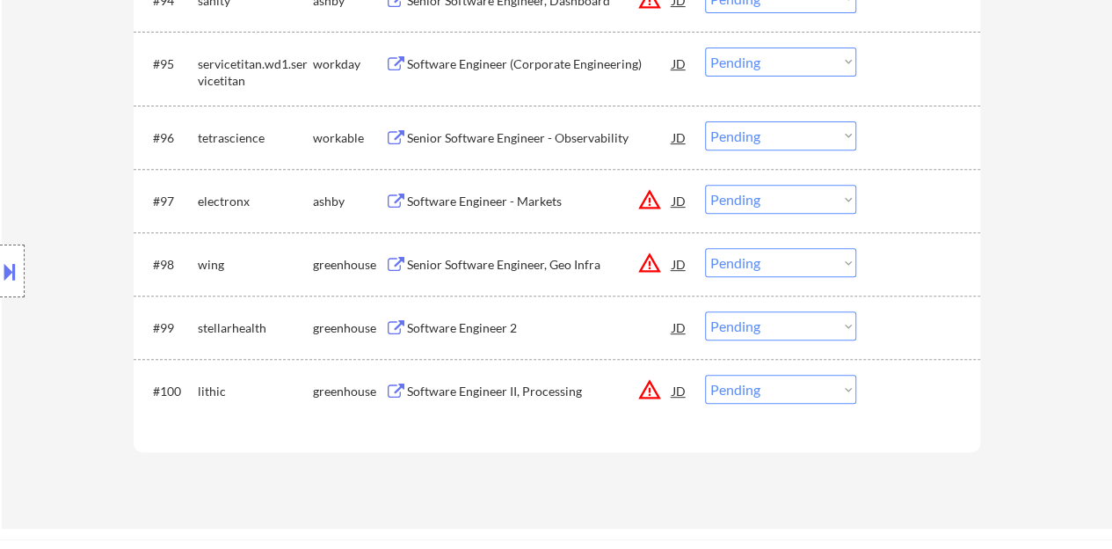
click at [450, 321] on div "Software Engineer 2" at bounding box center [540, 328] width 266 height 18
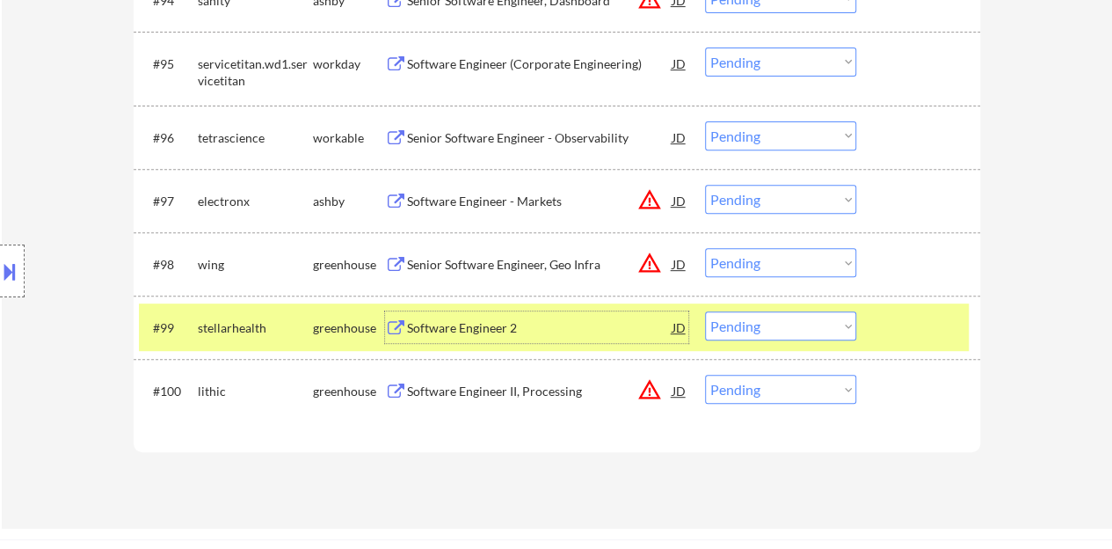
click at [830, 330] on select "Choose an option... Pending Applied Excluded (Questions) Excluded (Expired) Exc…" at bounding box center [780, 325] width 151 height 29
click at [705, 311] on select "Choose an option... Pending Applied Excluded (Questions) Excluded (Expired) Exc…" at bounding box center [780, 325] width 151 height 29
select select ""pending""
